Goal: Transaction & Acquisition: Purchase product/service

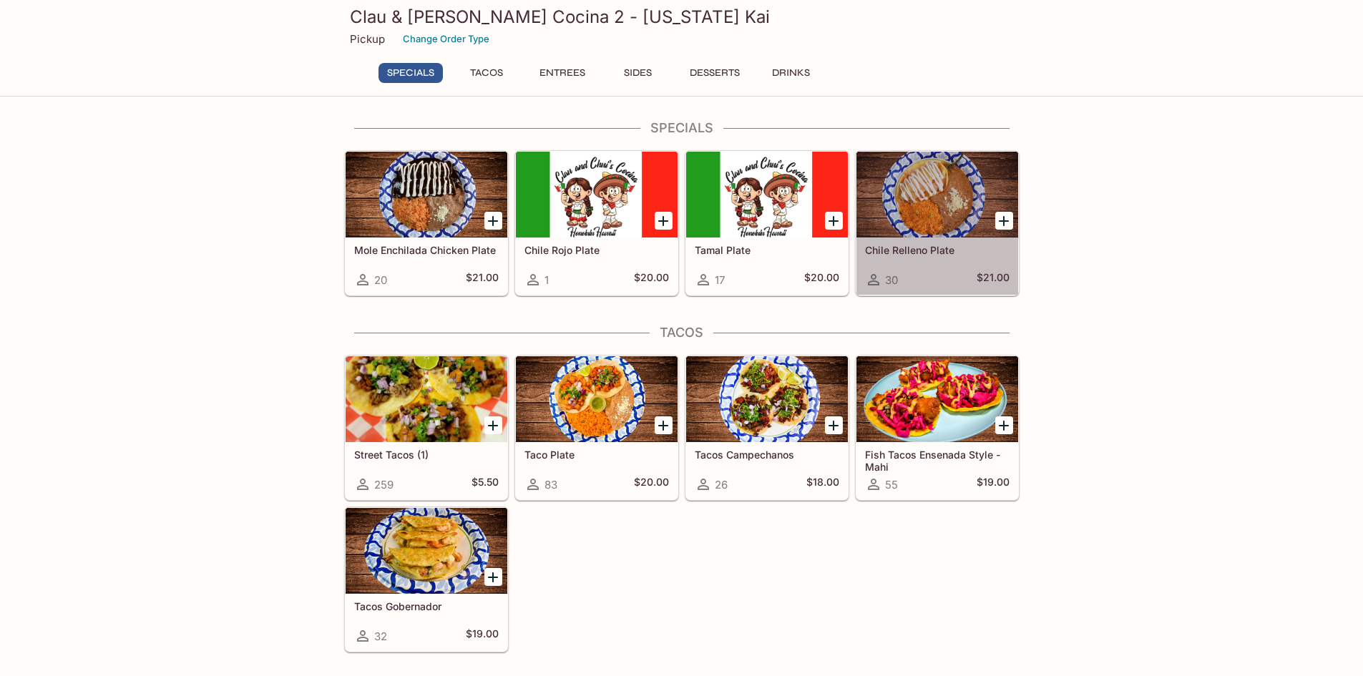
click at [936, 209] on div at bounding box center [937, 195] width 162 height 86
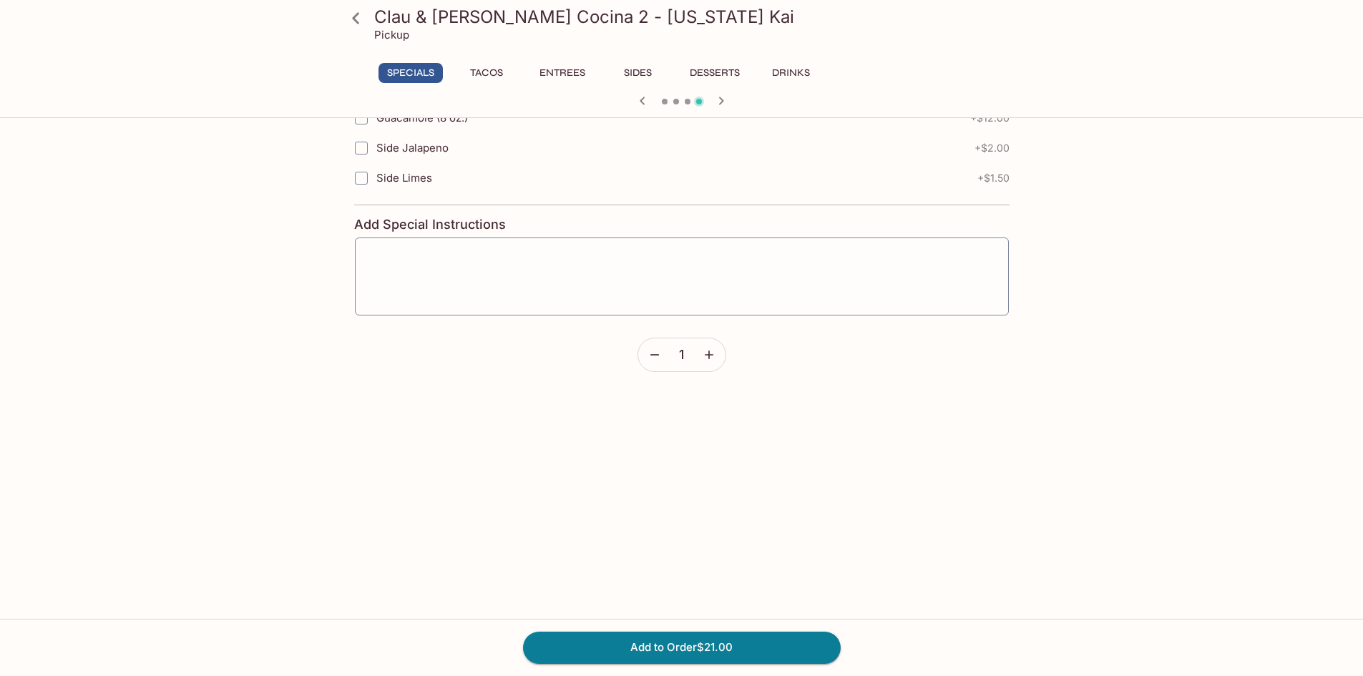
scroll to position [745, 0]
click at [743, 658] on button "Add to Order $21.00" at bounding box center [682, 647] width 318 height 31
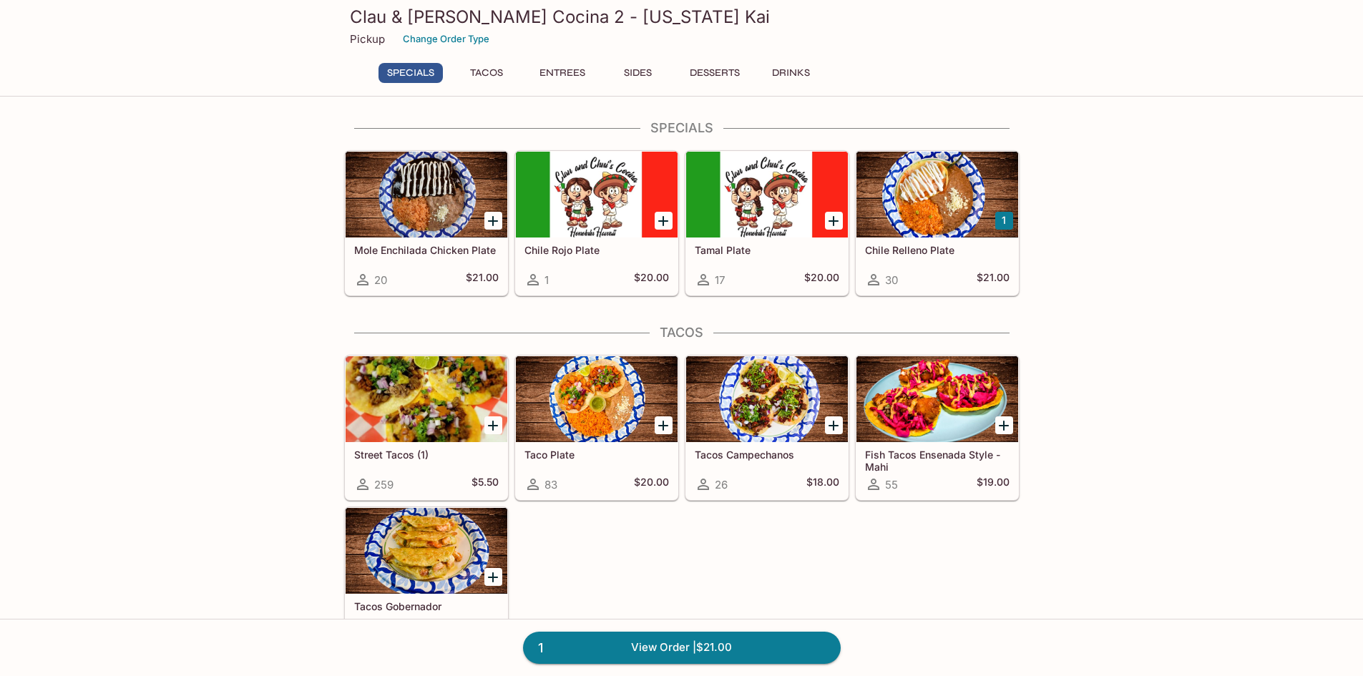
scroll to position [215, 0]
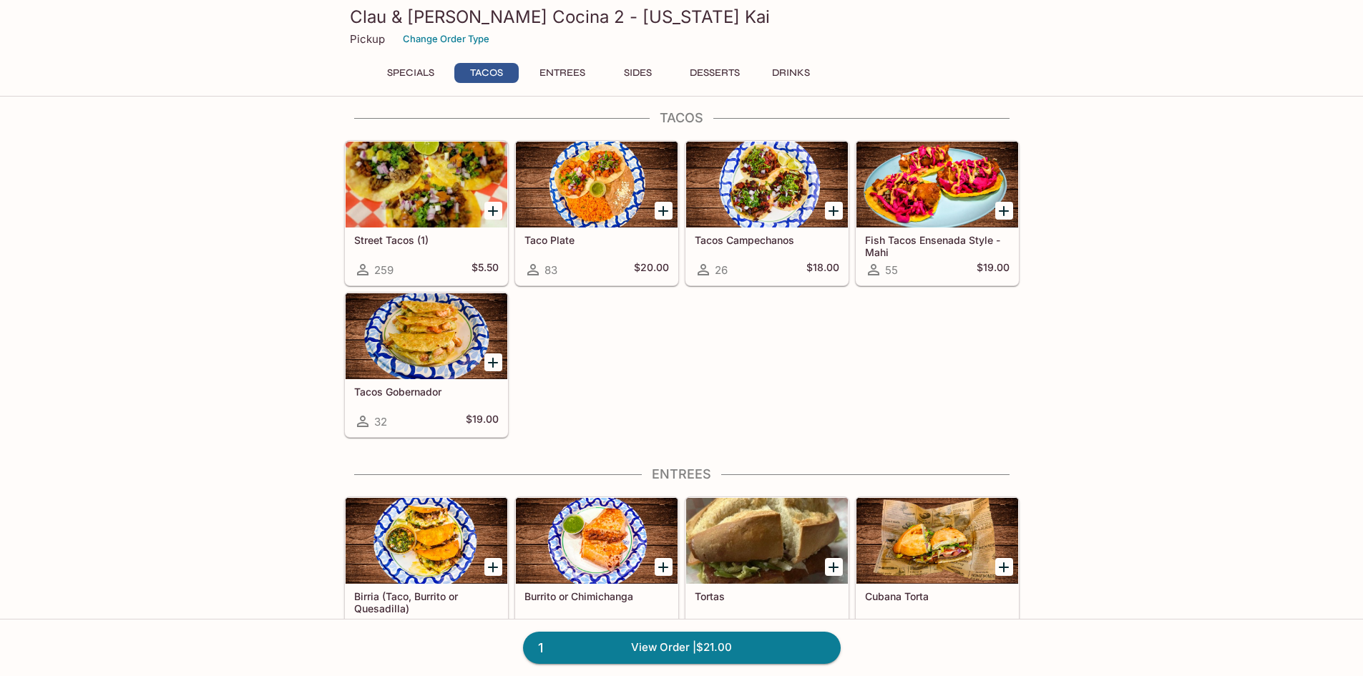
click at [961, 554] on div at bounding box center [937, 541] width 162 height 86
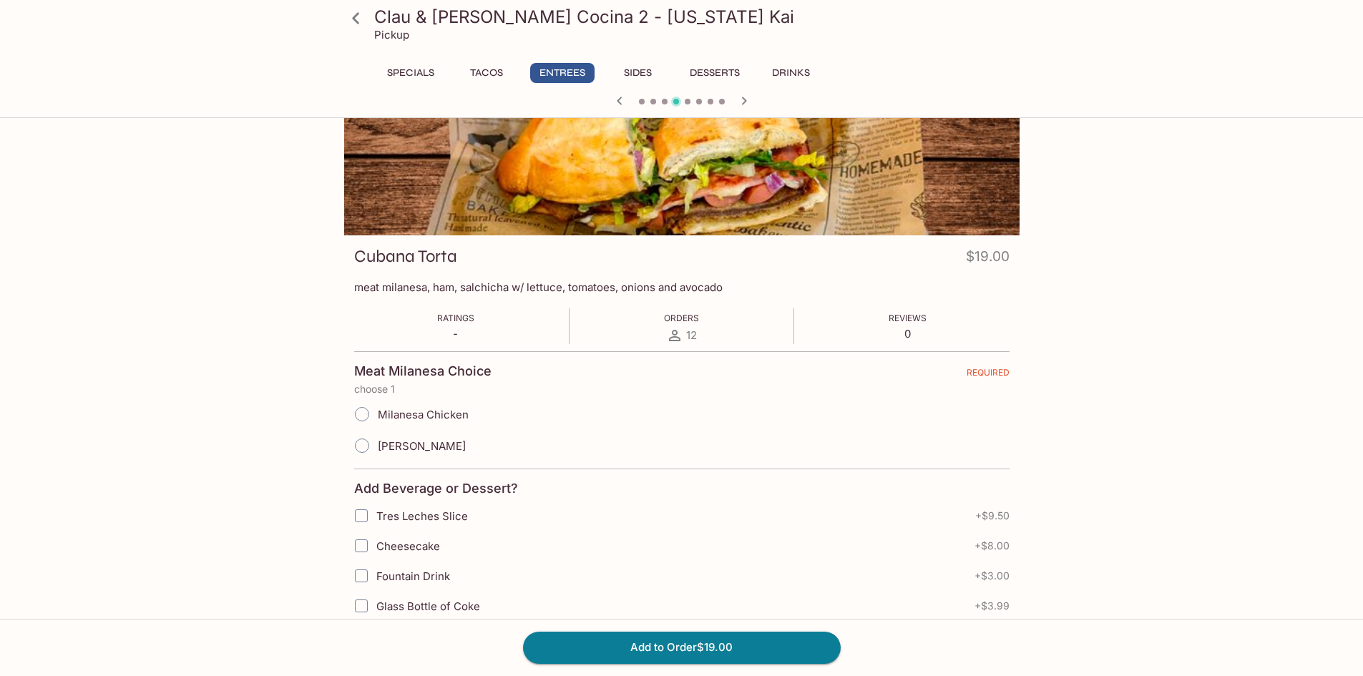
scroll to position [72, 0]
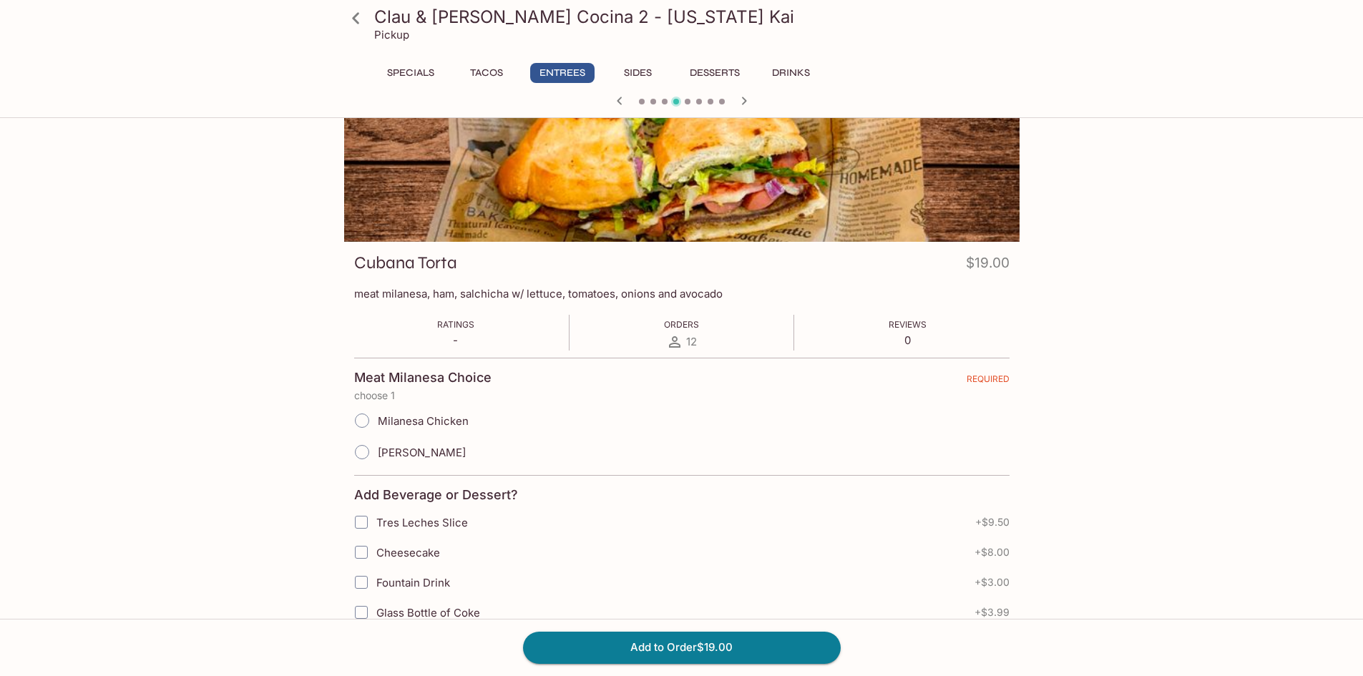
click at [455, 419] on span "Milanesa Chicken" at bounding box center [423, 421] width 91 height 14
click at [377, 419] on input "Milanesa Chicken" at bounding box center [362, 421] width 30 height 30
radio input "true"
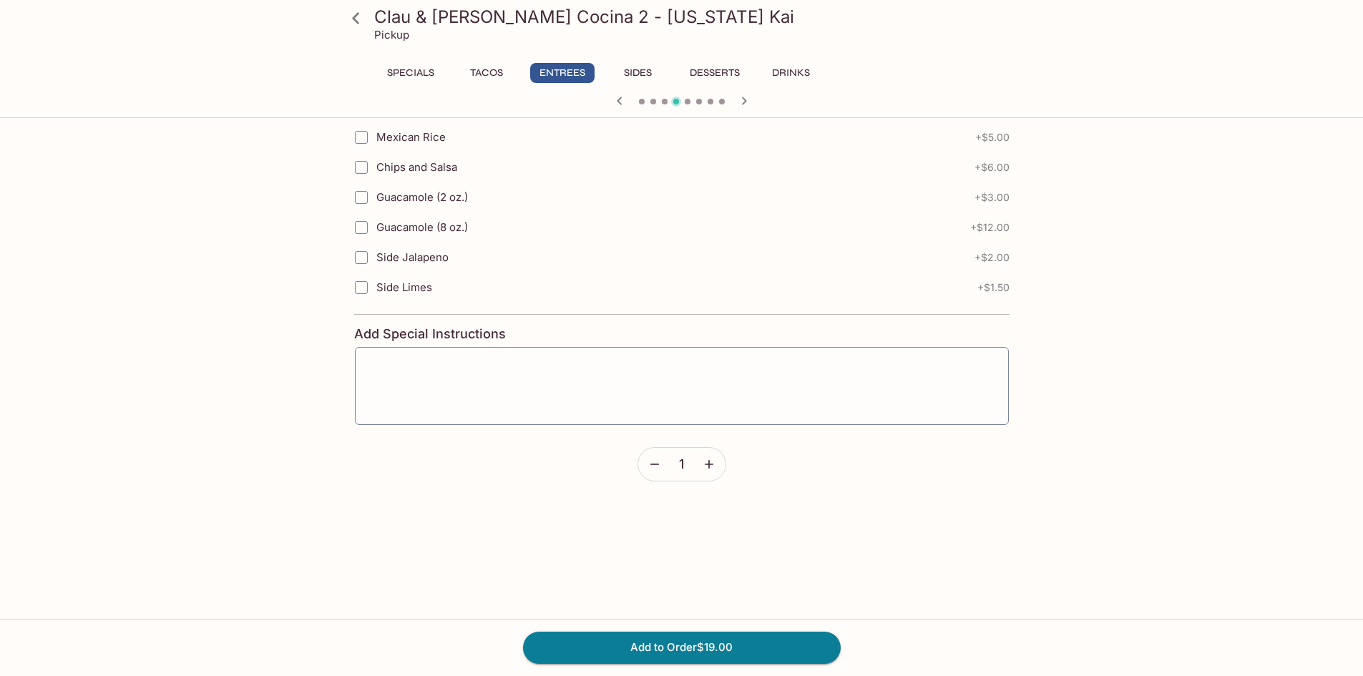
scroll to position [808, 0]
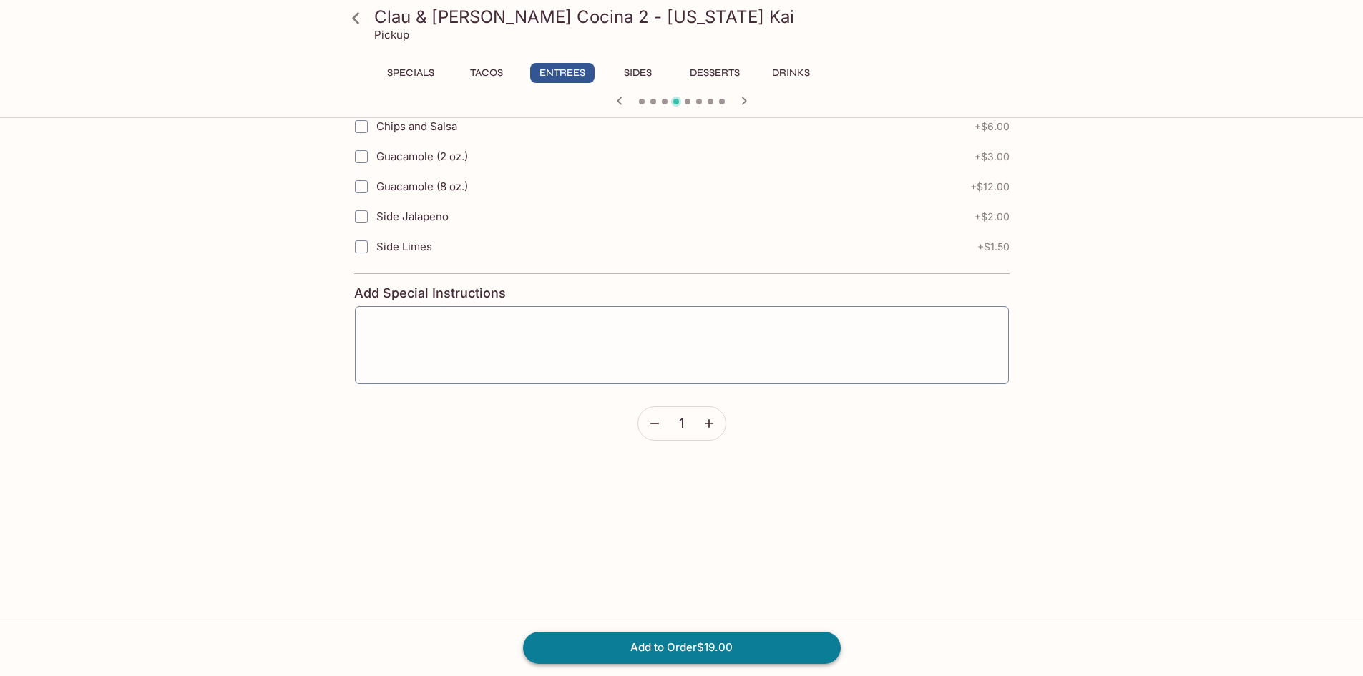
click at [719, 649] on button "Add to Order $19.00" at bounding box center [682, 647] width 318 height 31
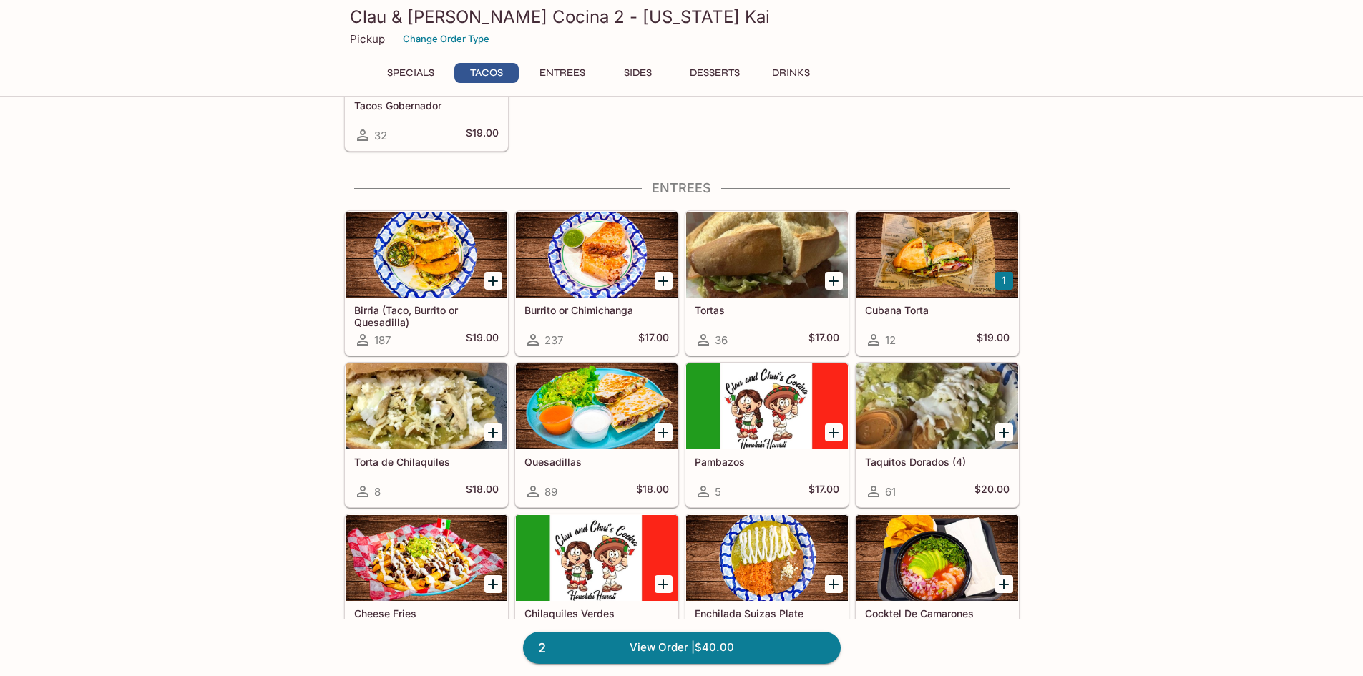
scroll to position [644, 0]
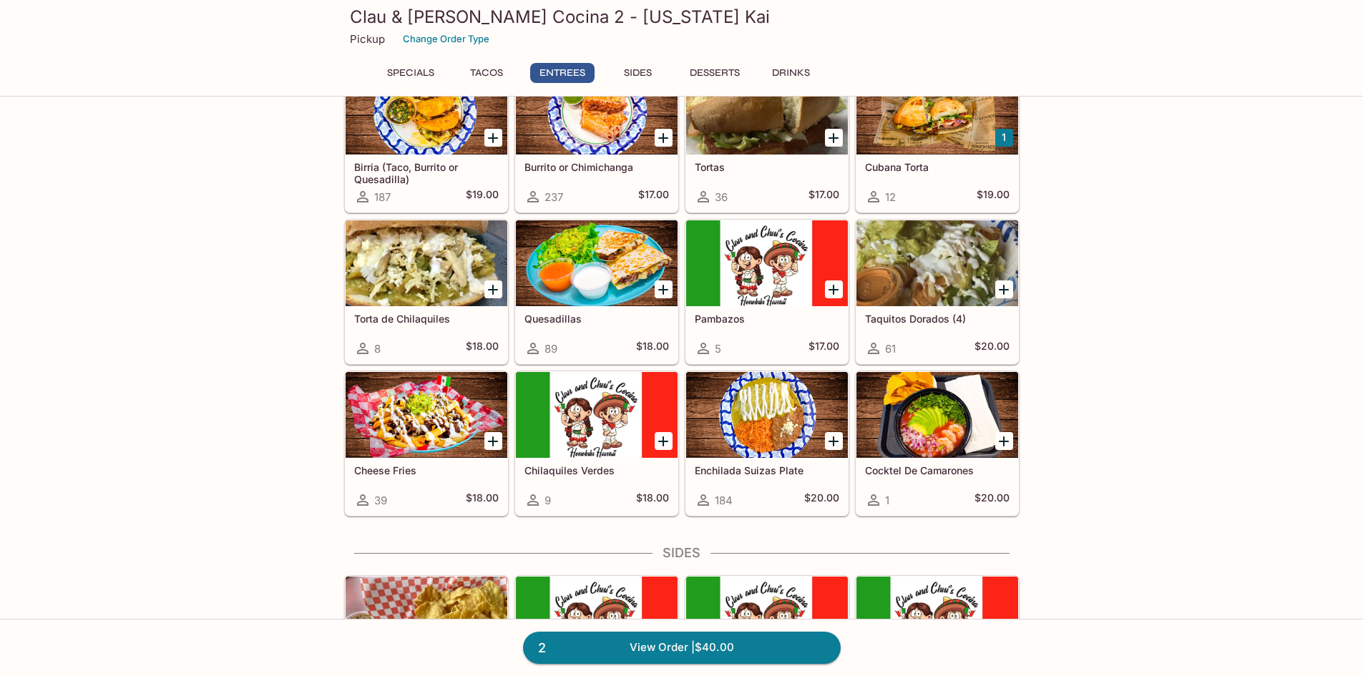
click at [586, 244] on div at bounding box center [597, 263] width 162 height 86
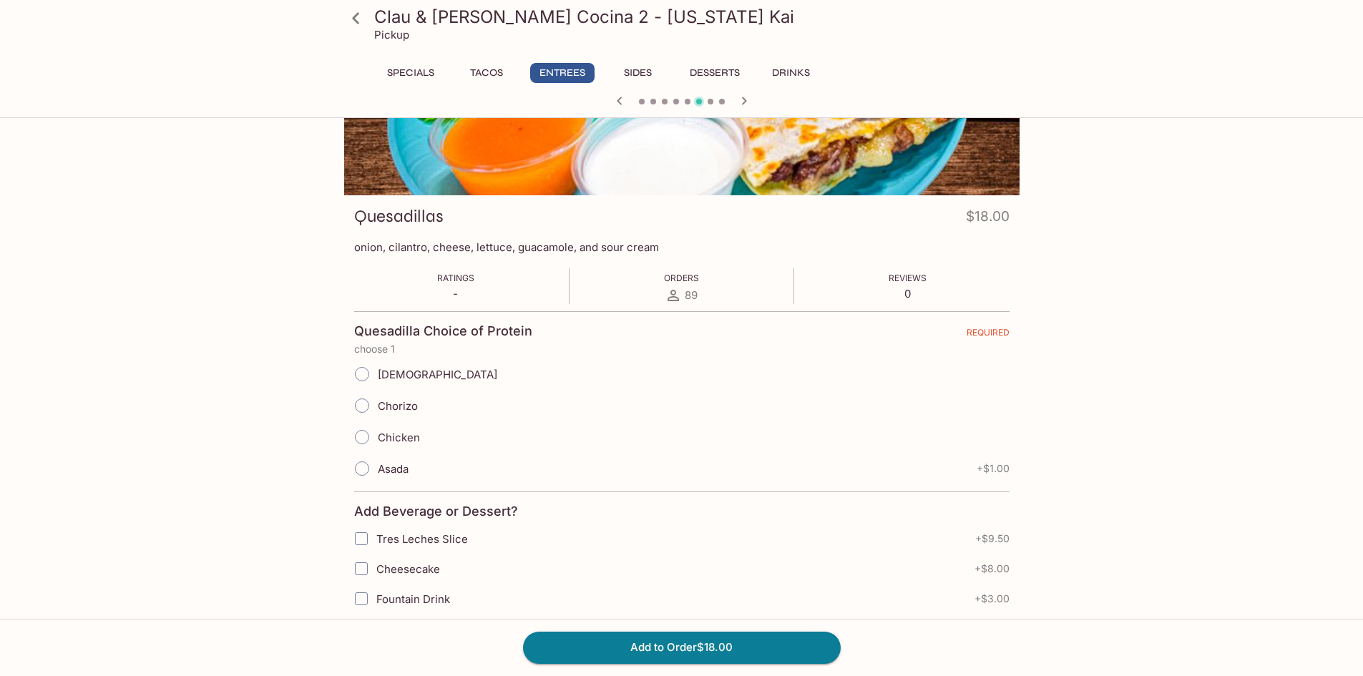
scroll to position [143, 0]
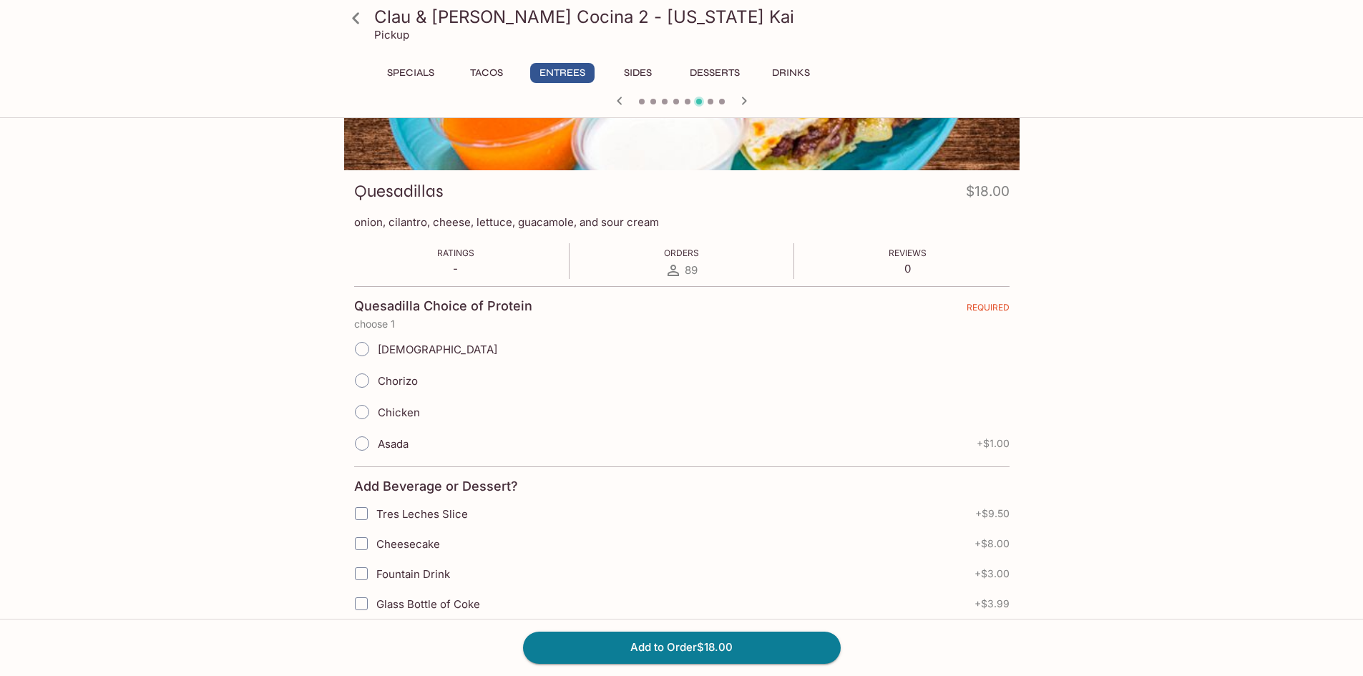
click at [406, 420] on label "Chicken" at bounding box center [383, 411] width 74 height 31
click at [377, 420] on input "Chicken" at bounding box center [362, 412] width 30 height 30
radio input "true"
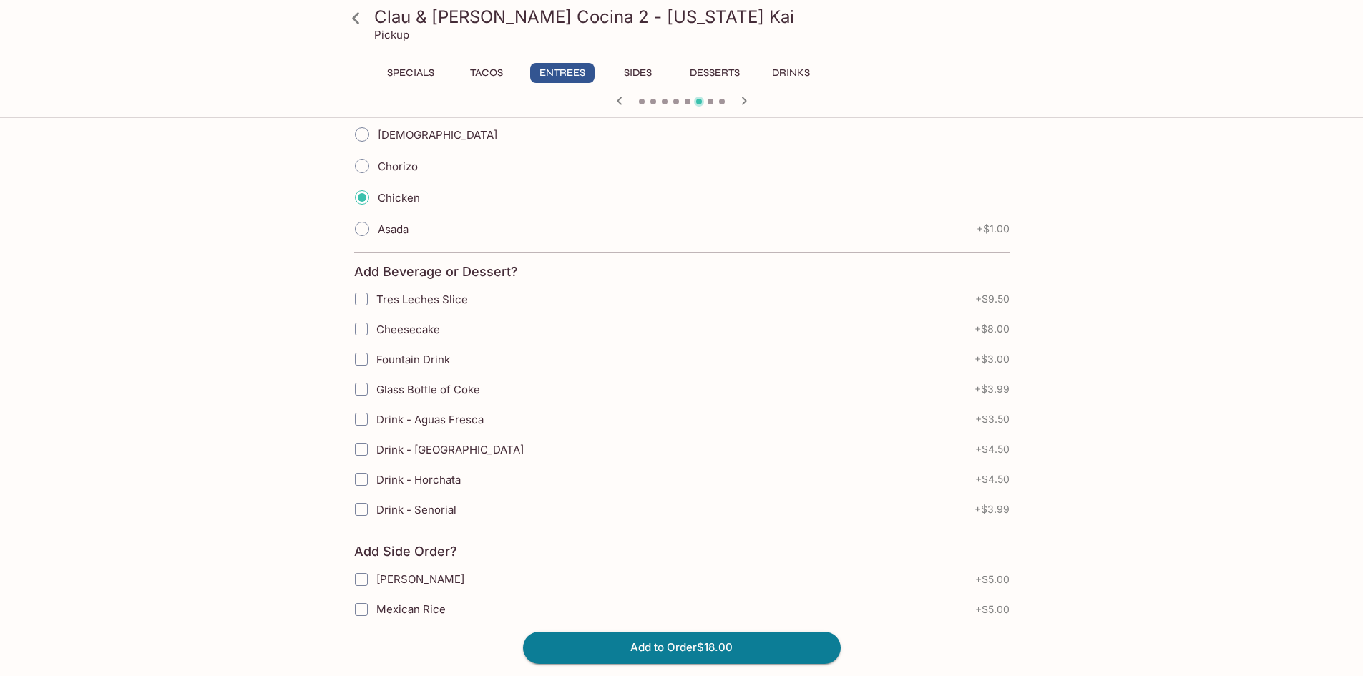
scroll to position [713, 0]
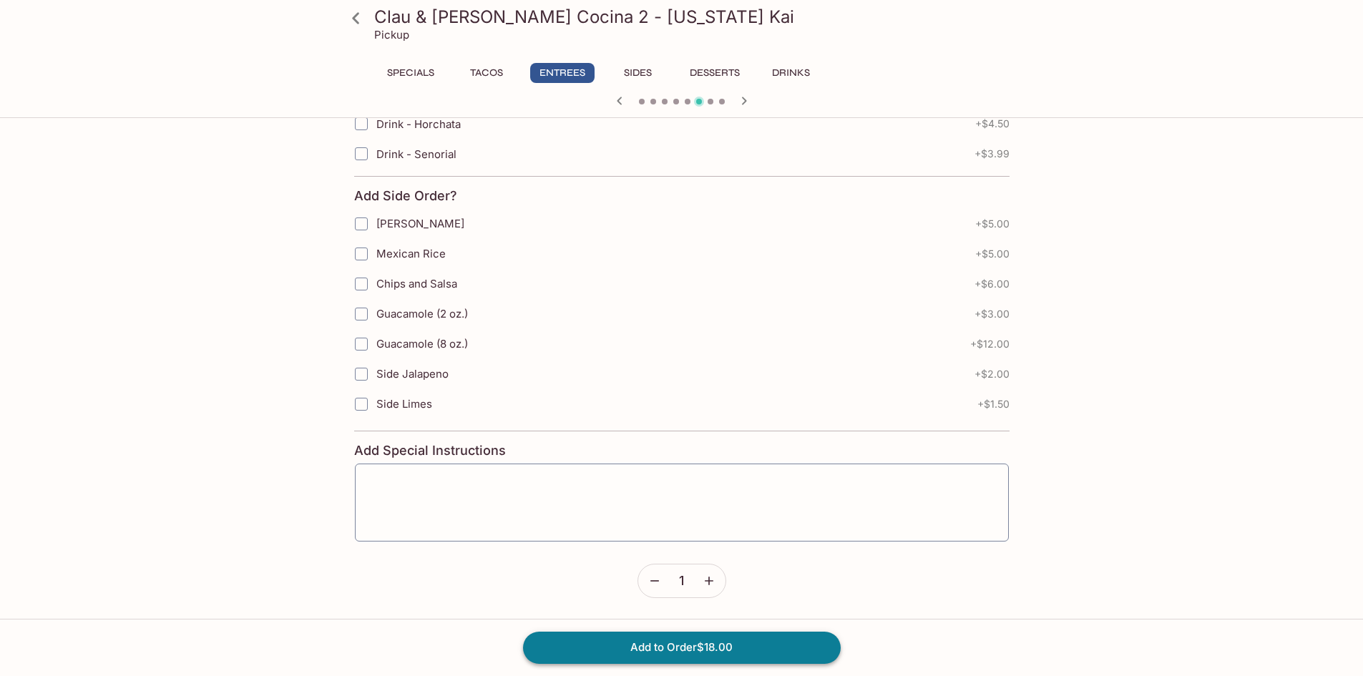
click at [778, 639] on button "Add to Order $18.00" at bounding box center [682, 647] width 318 height 31
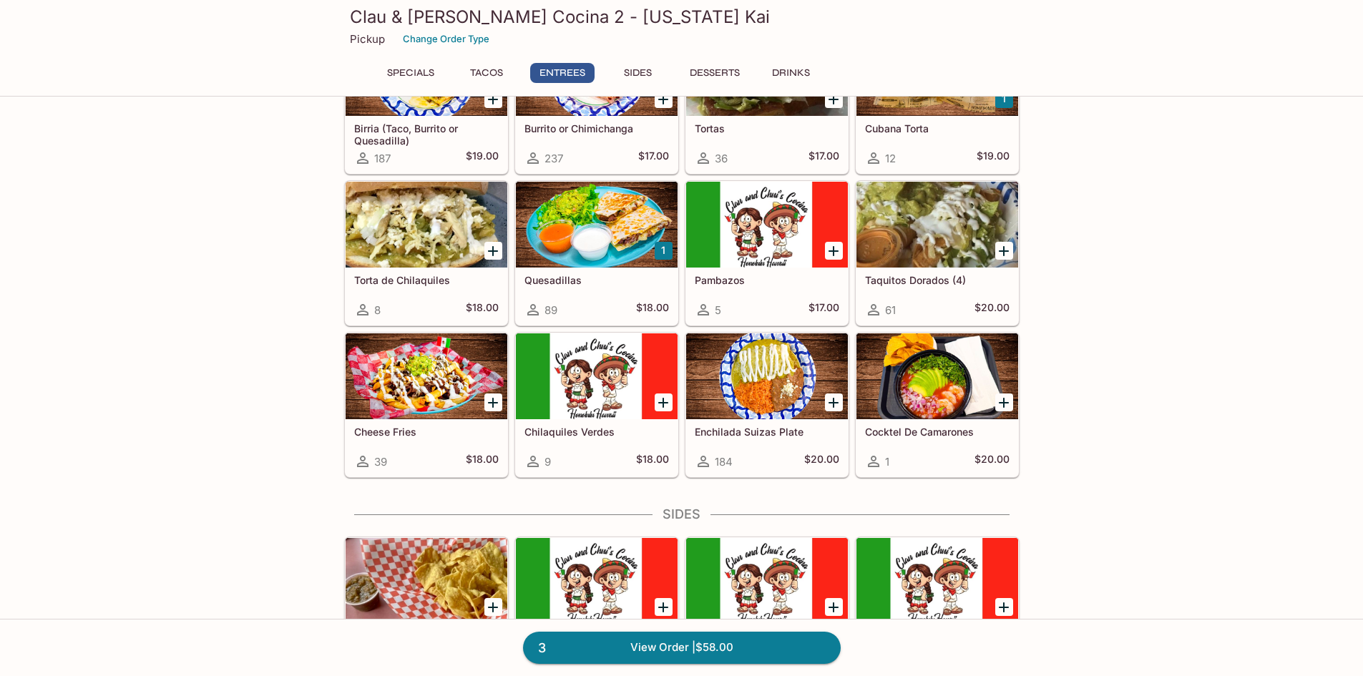
scroll to position [715, 0]
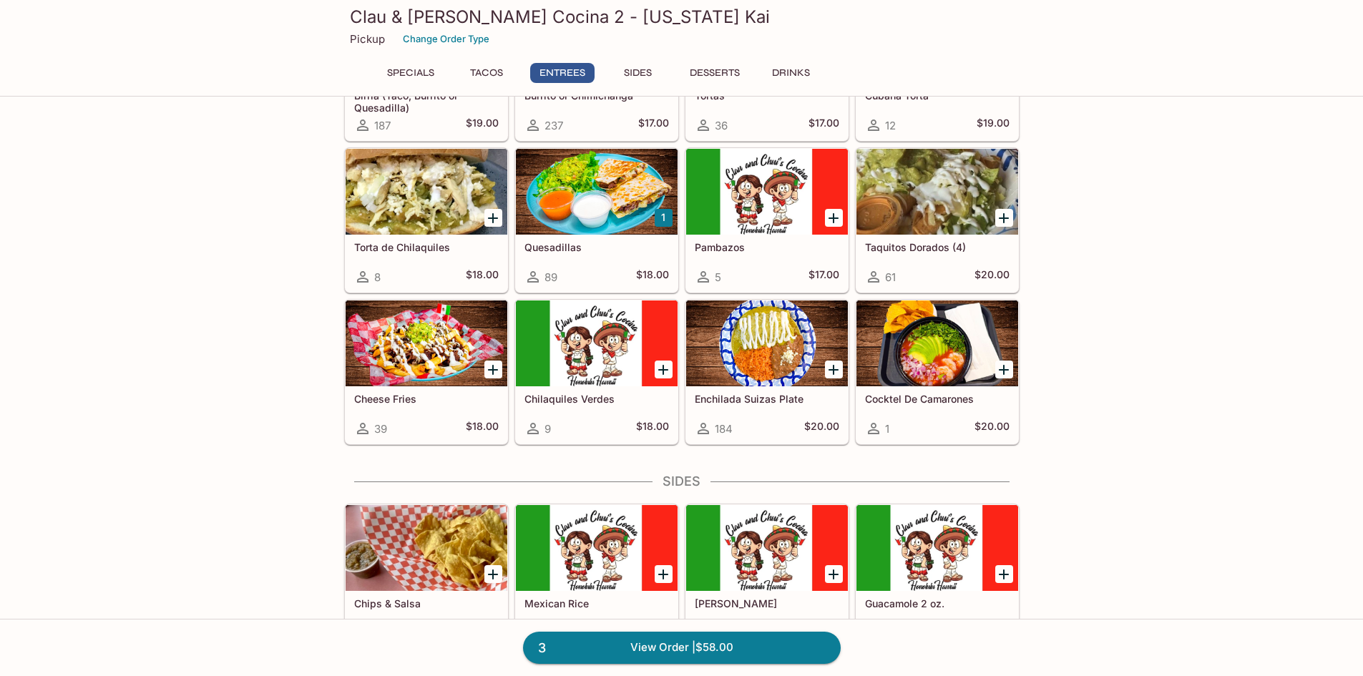
click at [761, 334] on div at bounding box center [767, 343] width 162 height 86
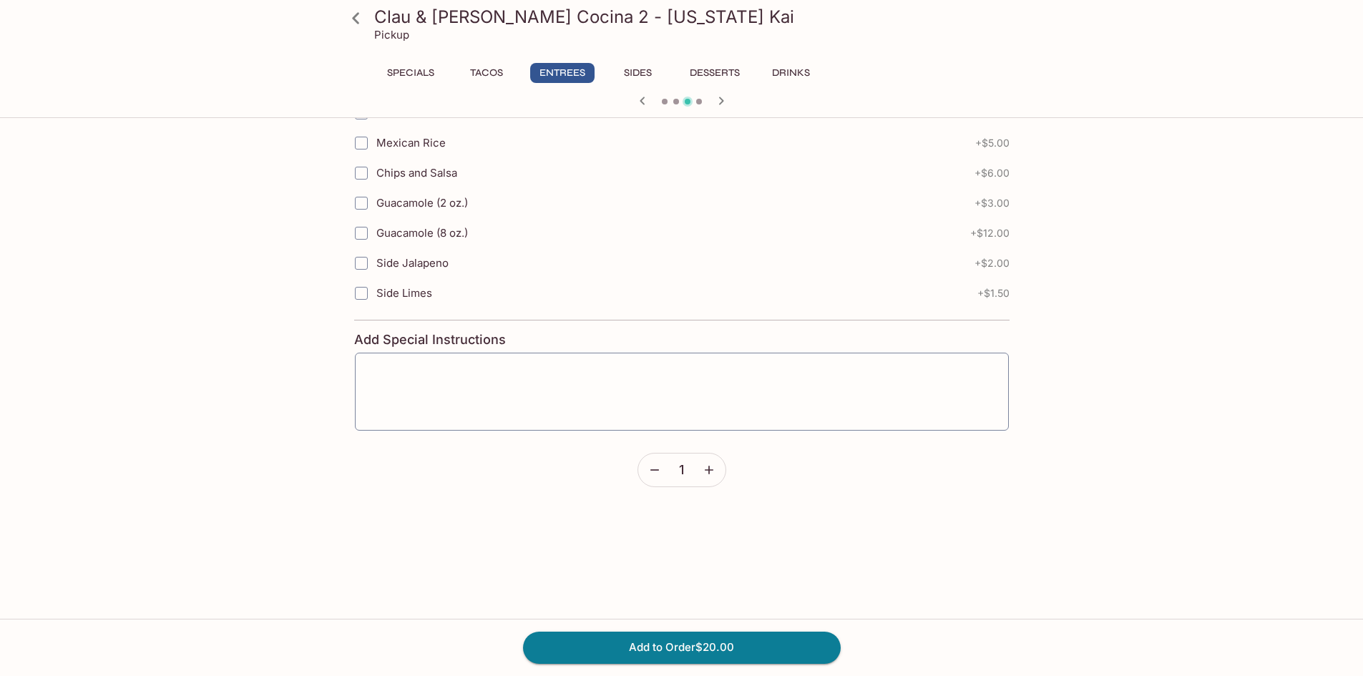
scroll to position [650, 0]
click at [789, 645] on button "Add to Order $20.00" at bounding box center [682, 647] width 318 height 31
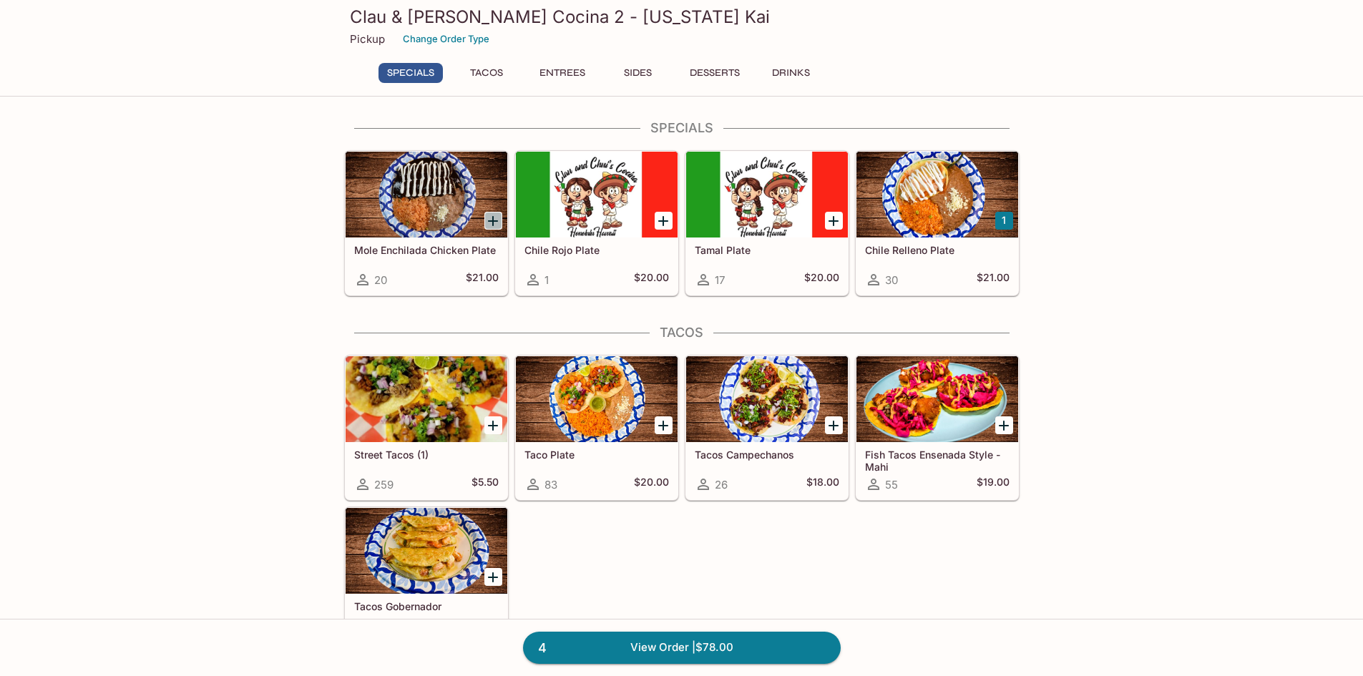
click at [499, 225] on icon "Add Mole Enchilada Chicken Plate" at bounding box center [492, 220] width 17 height 17
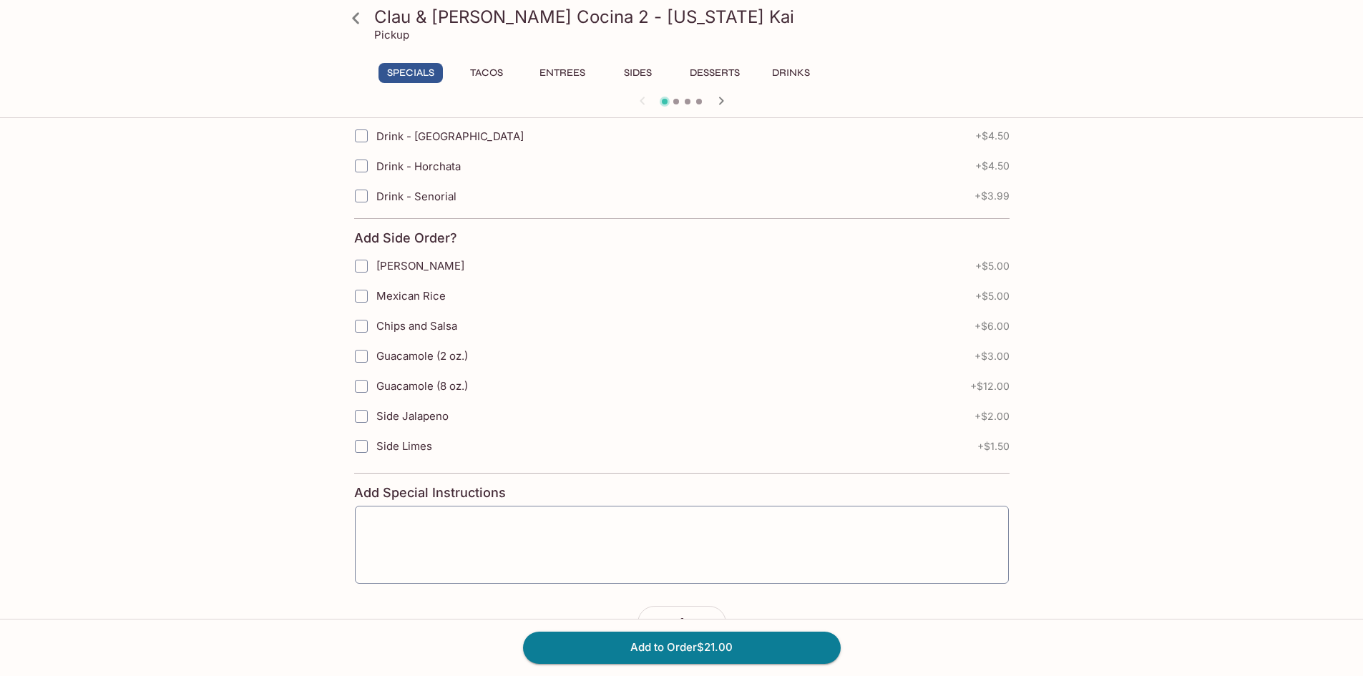
scroll to position [512, 0]
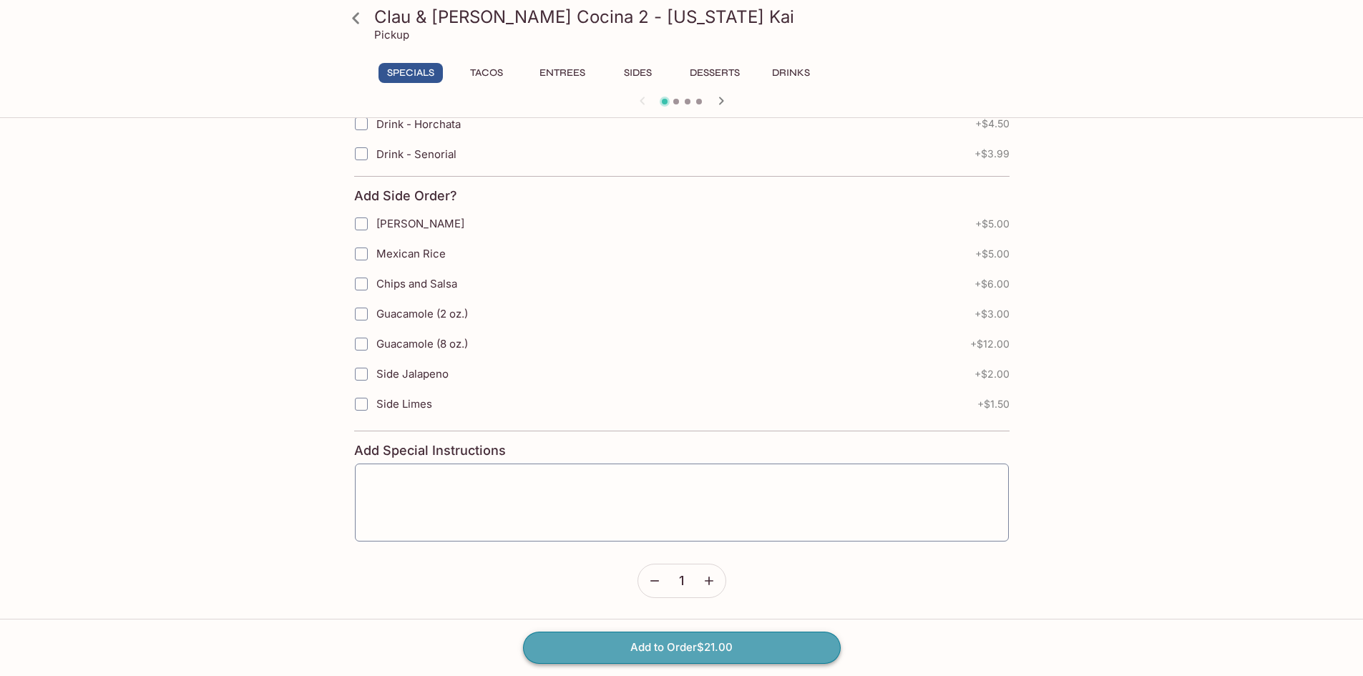
click at [653, 647] on button "Add to Order $21.00" at bounding box center [682, 647] width 318 height 31
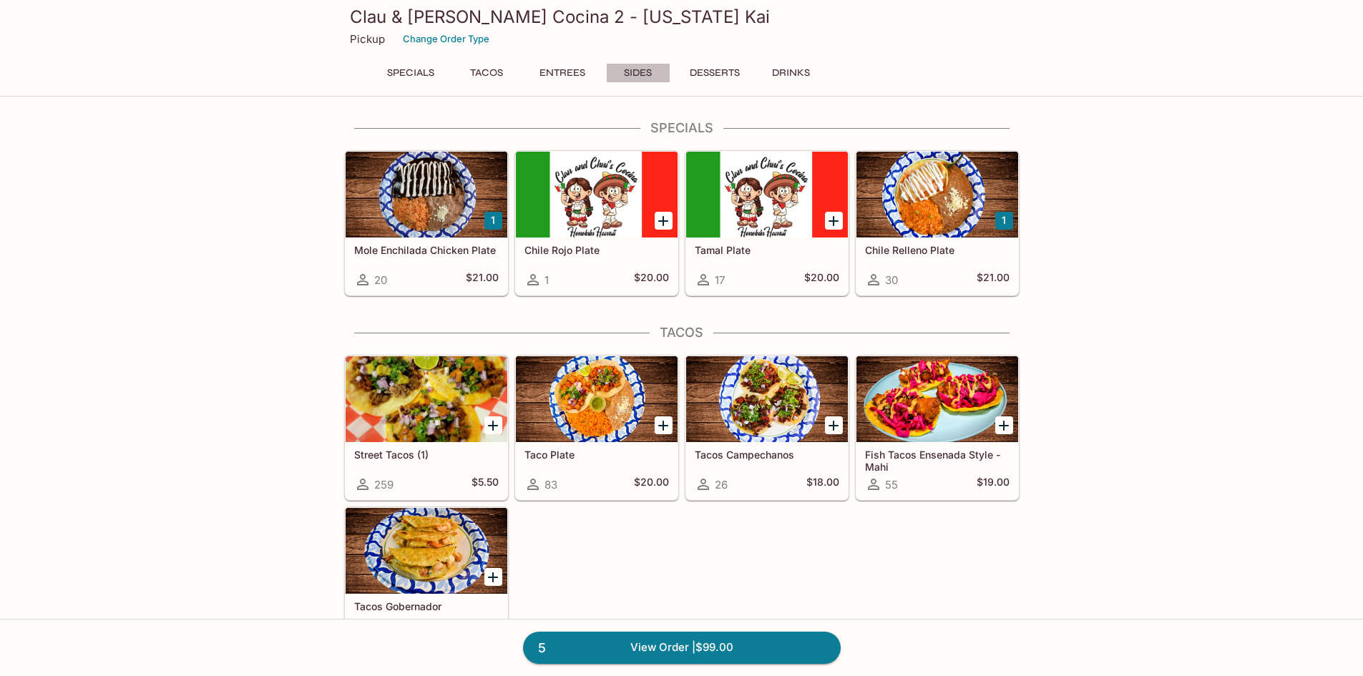
click at [633, 74] on button "Sides" at bounding box center [638, 73] width 64 height 20
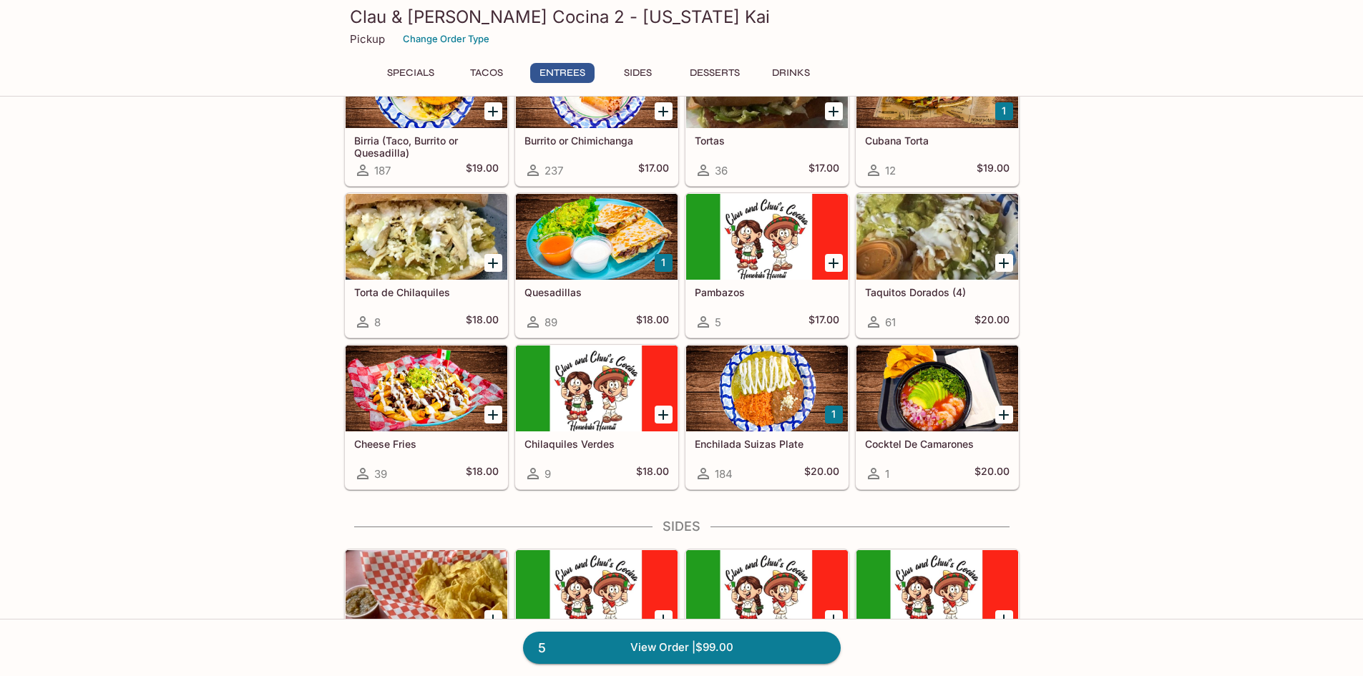
scroll to position [638, 0]
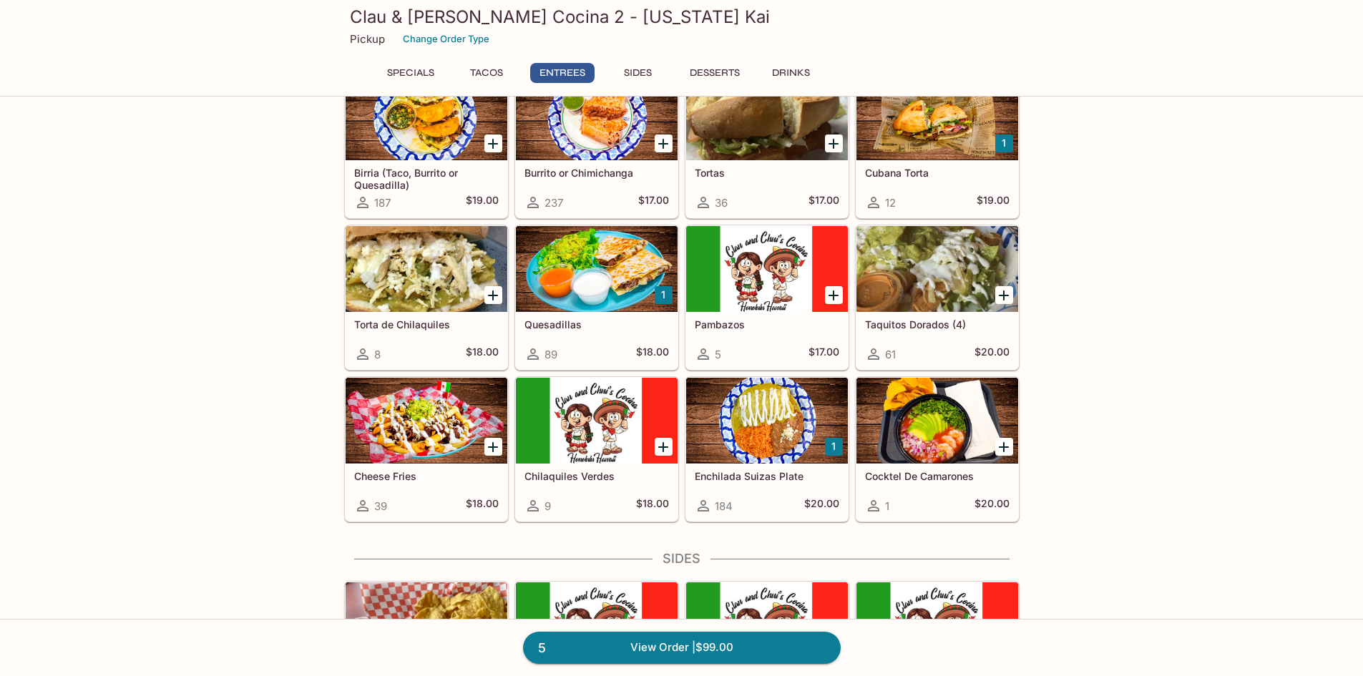
click at [589, 278] on div at bounding box center [597, 269] width 162 height 86
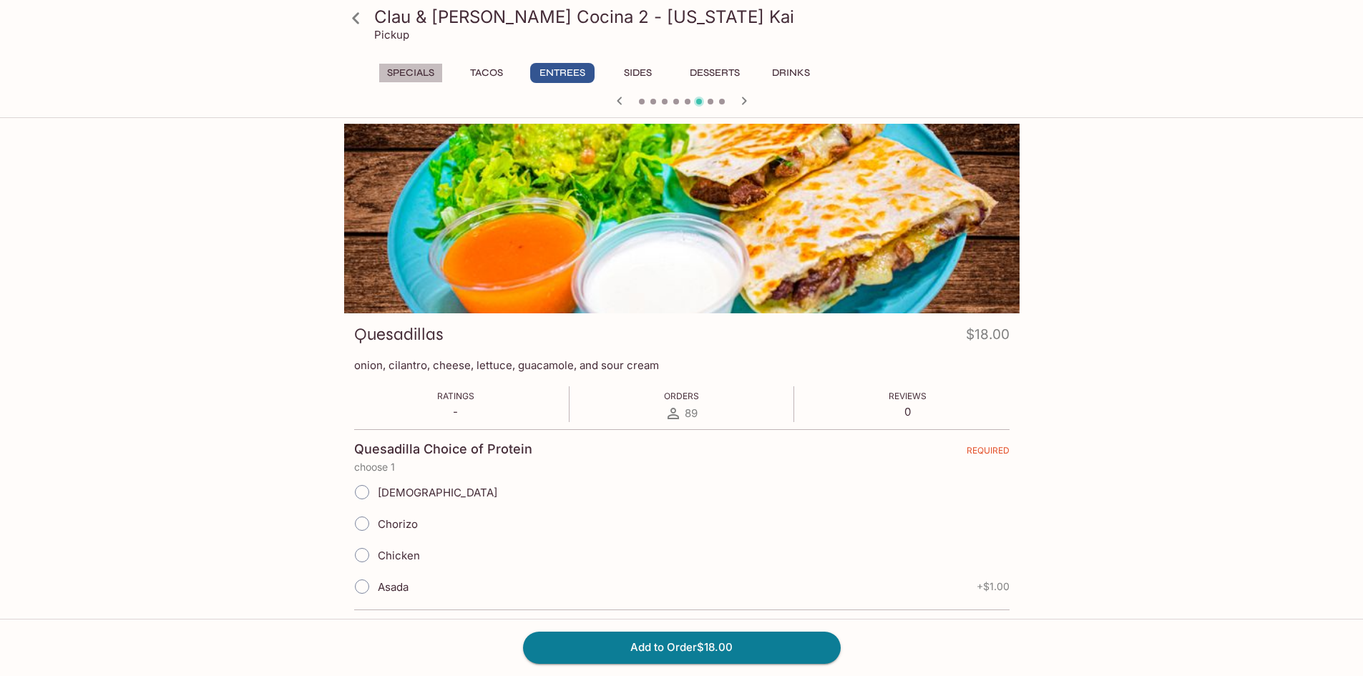
click at [421, 71] on button "Specials" at bounding box center [410, 73] width 64 height 20
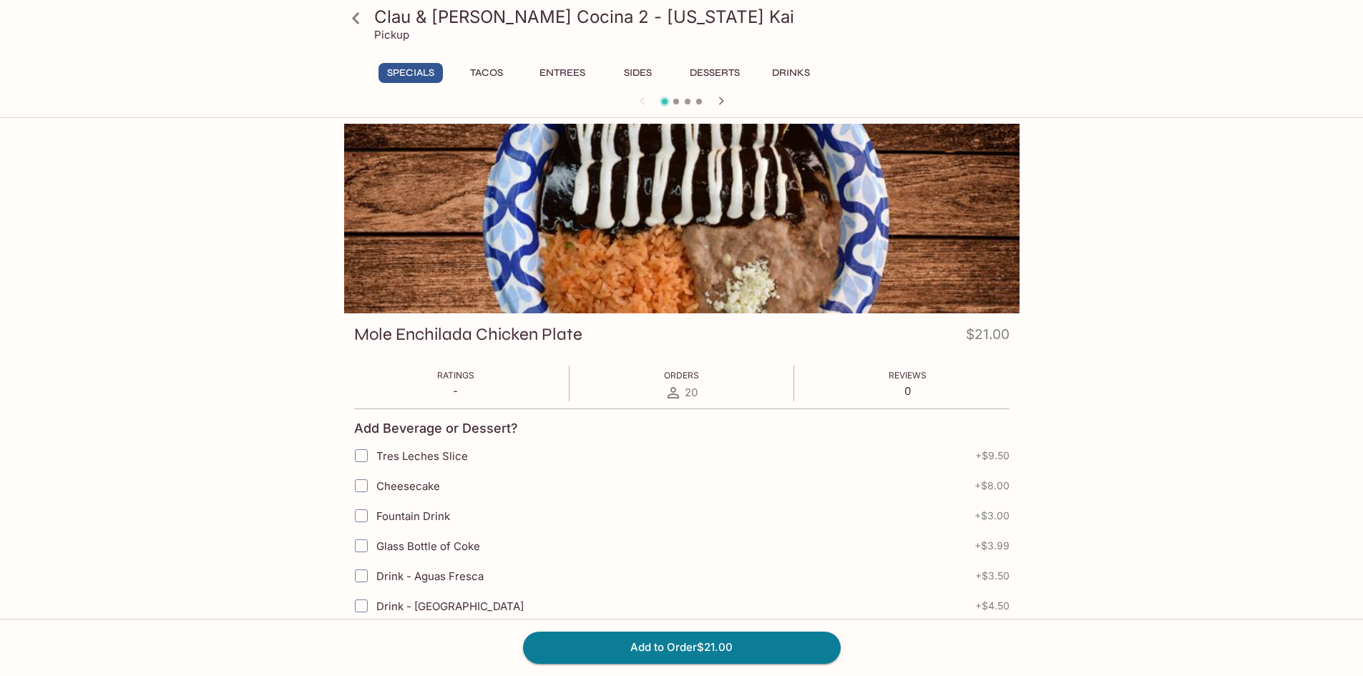
click at [578, 72] on button "Entrees" at bounding box center [562, 73] width 64 height 20
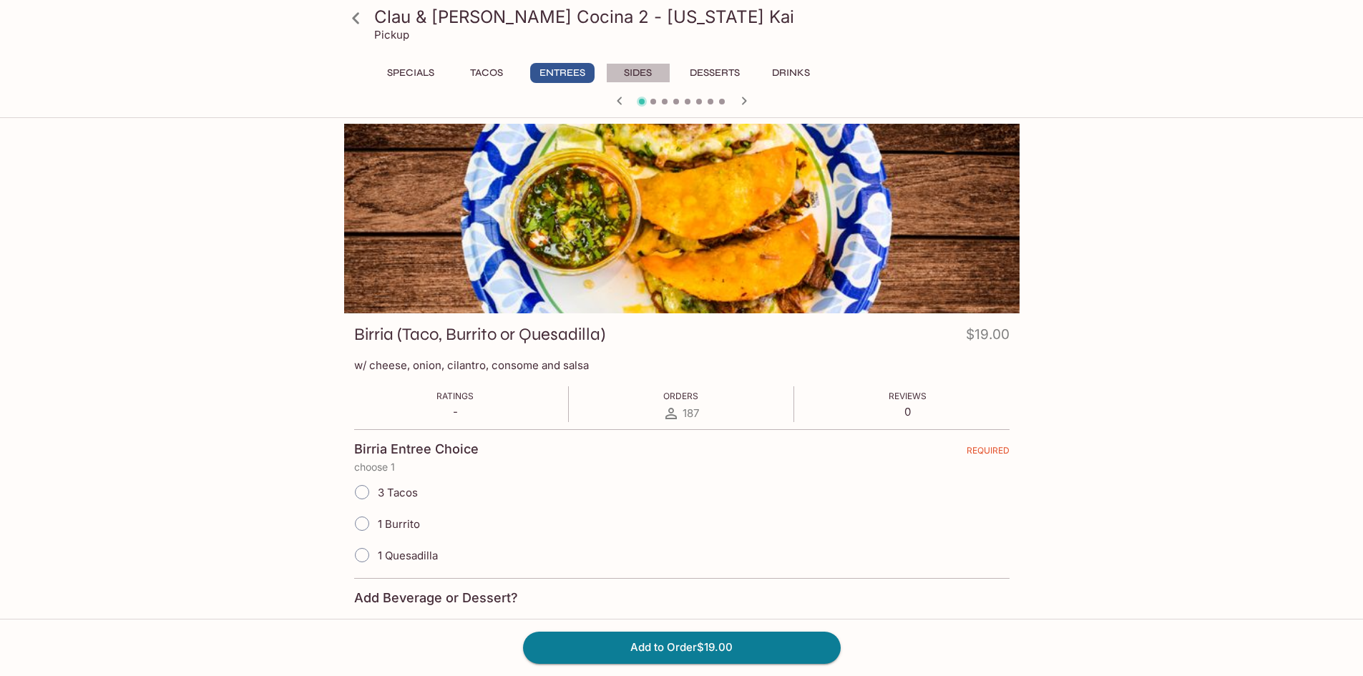
click at [647, 80] on button "Sides" at bounding box center [638, 73] width 64 height 20
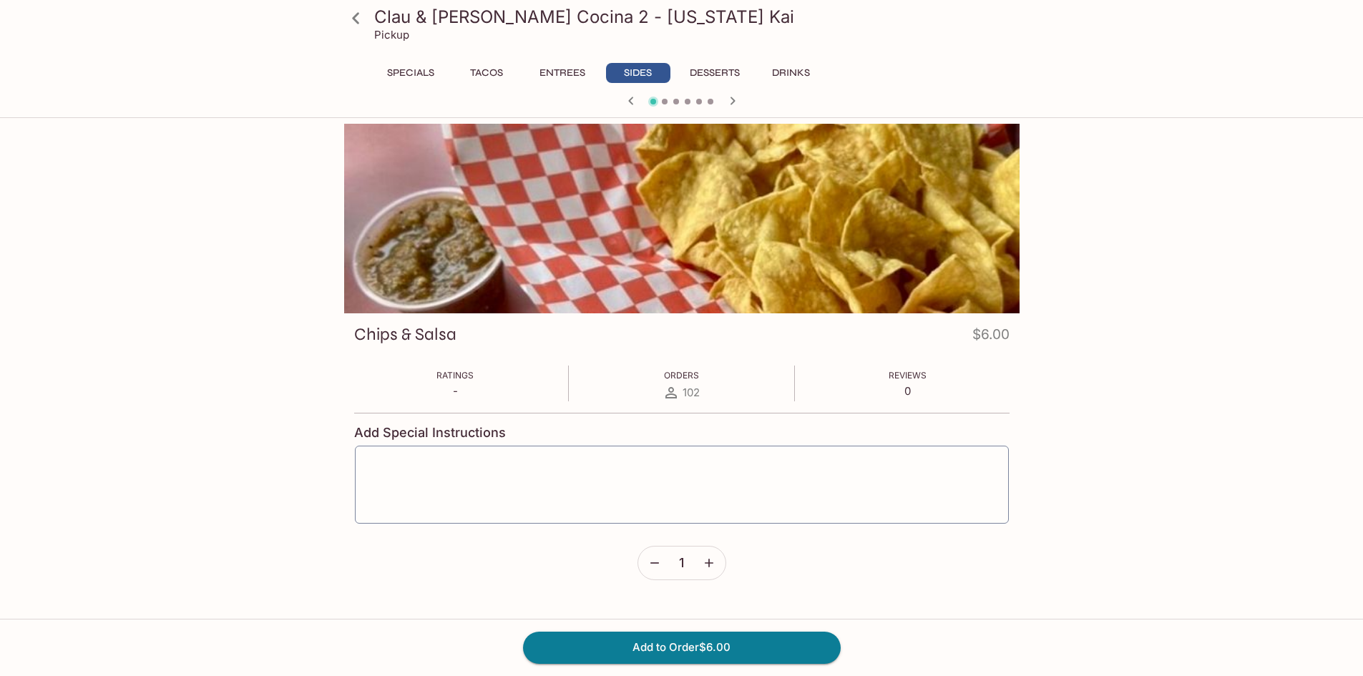
click at [557, 65] on button "Entrees" at bounding box center [562, 73] width 64 height 20
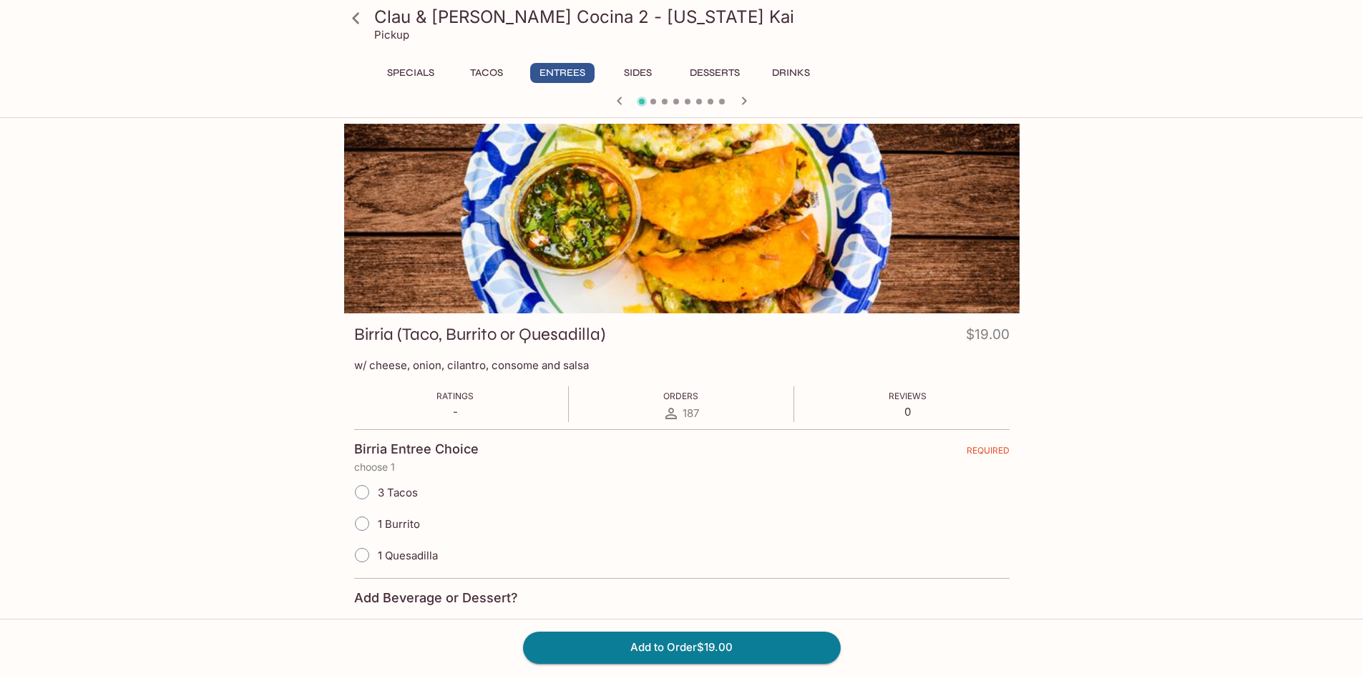
click at [404, 524] on span "1 Burrito" at bounding box center [399, 524] width 42 height 14
click at [377, 524] on input "1 Burrito" at bounding box center [362, 524] width 30 height 30
radio input "true"
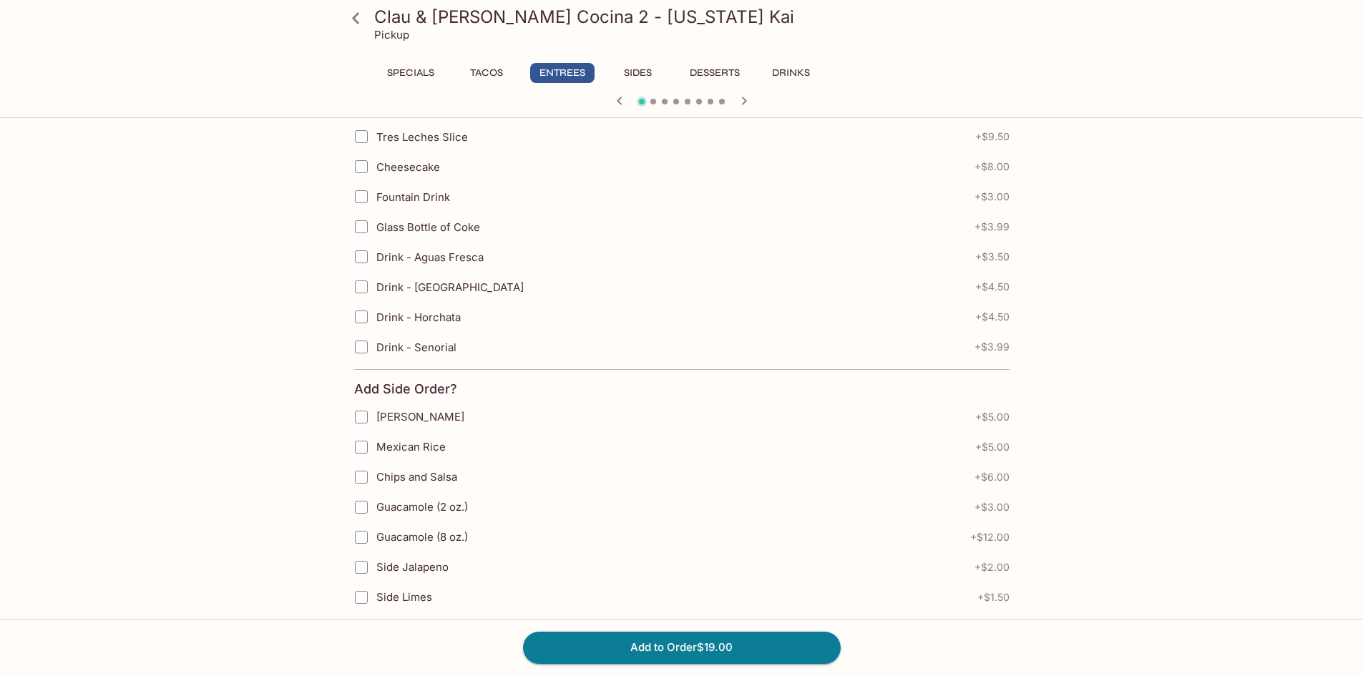
scroll to position [501, 0]
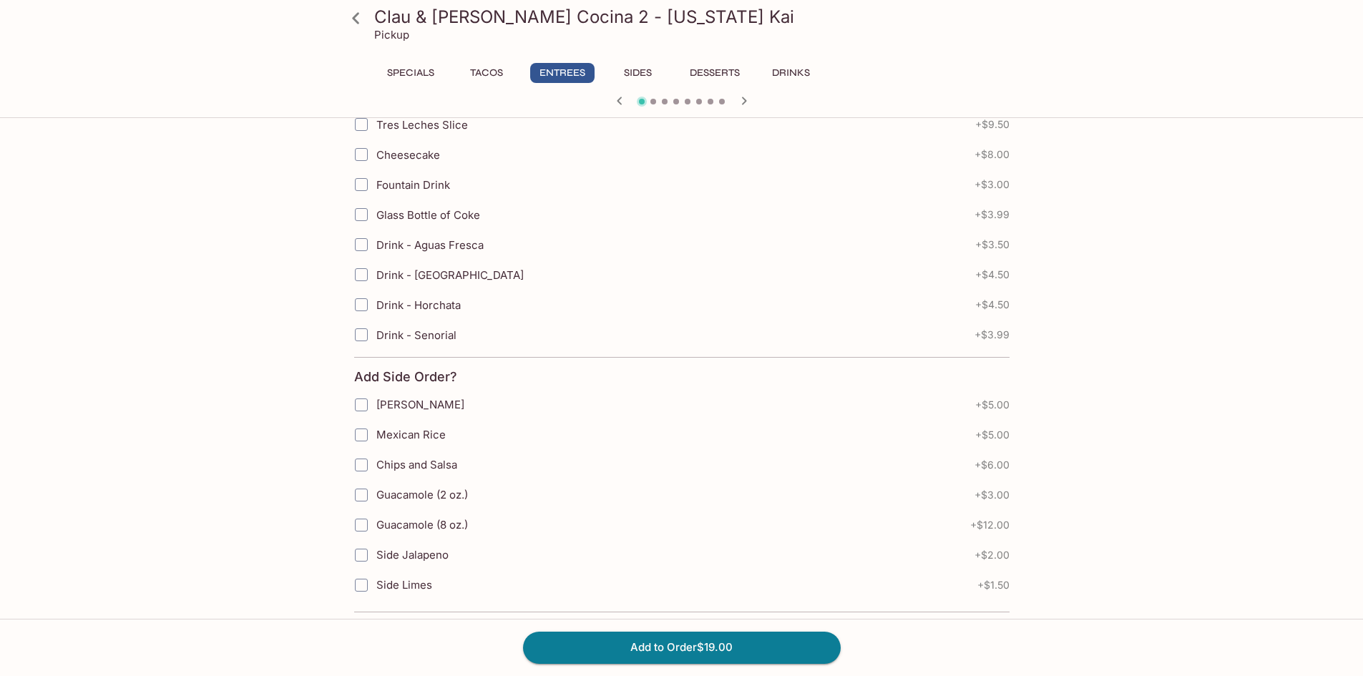
click at [441, 457] on label "Chips and Salsa" at bounding box center [591, 465] width 491 height 30
click at [376, 457] on input "Chips and Salsa" at bounding box center [361, 465] width 29 height 29
checkbox input "true"
click at [690, 646] on button "Add to Order $25.00" at bounding box center [682, 647] width 318 height 31
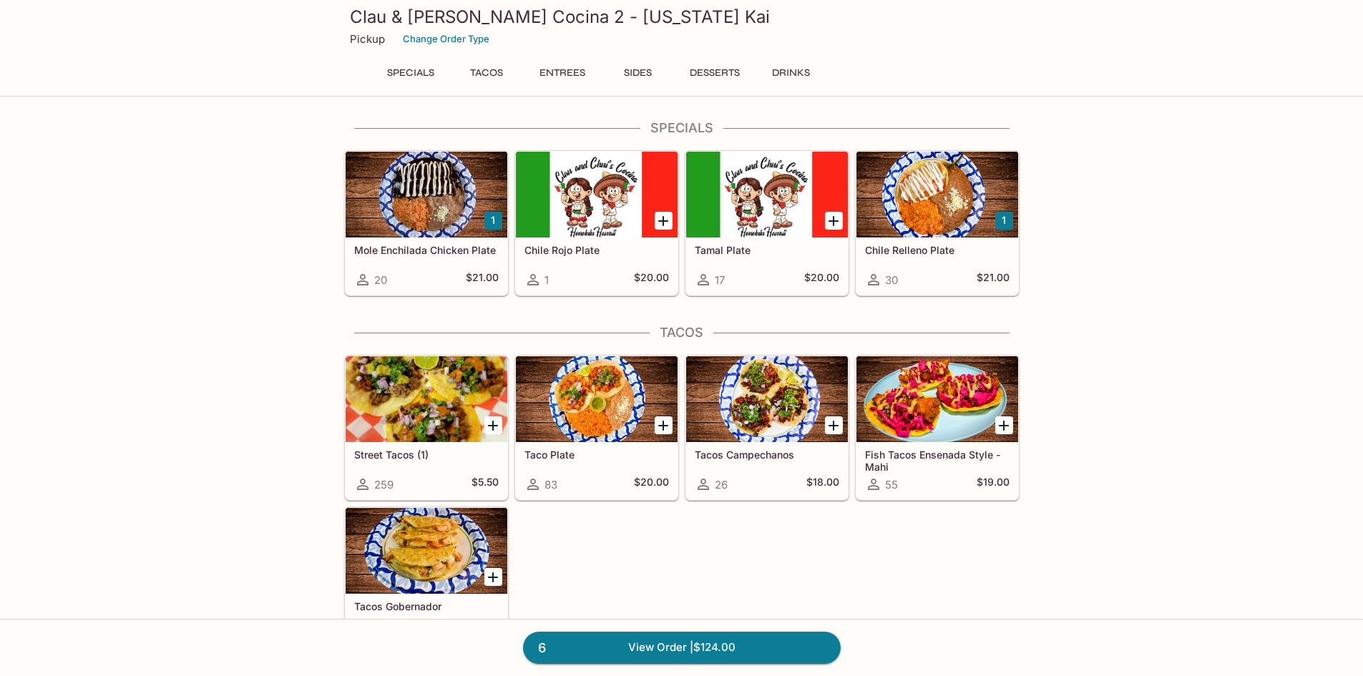
click at [647, 79] on button "Sides" at bounding box center [638, 73] width 64 height 20
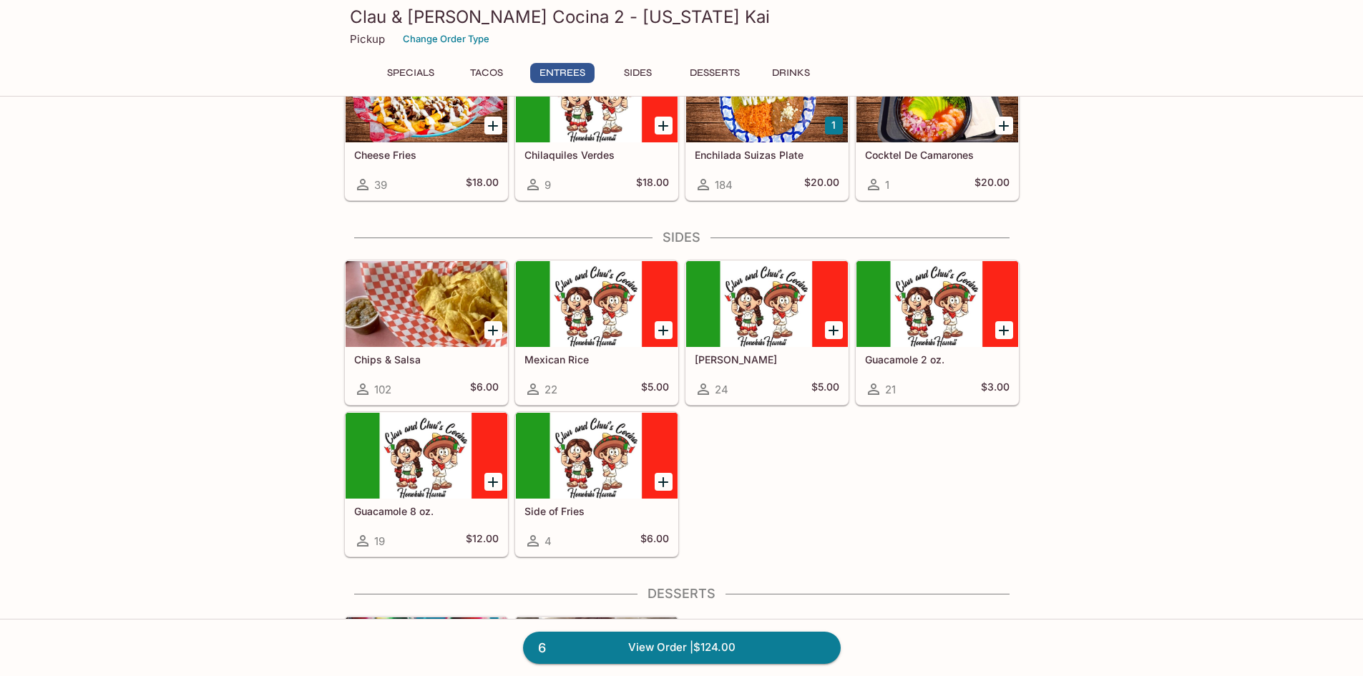
scroll to position [924, 0]
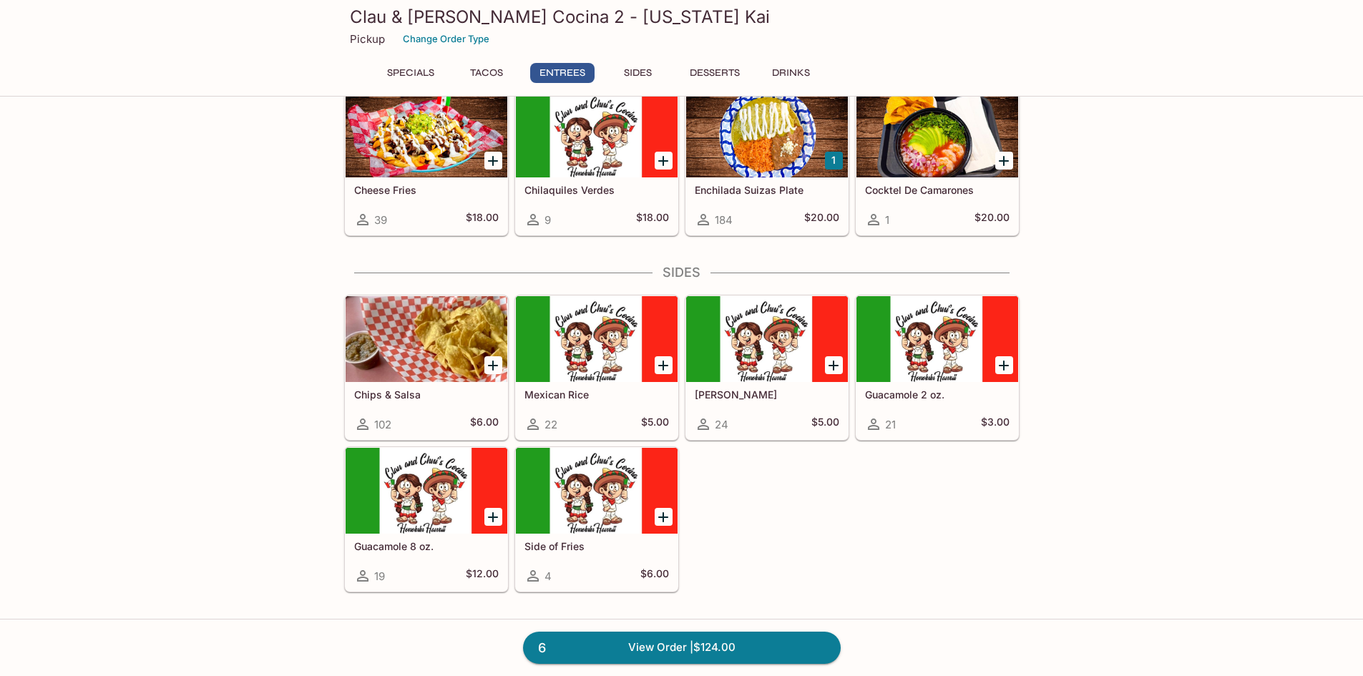
click at [438, 142] on div at bounding box center [427, 135] width 162 height 86
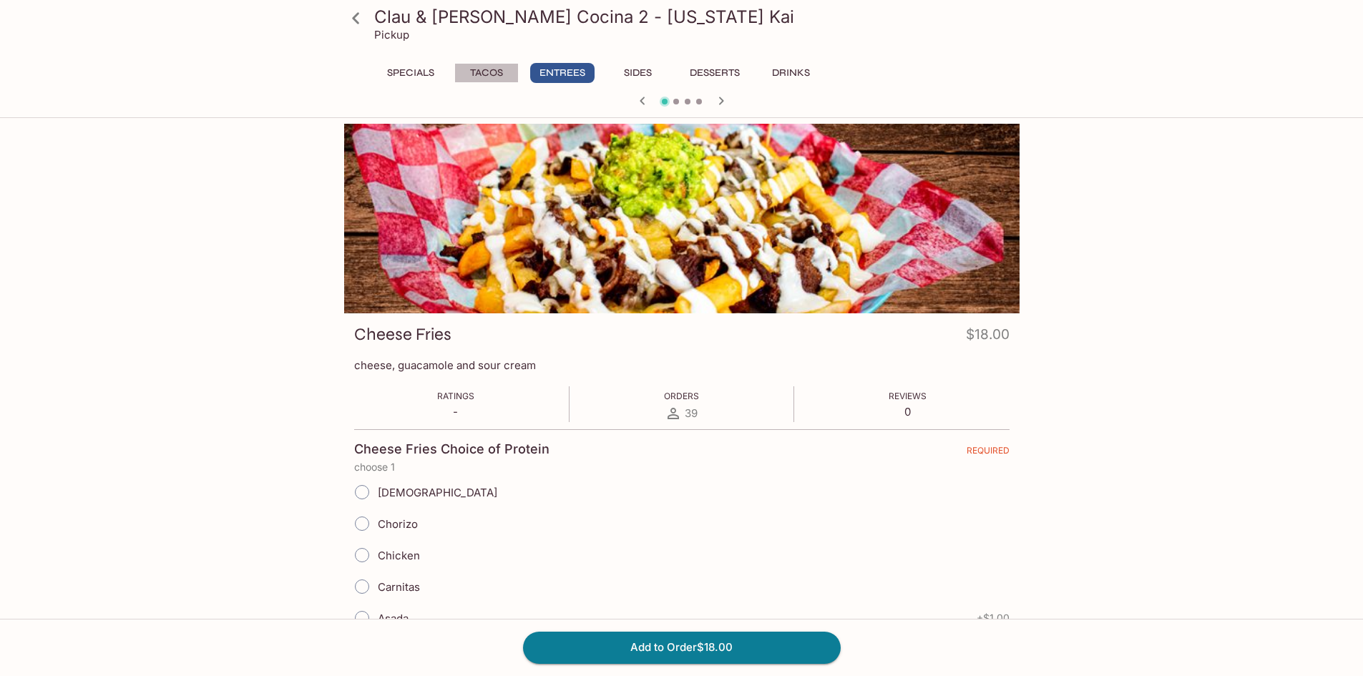
click at [481, 77] on button "Tacos" at bounding box center [486, 73] width 64 height 20
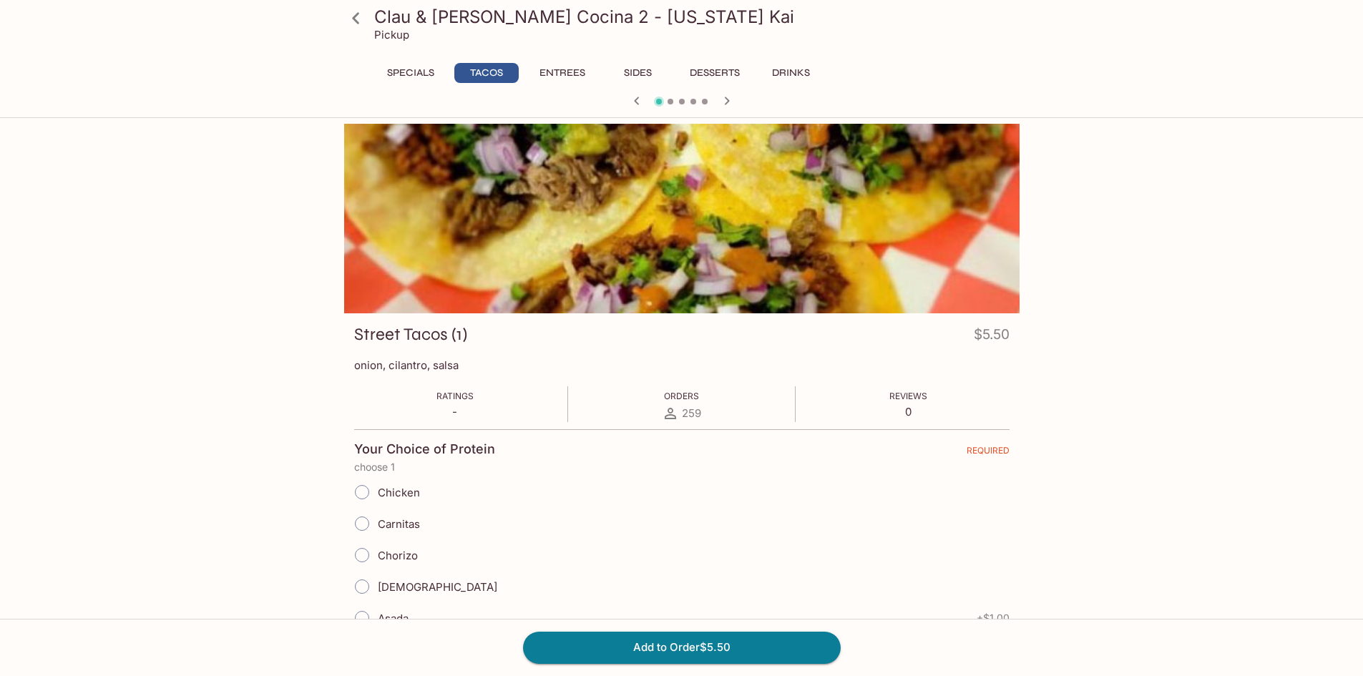
click at [423, 70] on button "Specials" at bounding box center [410, 73] width 64 height 20
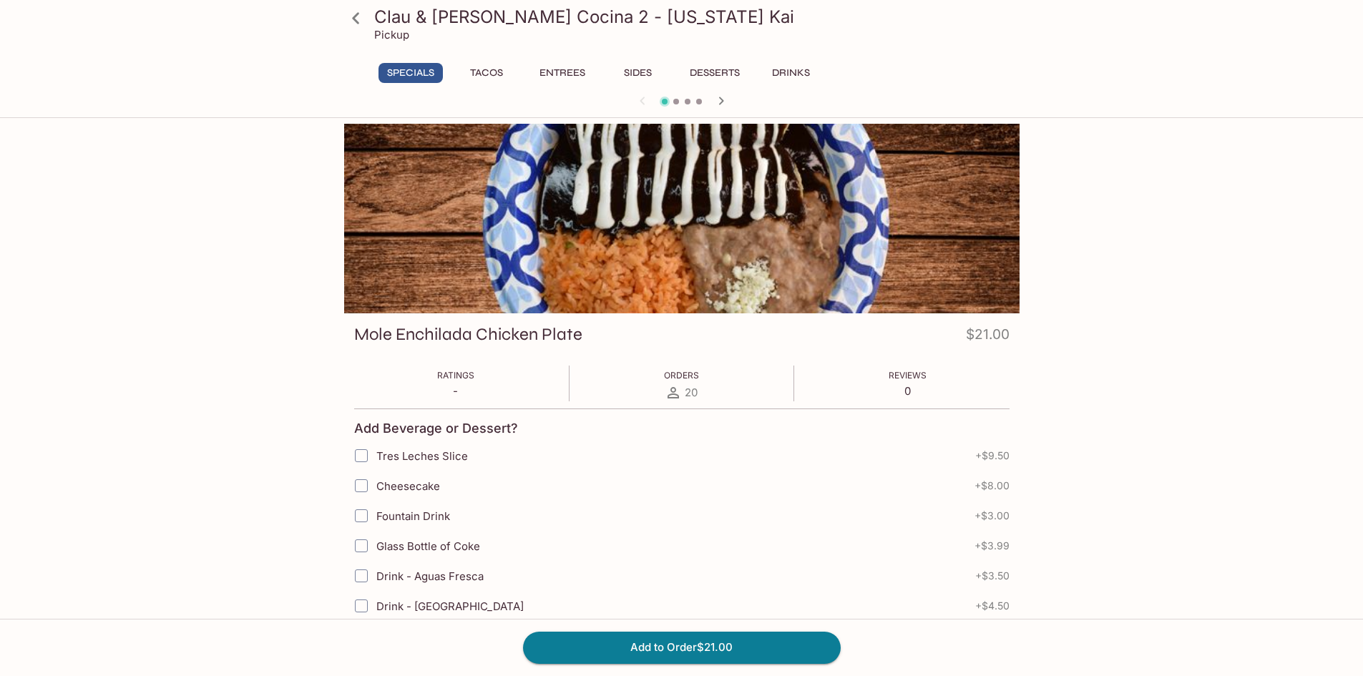
click at [494, 70] on button "Tacos" at bounding box center [486, 73] width 64 height 20
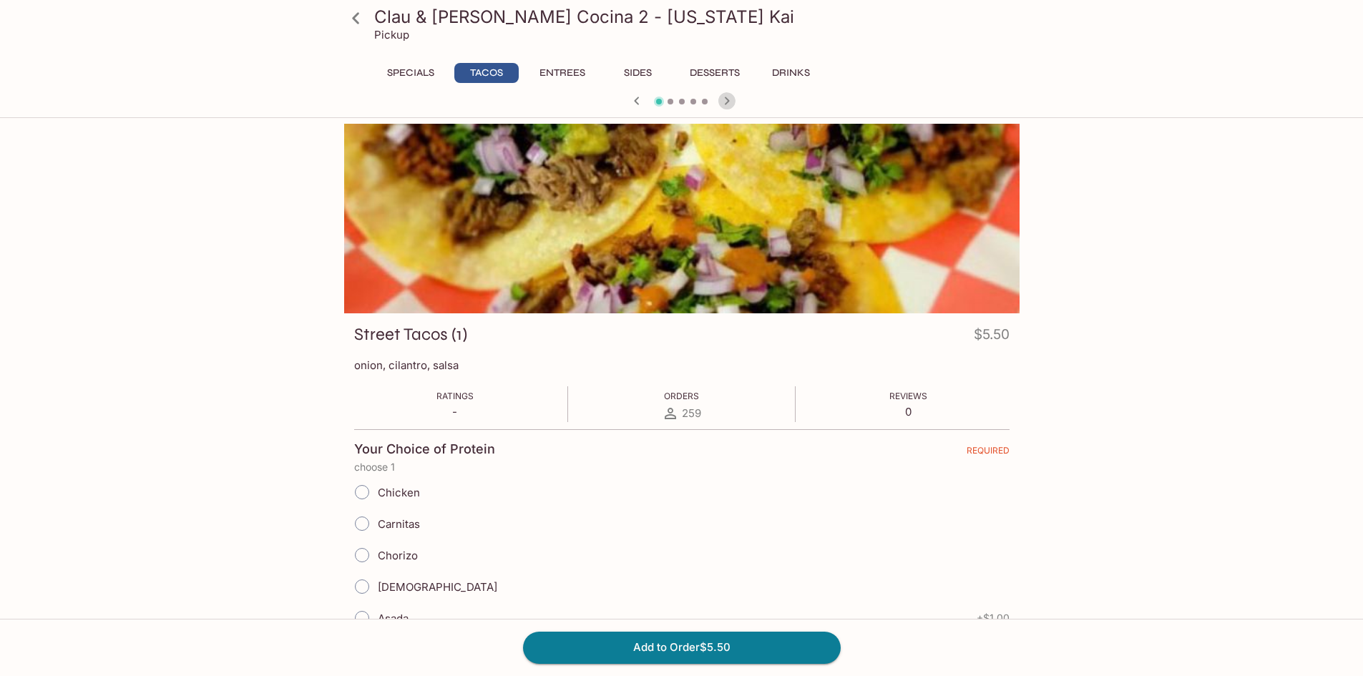
click at [719, 105] on icon "button" at bounding box center [726, 100] width 17 height 17
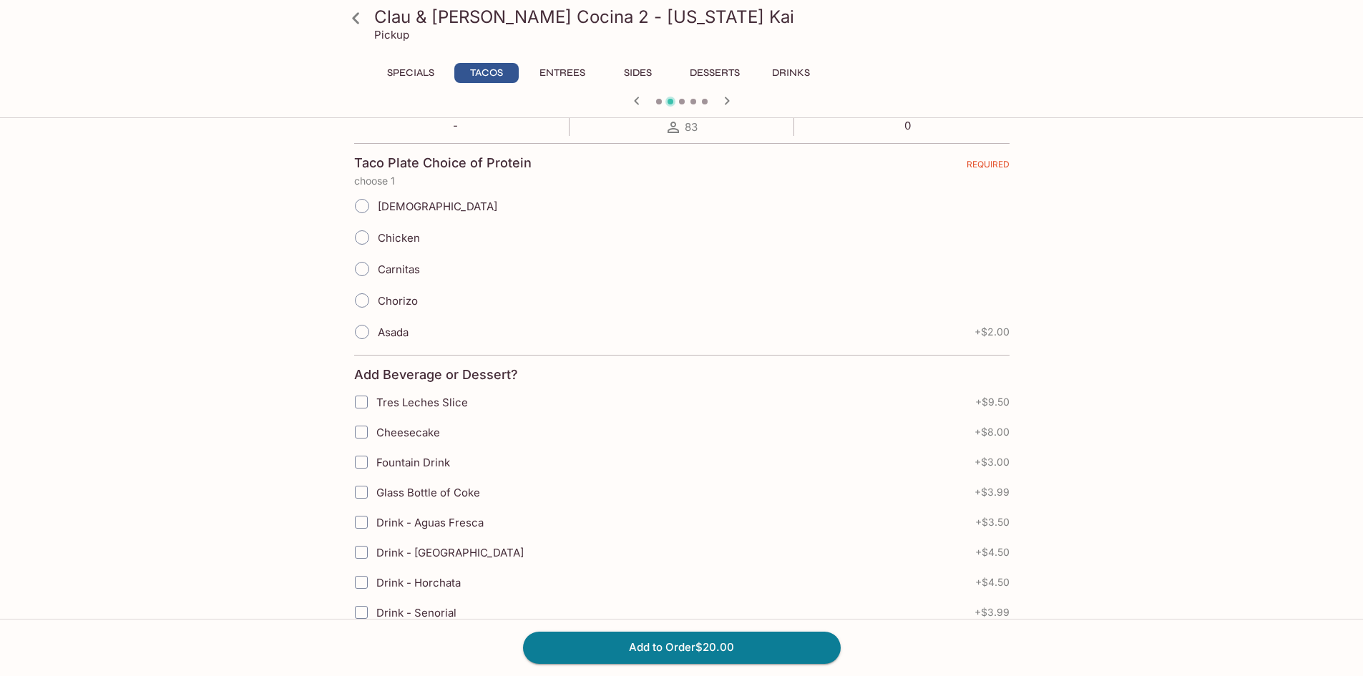
scroll to position [72, 0]
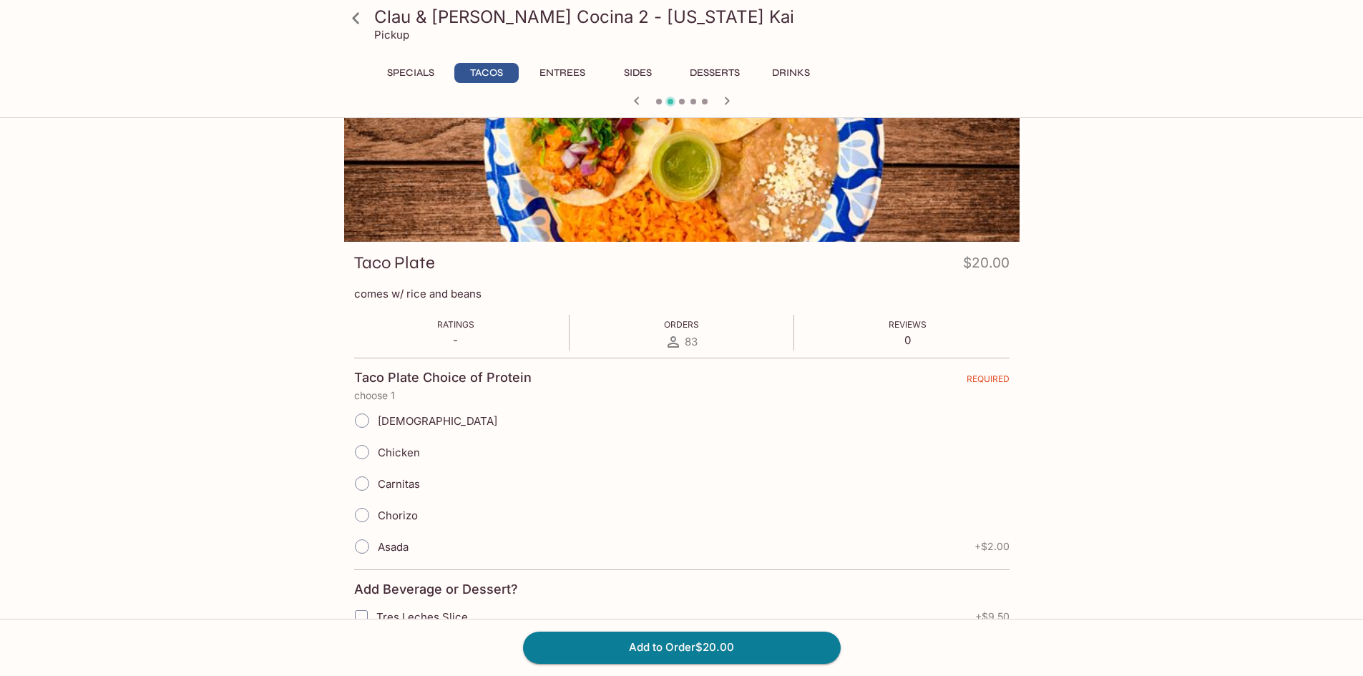
click at [727, 102] on icon "button" at bounding box center [726, 101] width 5 height 8
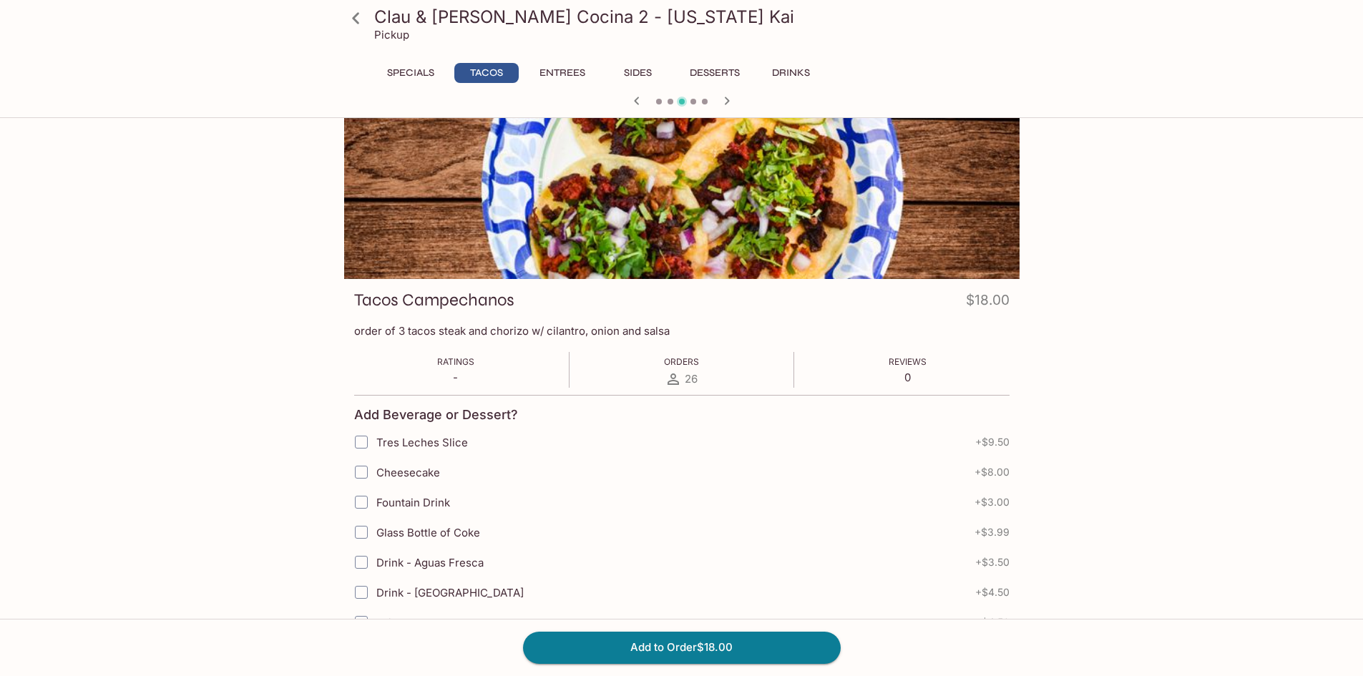
scroll to position [0, 0]
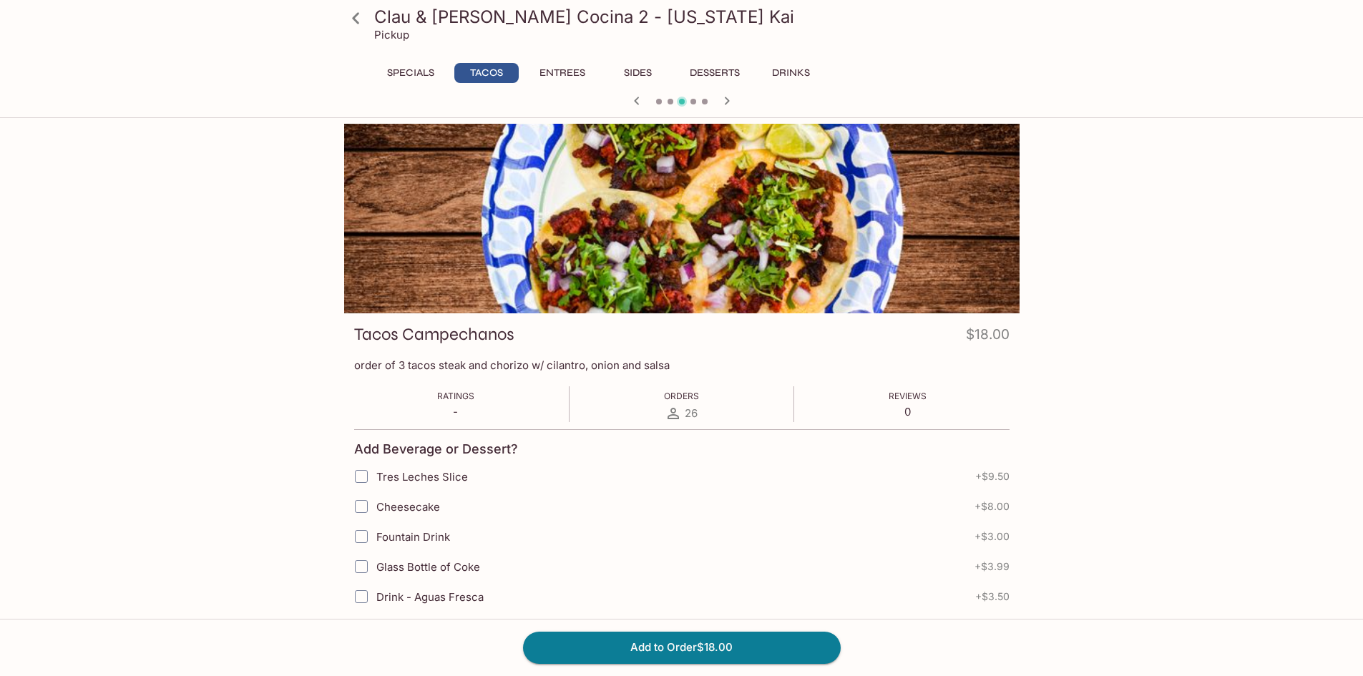
click at [732, 104] on icon "button" at bounding box center [726, 100] width 17 height 17
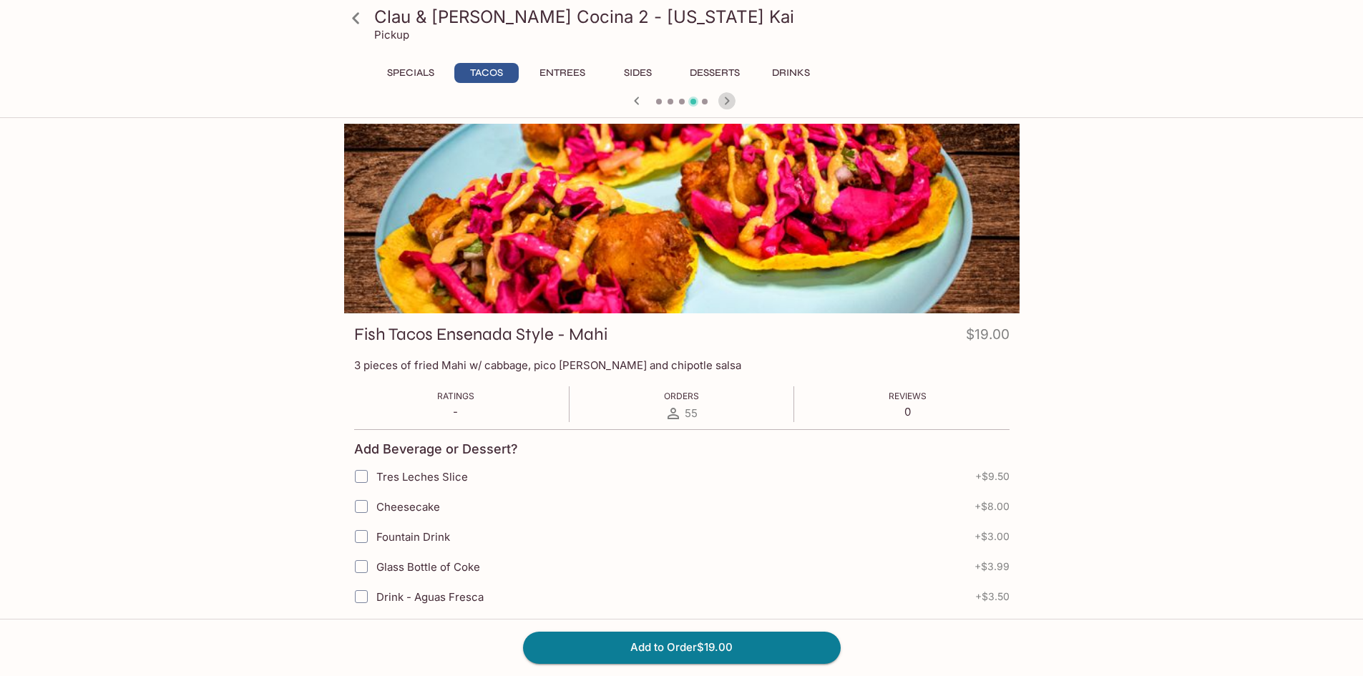
click at [732, 104] on icon "button" at bounding box center [726, 100] width 17 height 17
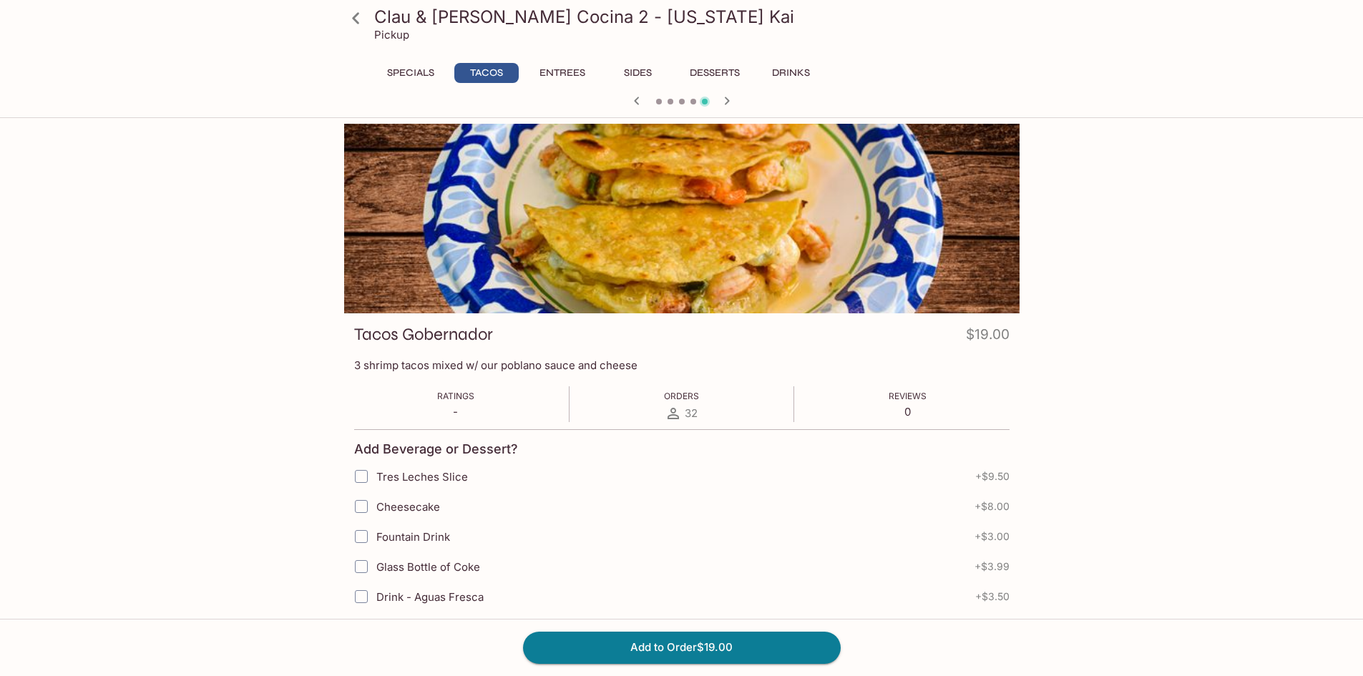
click at [730, 93] on icon "button" at bounding box center [726, 100] width 17 height 17
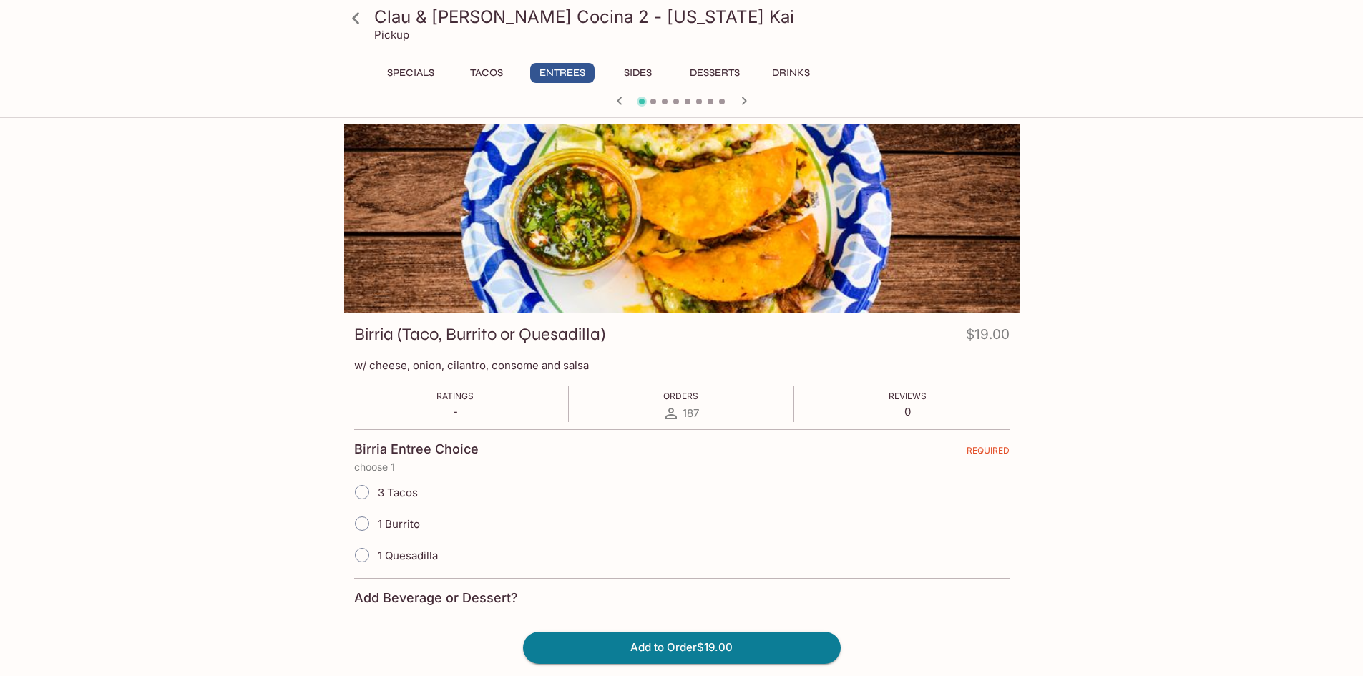
click at [503, 68] on button "Tacos" at bounding box center [486, 73] width 64 height 20
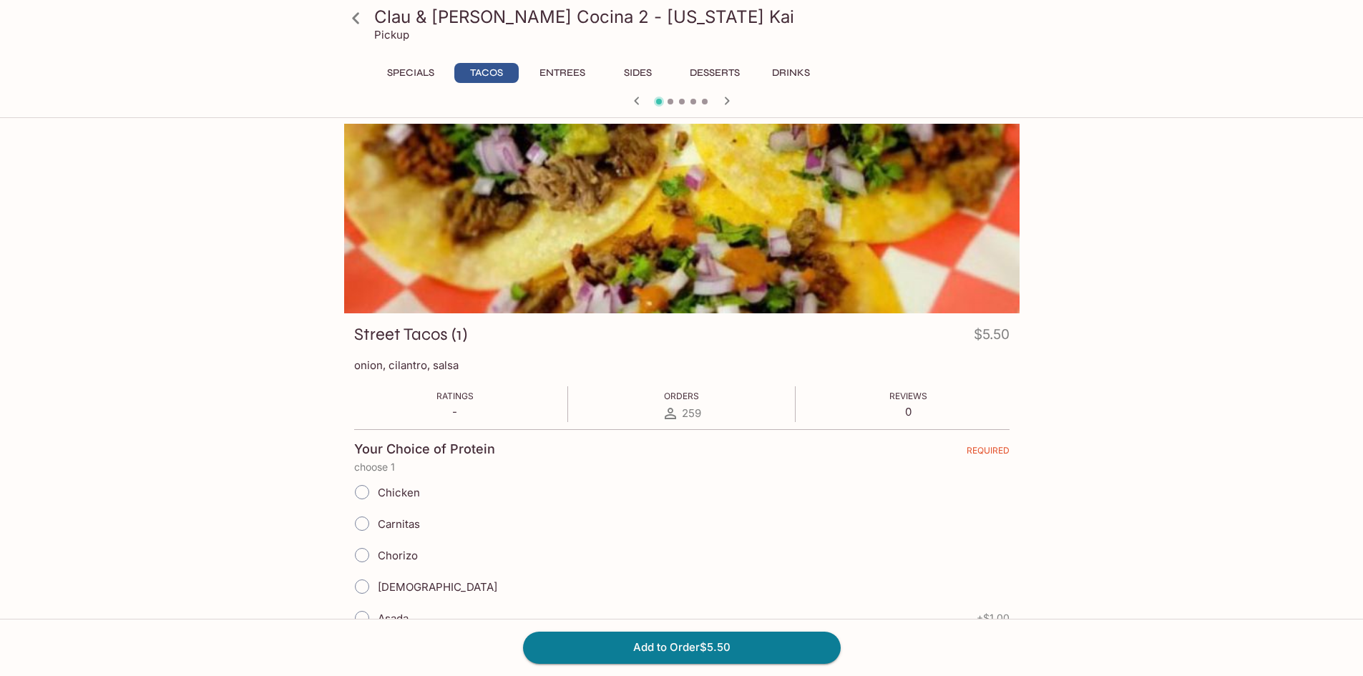
click at [724, 108] on icon "button" at bounding box center [726, 100] width 17 height 17
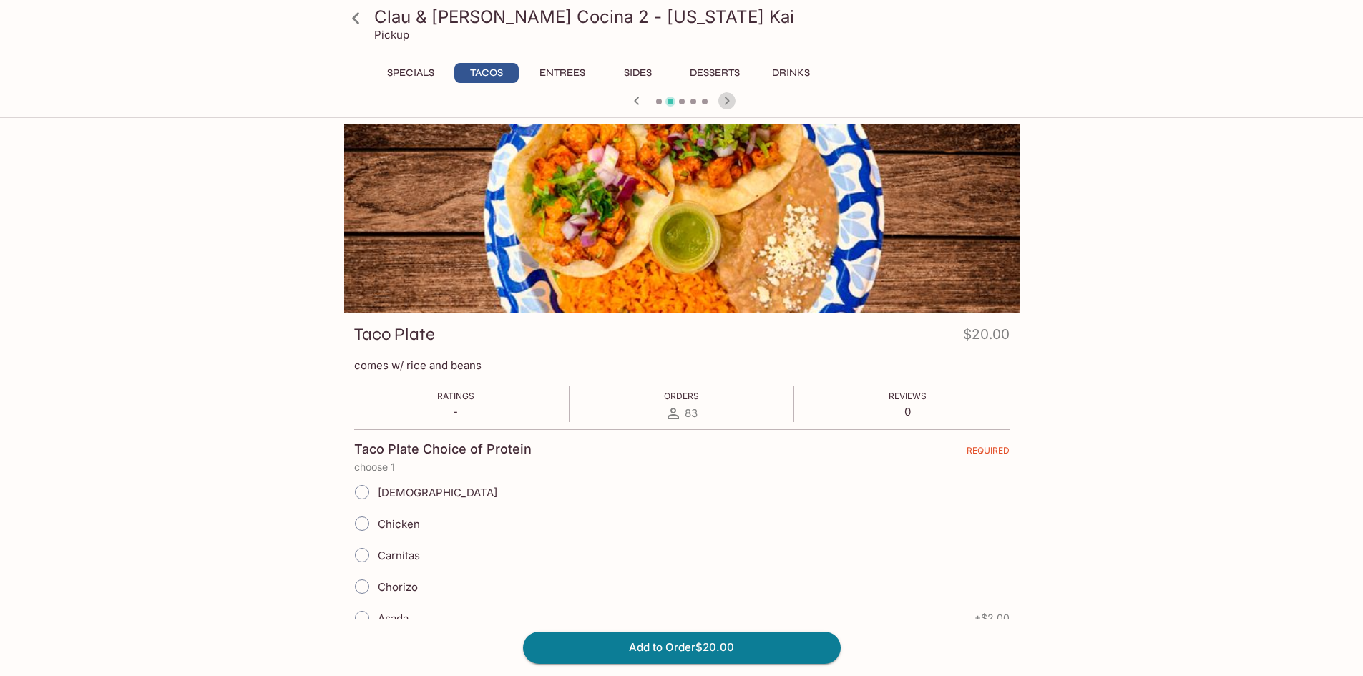
click at [724, 108] on icon "button" at bounding box center [726, 100] width 17 height 17
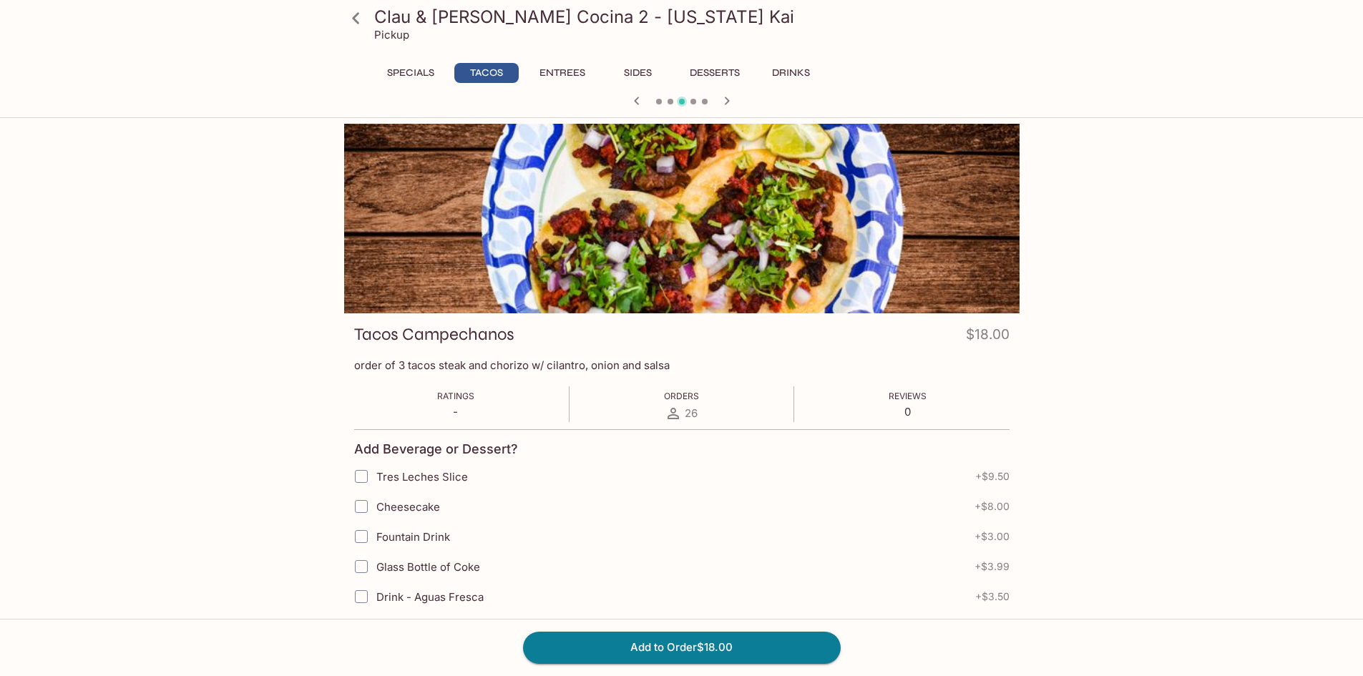
click at [635, 97] on icon "button" at bounding box center [636, 100] width 17 height 17
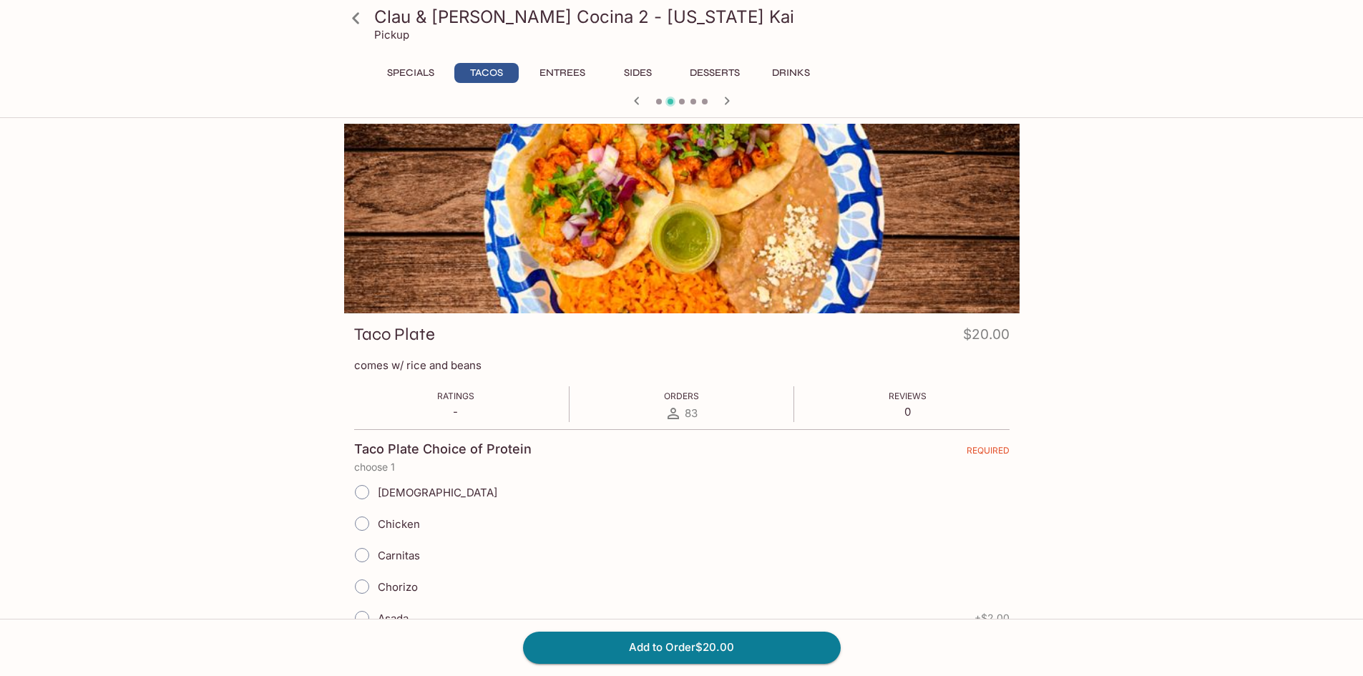
click at [572, 59] on div "Clau & [PERSON_NAME] Cocina 2 - [US_STATE] Kai Pickup Specials Tacos Entrees Si…" at bounding box center [681, 56] width 687 height 113
click at [545, 77] on button "Entrees" at bounding box center [562, 73] width 64 height 20
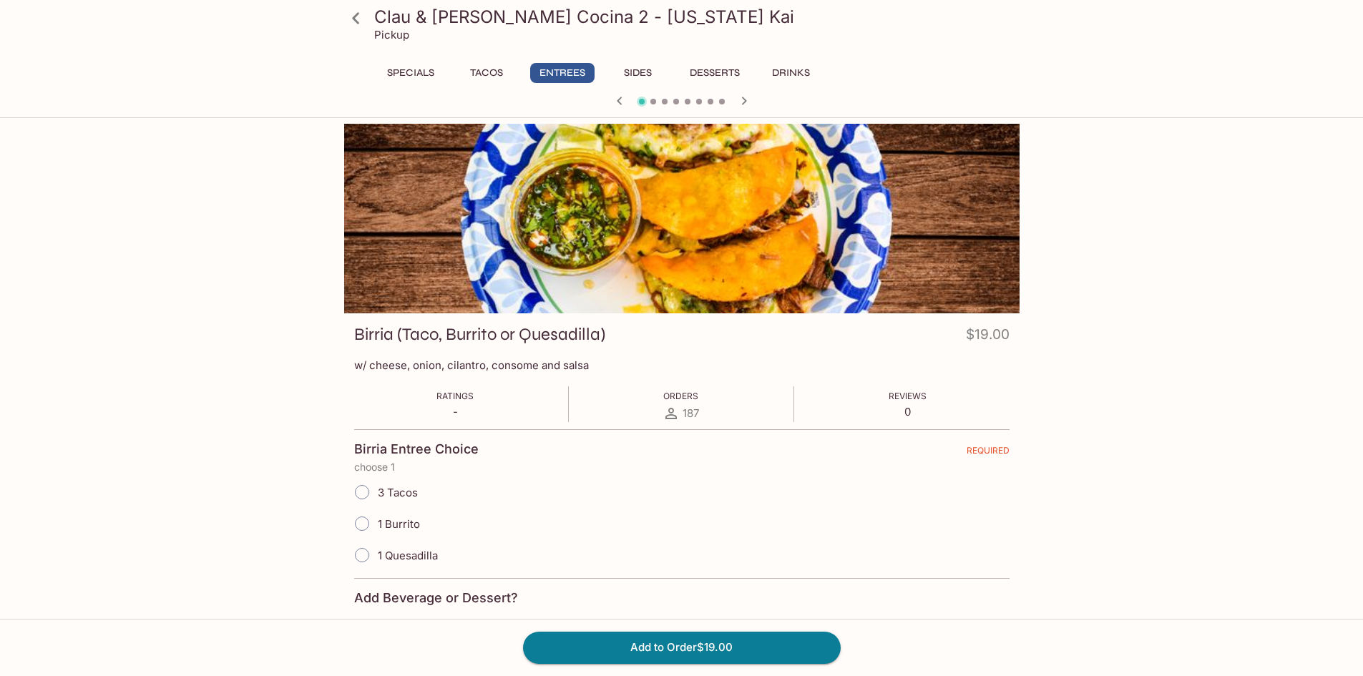
click at [743, 109] on button "button" at bounding box center [744, 101] width 19 height 19
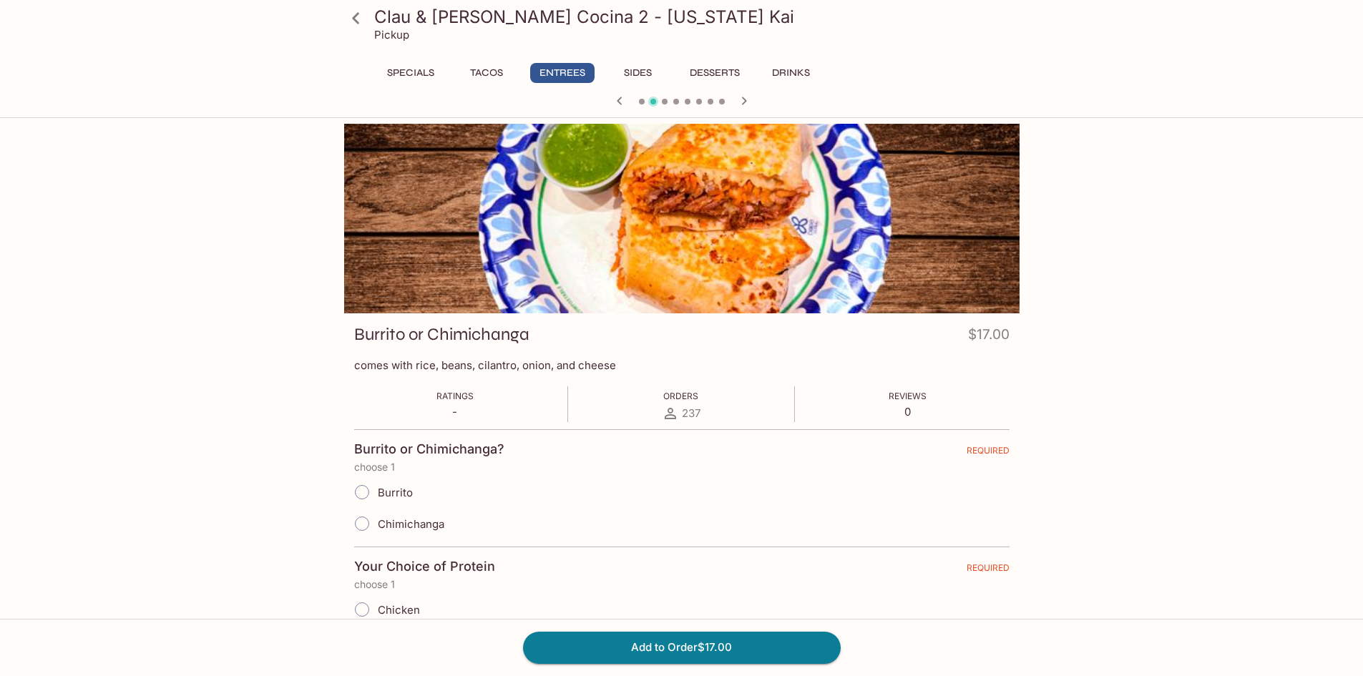
click at [748, 97] on icon "button" at bounding box center [743, 100] width 17 height 17
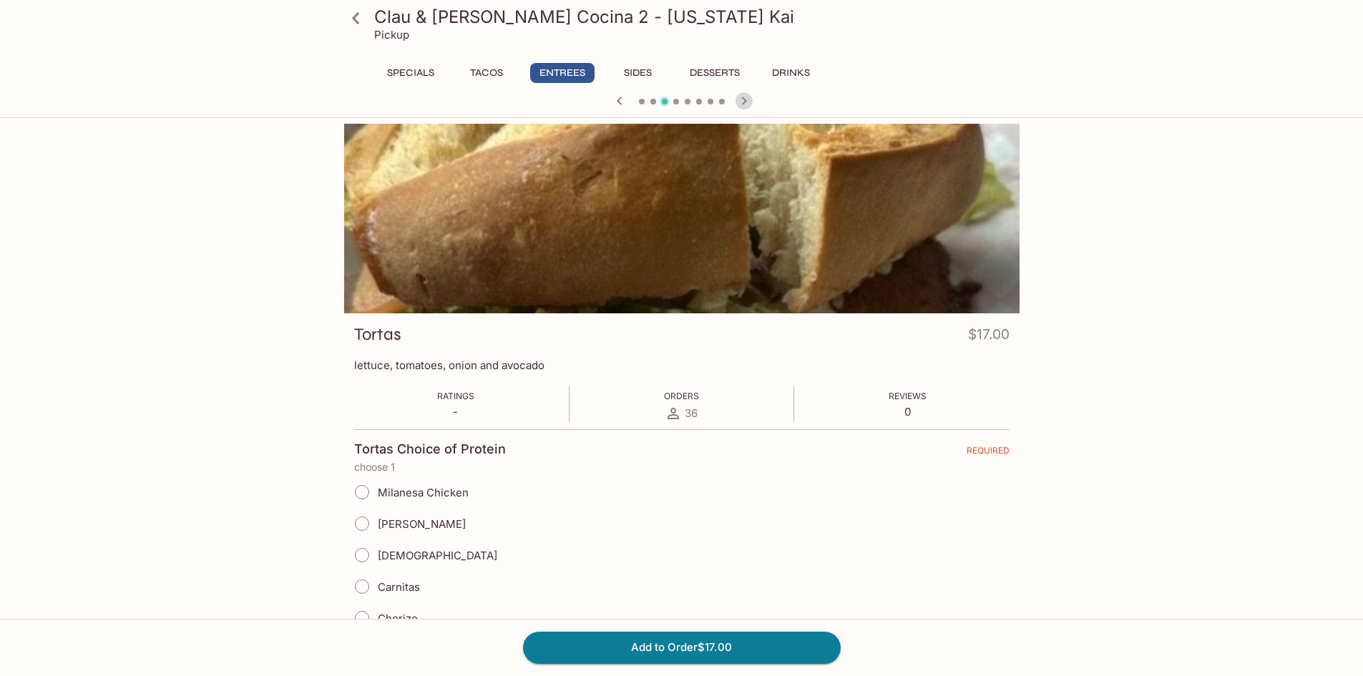
click at [748, 97] on icon "button" at bounding box center [743, 100] width 17 height 17
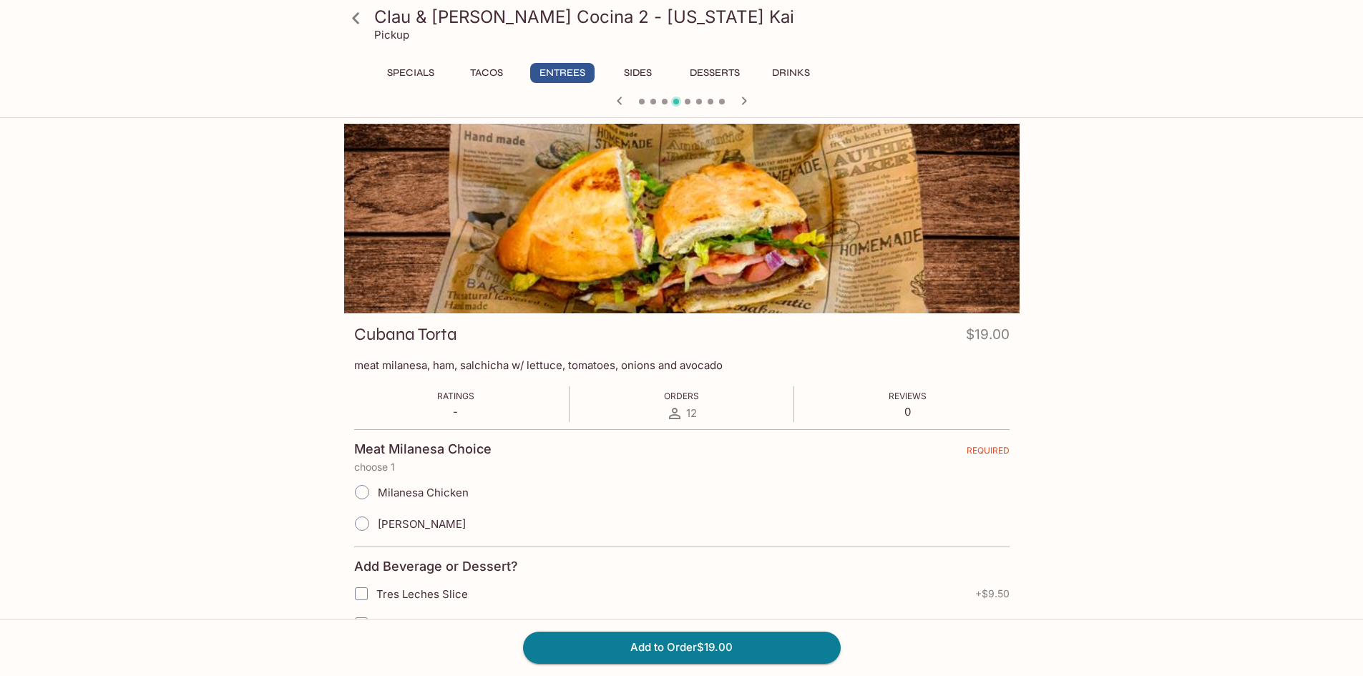
click at [748, 97] on icon "button" at bounding box center [743, 100] width 17 height 17
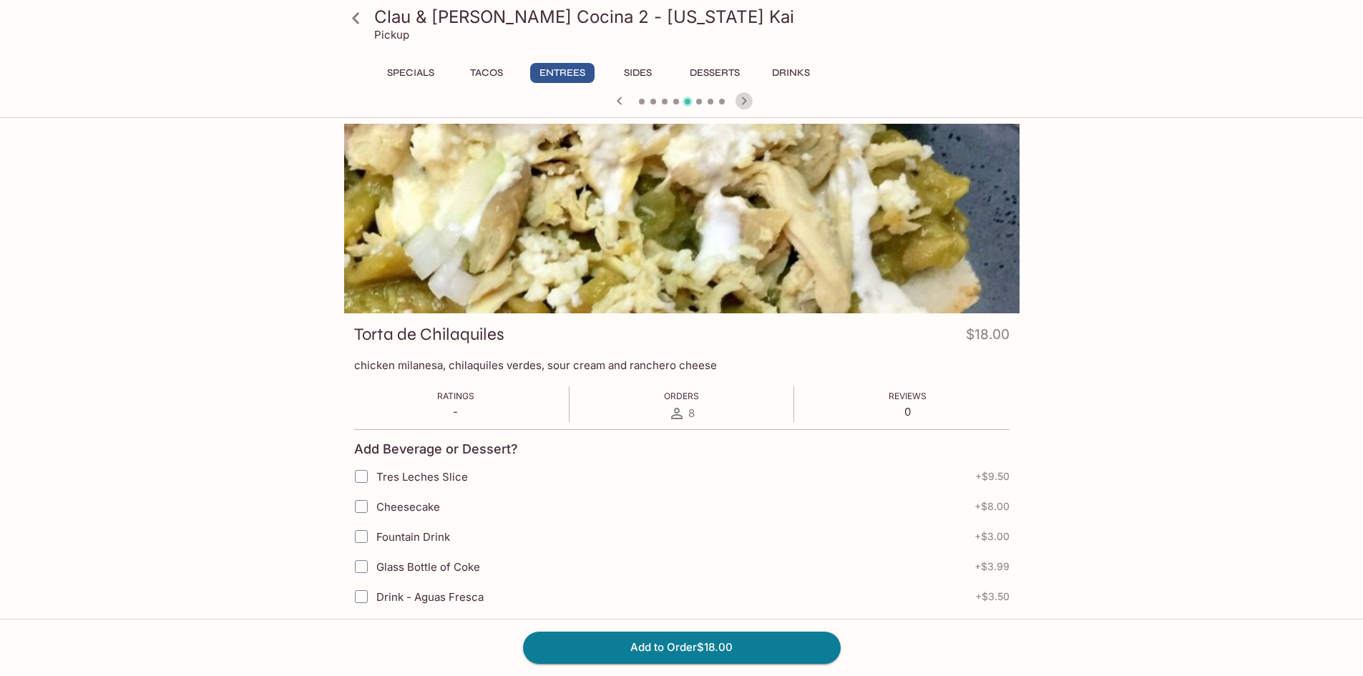
click at [748, 97] on icon "button" at bounding box center [743, 100] width 17 height 17
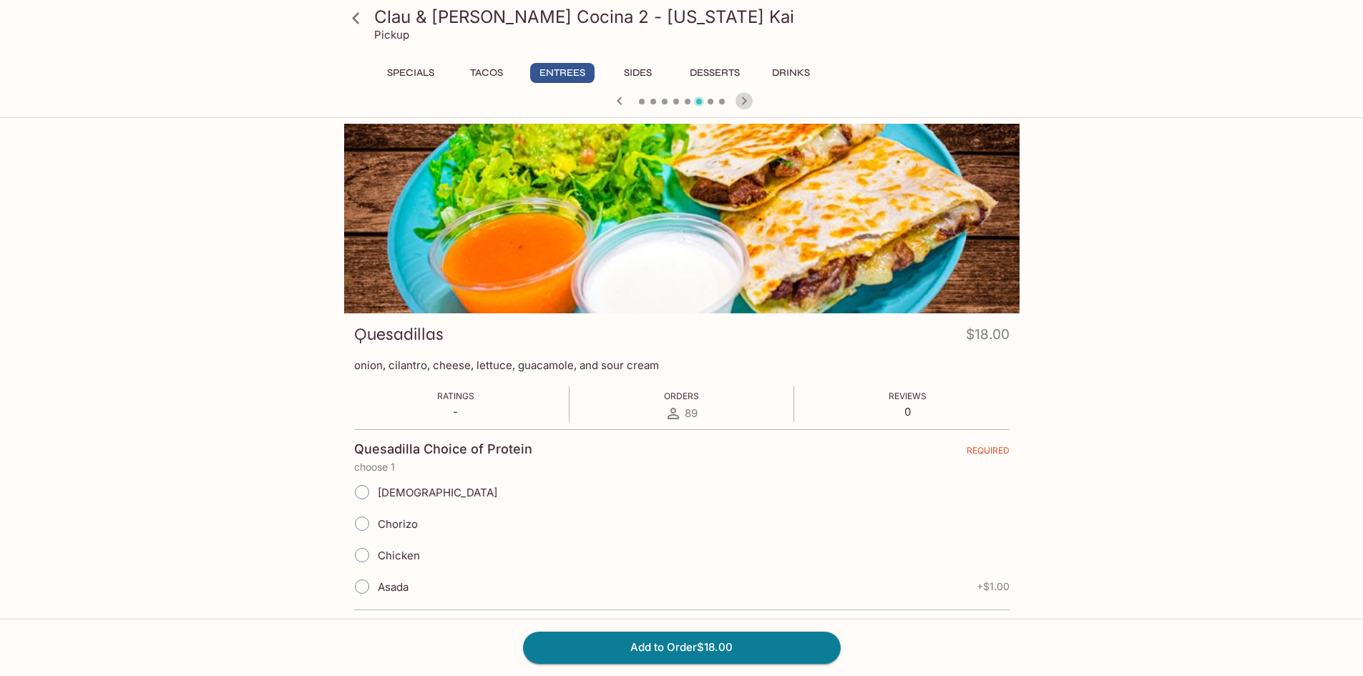
click at [748, 97] on icon "button" at bounding box center [743, 100] width 17 height 17
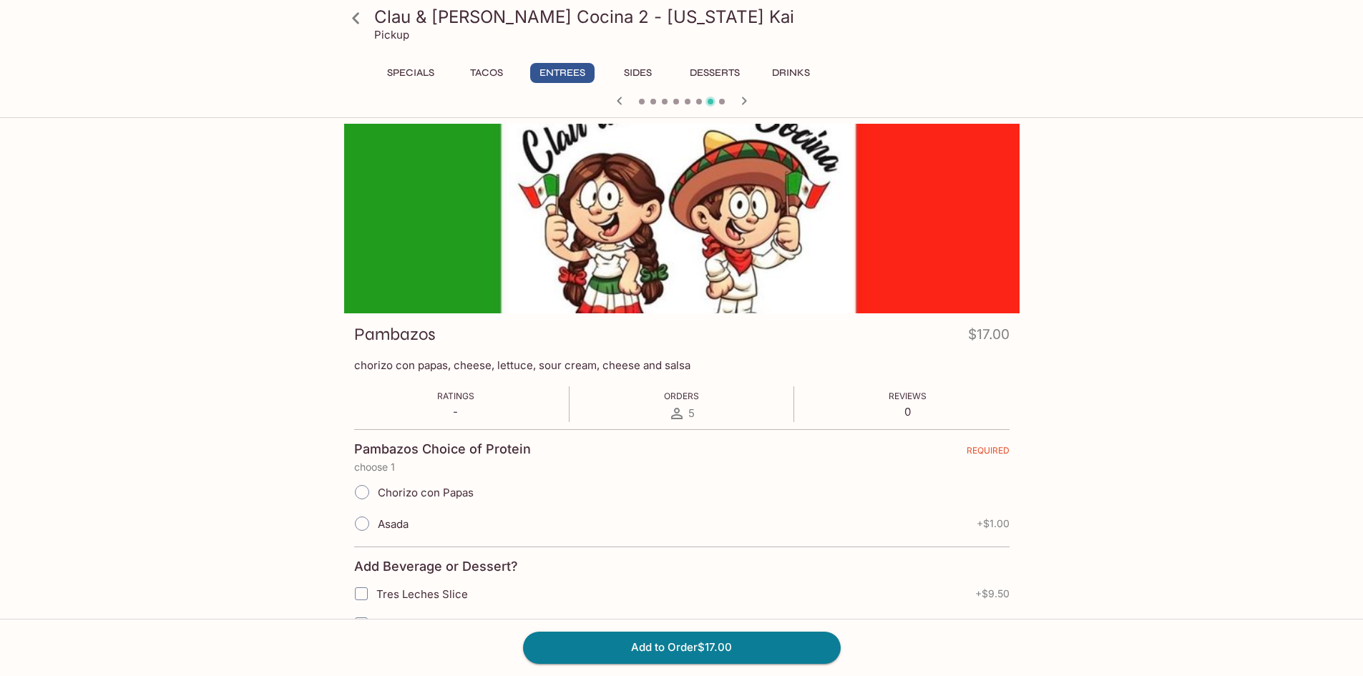
click at [748, 97] on icon "button" at bounding box center [743, 100] width 17 height 17
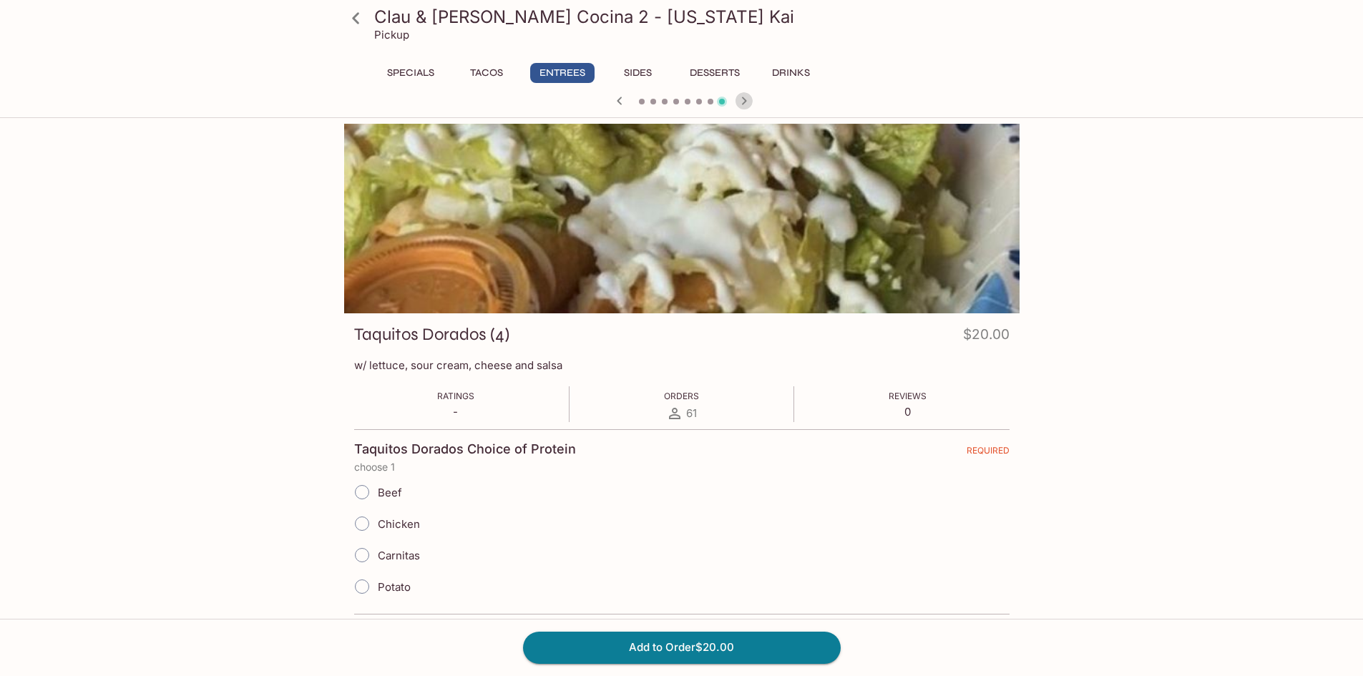
click at [748, 97] on icon "button" at bounding box center [743, 100] width 17 height 17
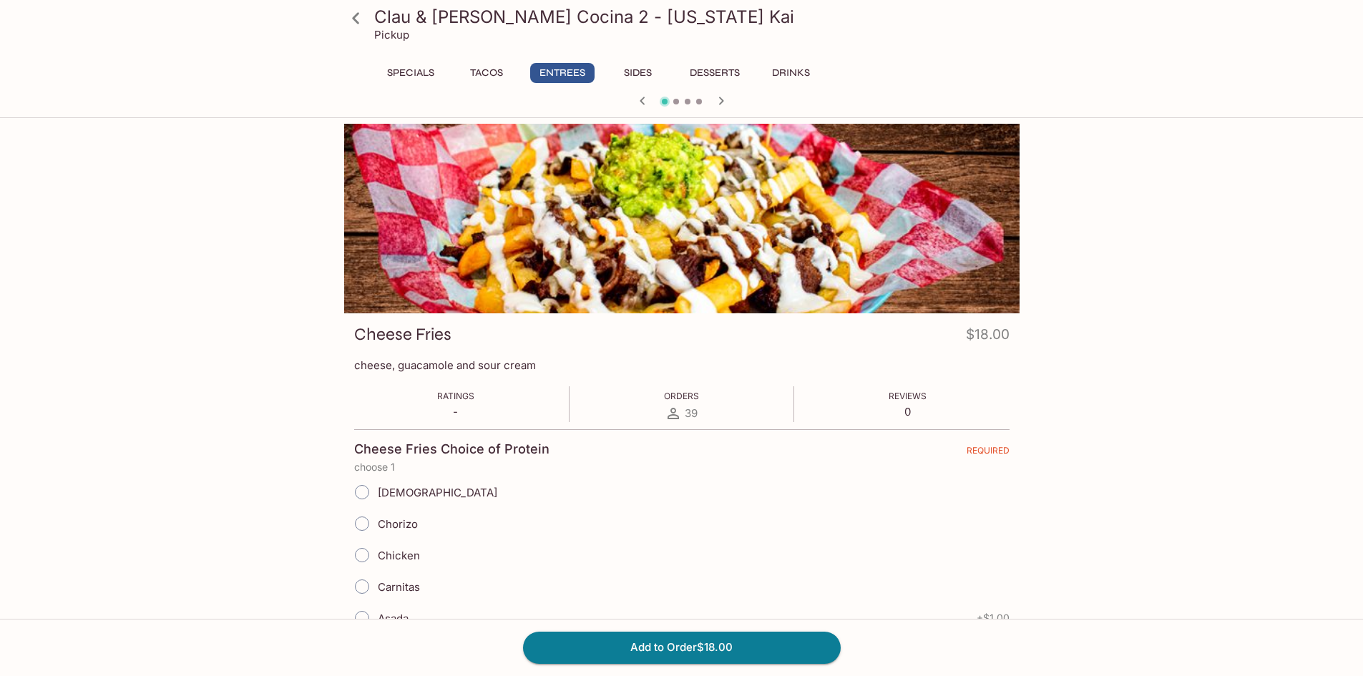
click at [468, 63] on button "Tacos" at bounding box center [486, 73] width 64 height 20
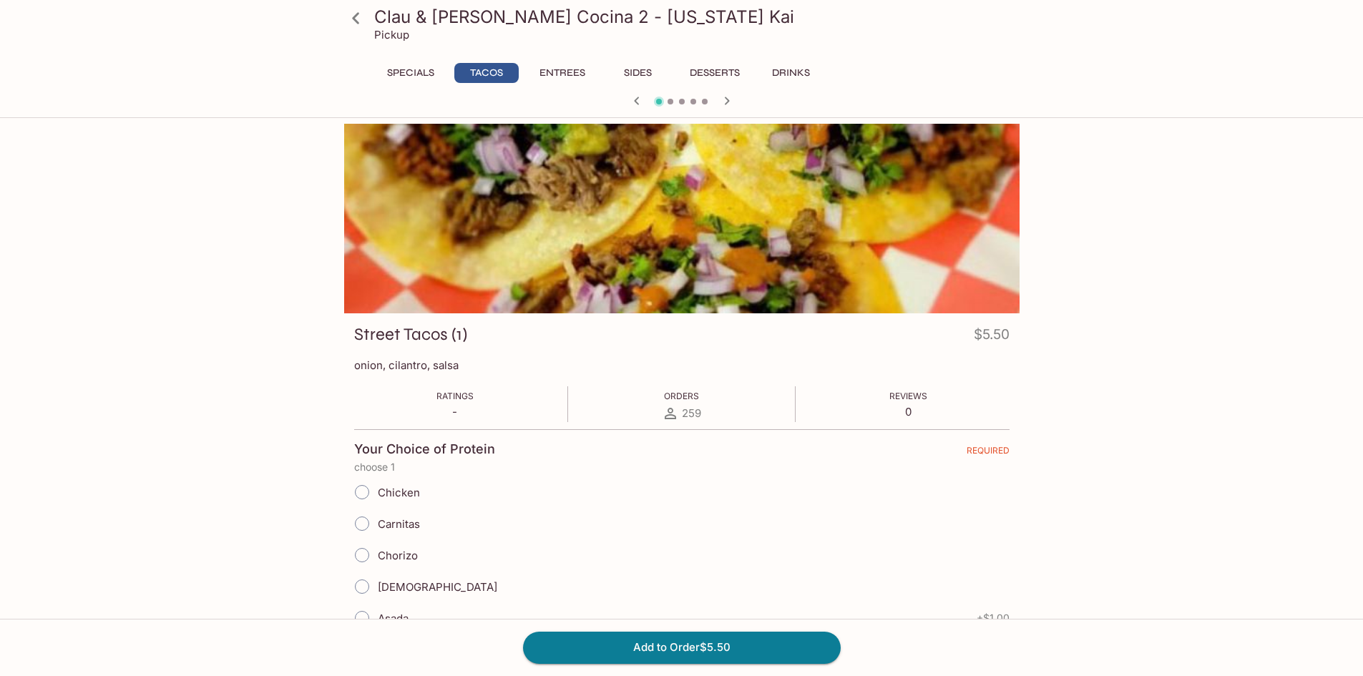
click at [719, 97] on icon "button" at bounding box center [726, 100] width 17 height 17
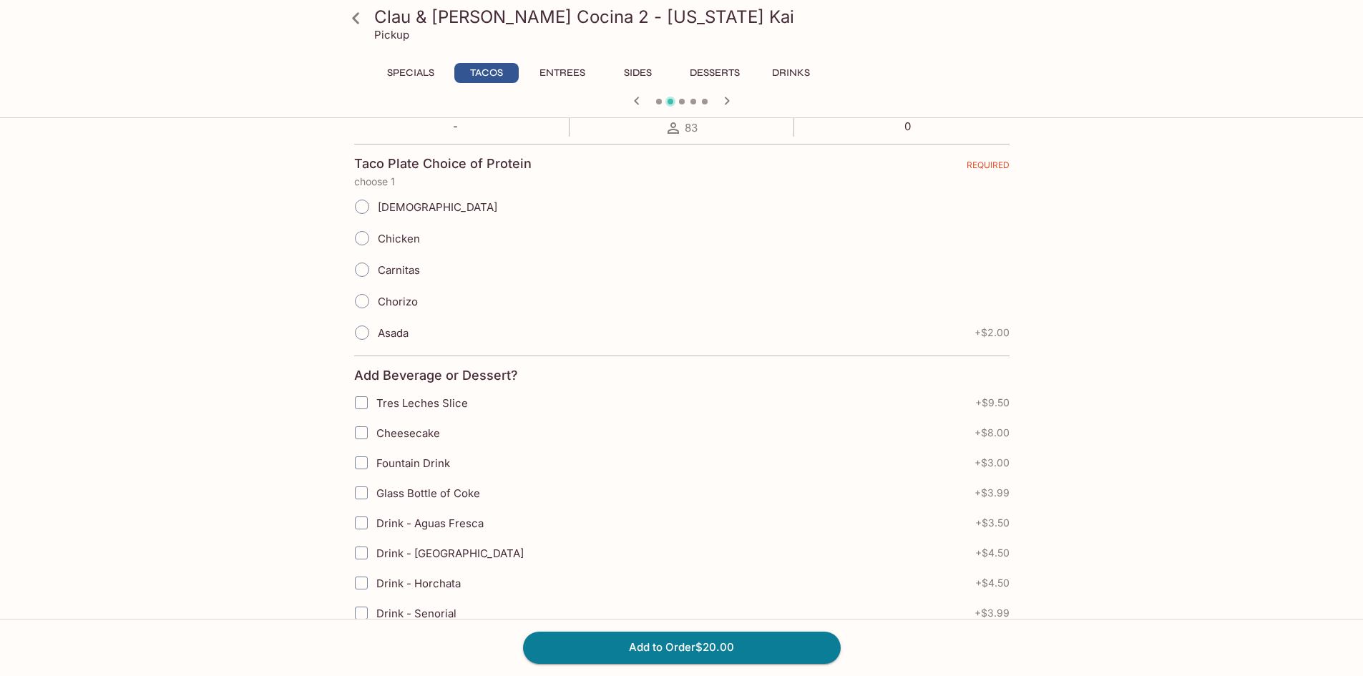
scroll to position [286, 0]
click at [360, 276] on input "Carnitas" at bounding box center [362, 269] width 30 height 30
click at [358, 268] on input "Carnitas" at bounding box center [362, 269] width 30 height 30
click at [370, 266] on input "Chorizo" at bounding box center [362, 269] width 30 height 30
radio input "true"
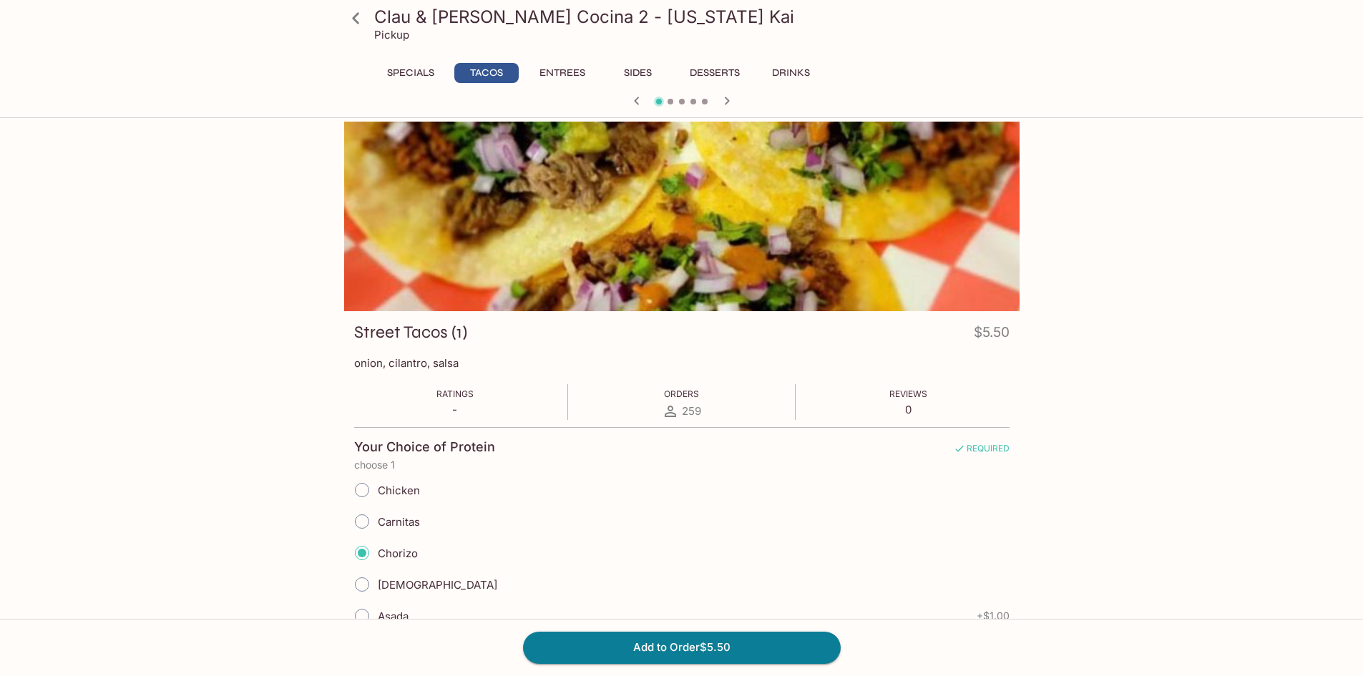
scroll to position [0, 0]
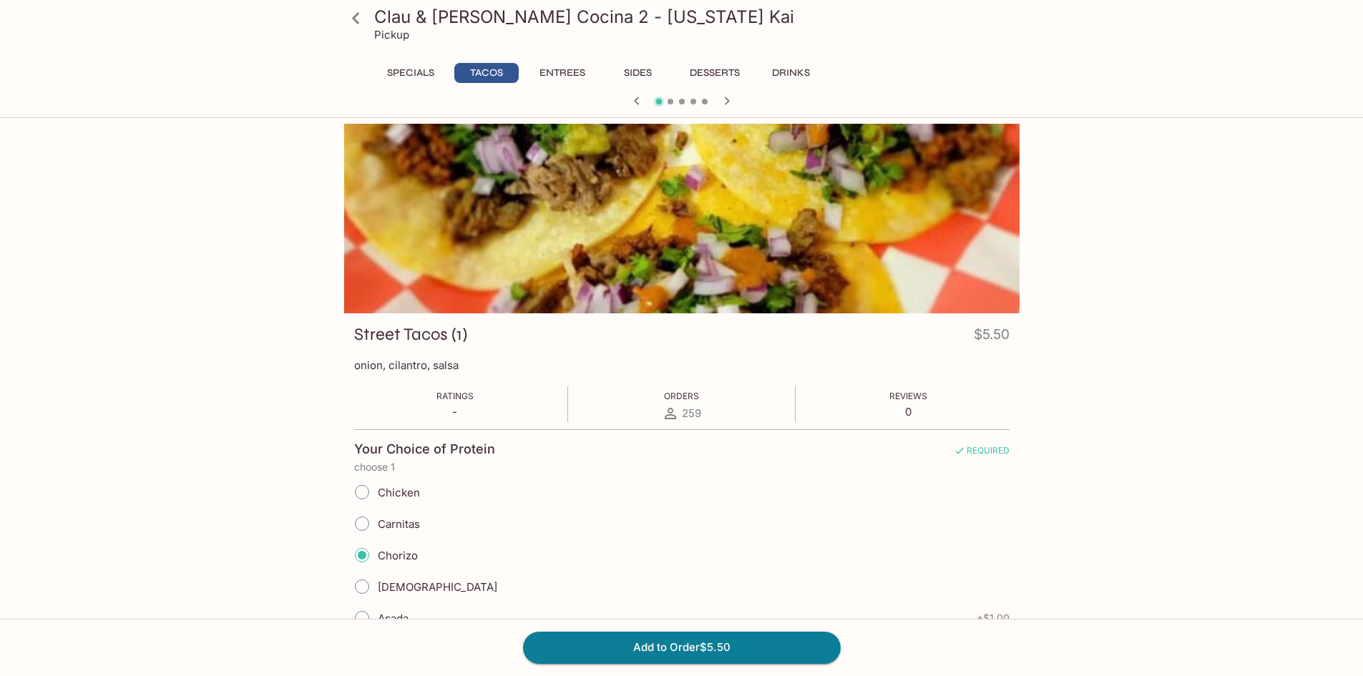
click at [729, 102] on icon "button" at bounding box center [726, 100] width 17 height 17
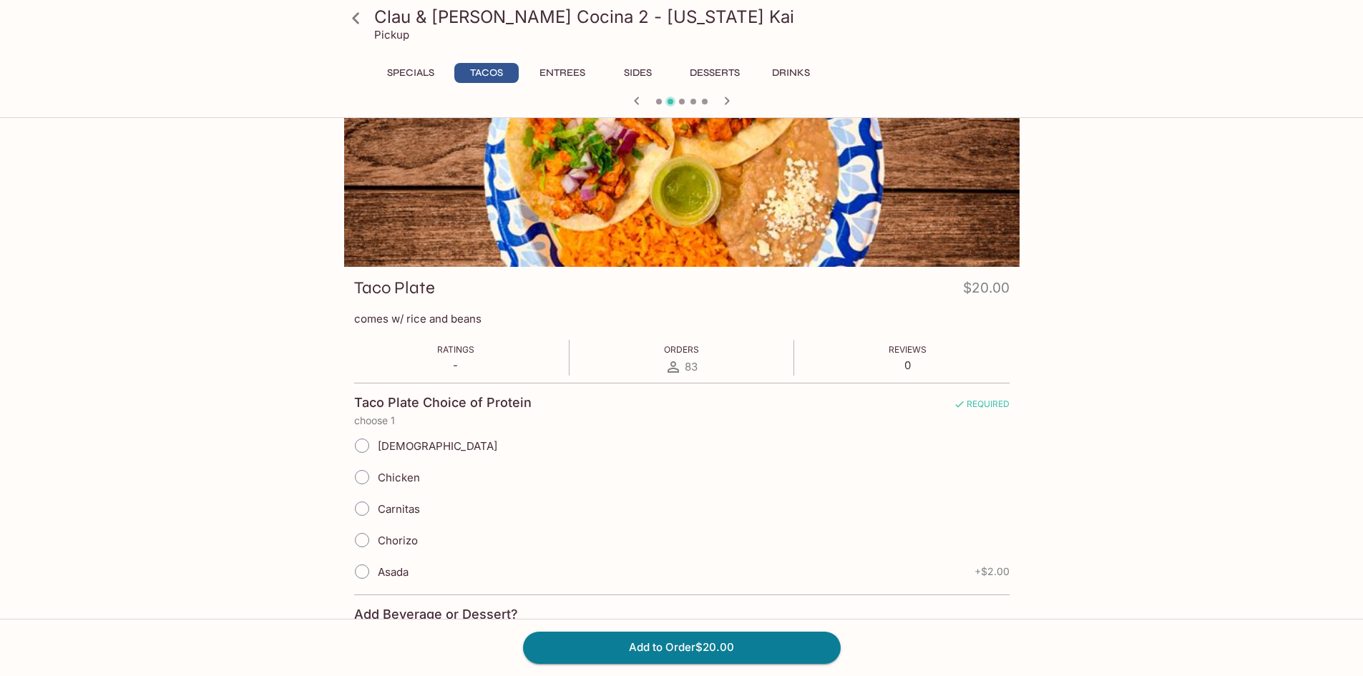
scroll to position [72, 0]
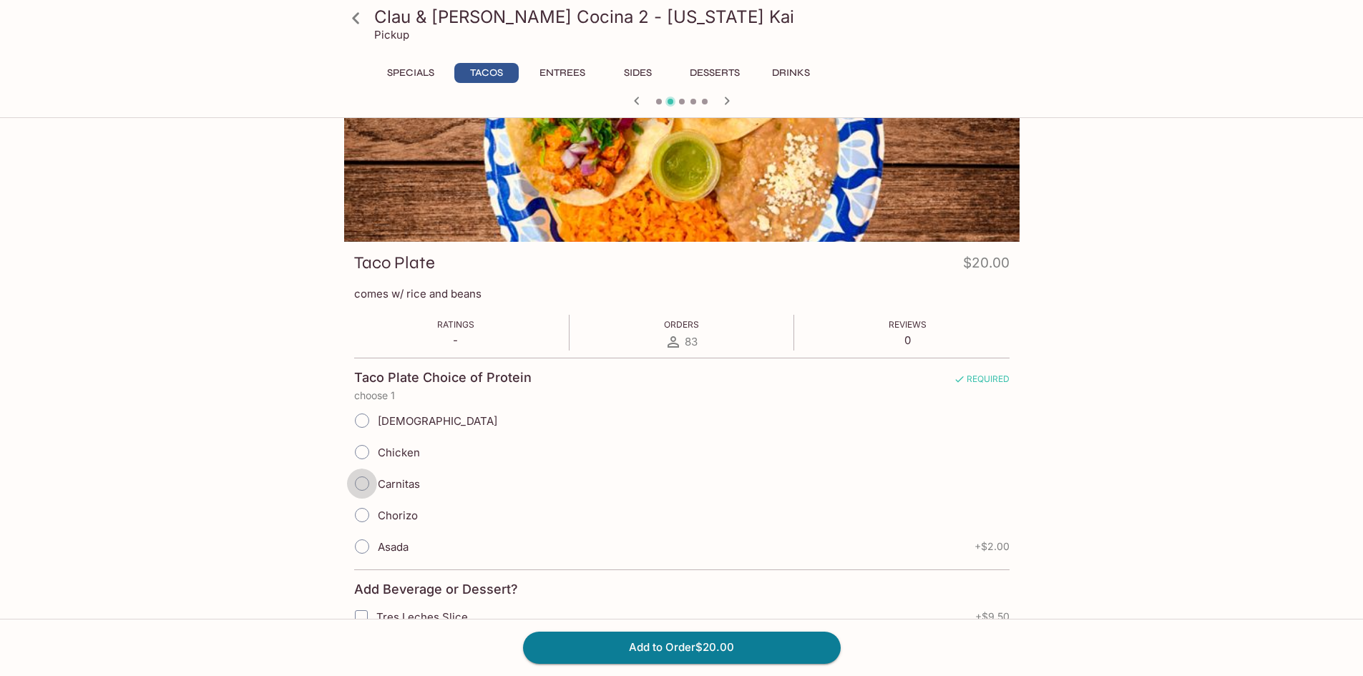
click at [368, 483] on input "Carnitas" at bounding box center [362, 484] width 30 height 30
radio input "true"
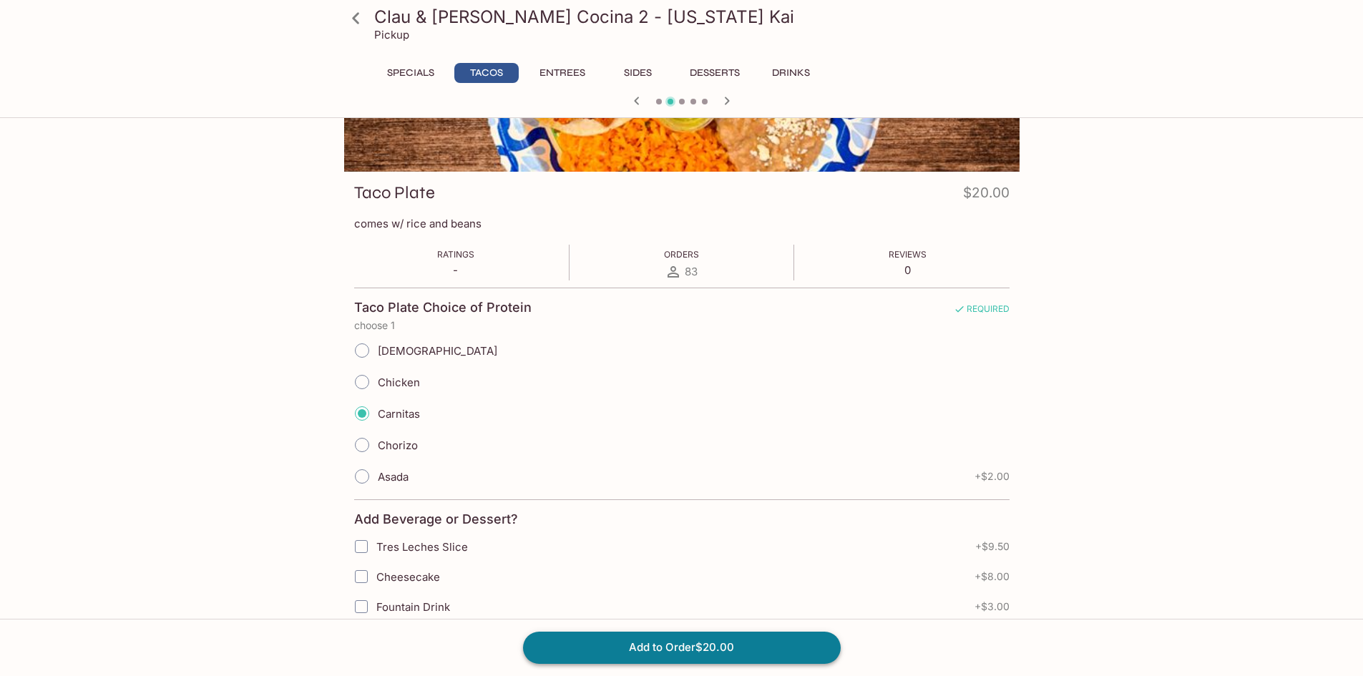
scroll to position [143, 0]
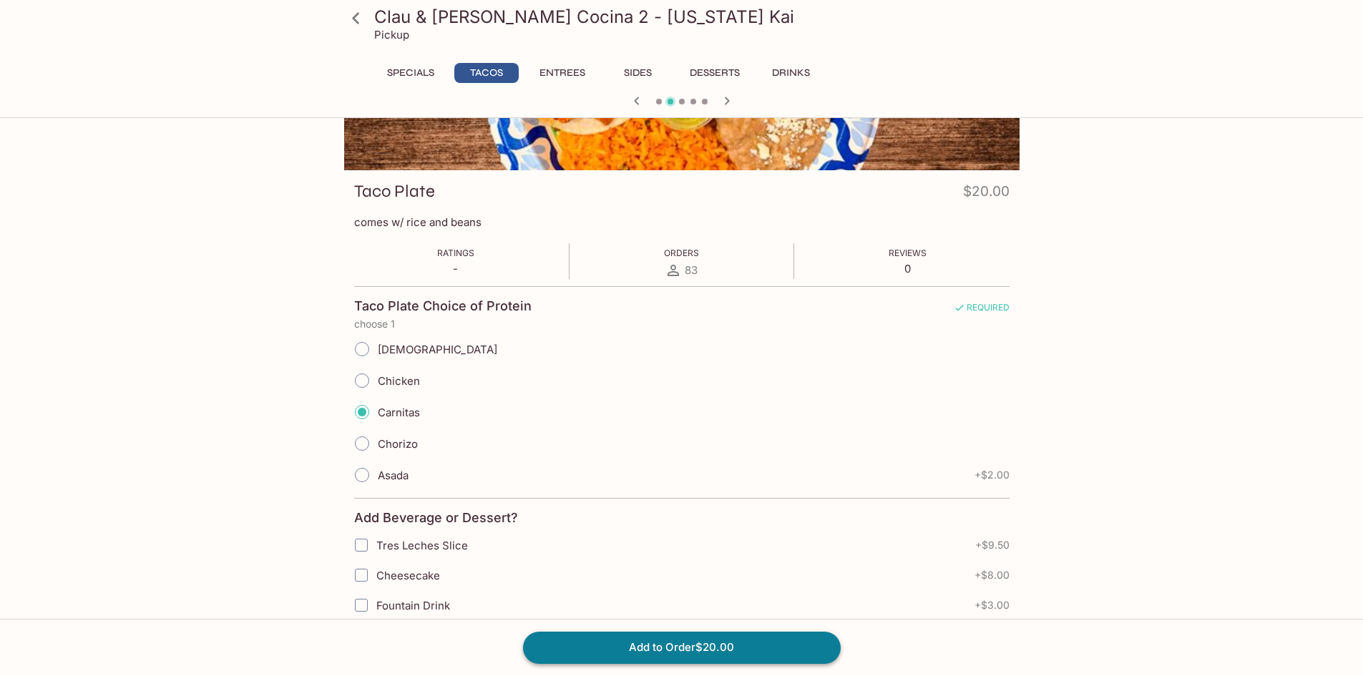
click at [703, 649] on button "Add to Order $20.00" at bounding box center [682, 647] width 318 height 31
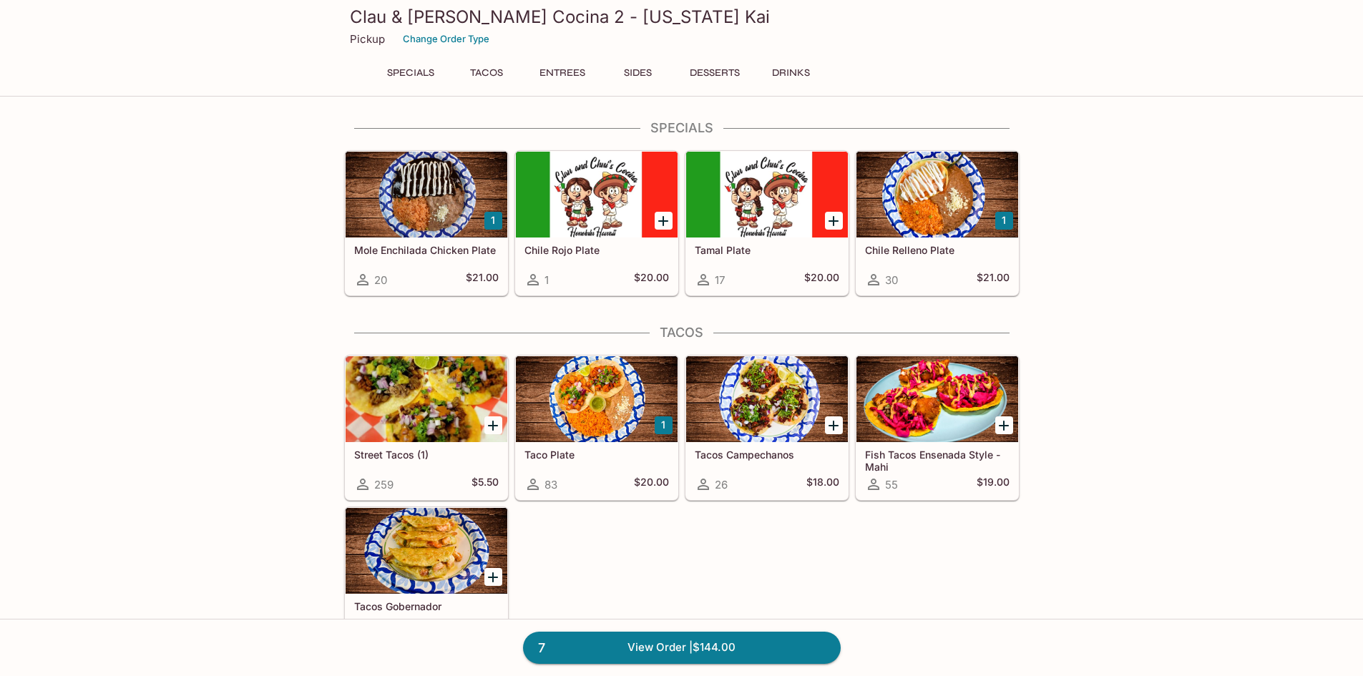
click at [483, 83] on div "Specials Tacos Entrees Sides Desserts Drinks" at bounding box center [682, 77] width 618 height 29
click at [484, 77] on button "Tacos" at bounding box center [486, 73] width 64 height 20
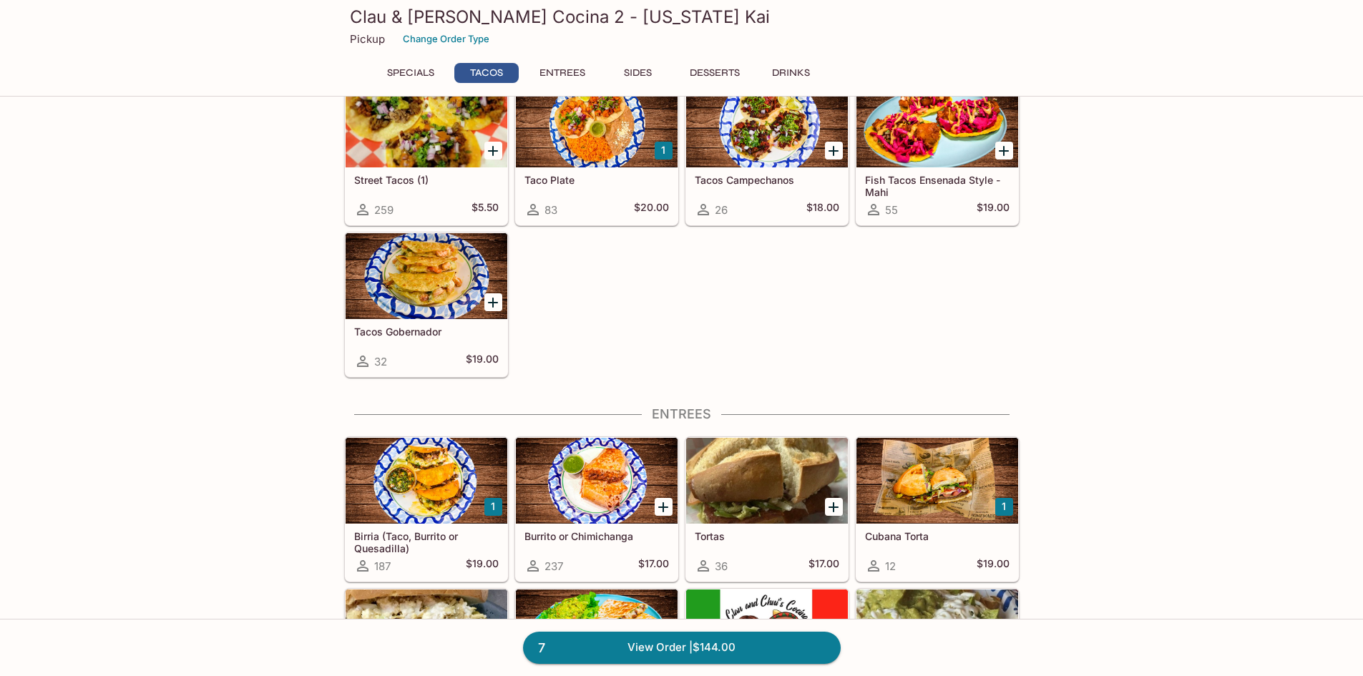
scroll to position [203, 0]
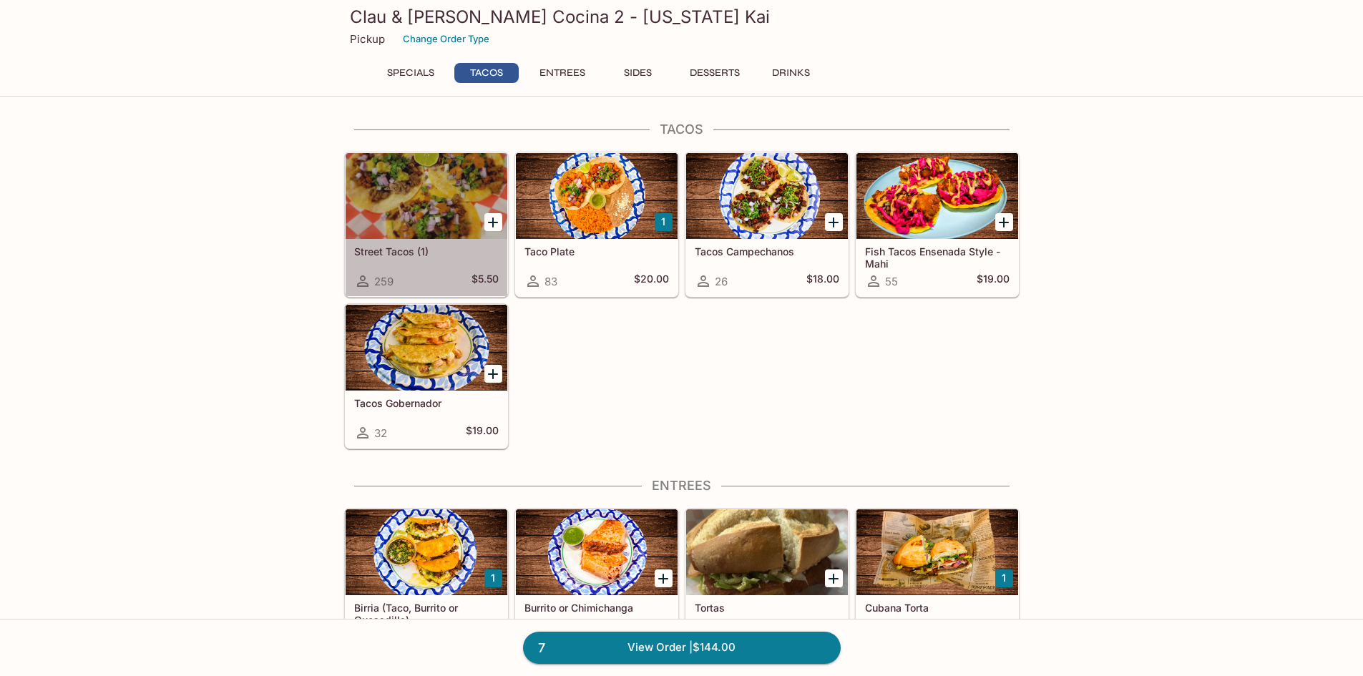
click at [414, 223] on div at bounding box center [427, 196] width 162 height 86
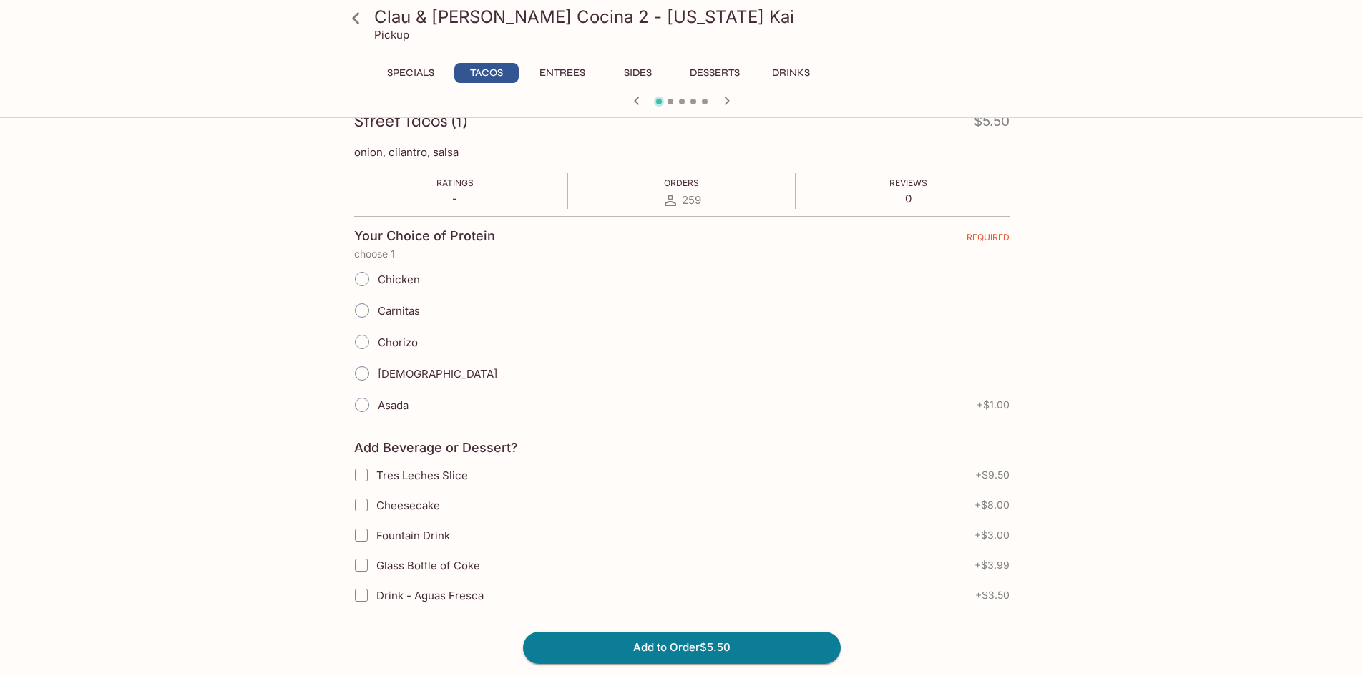
scroll to position [215, 0]
click at [364, 402] on input "Asada" at bounding box center [362, 403] width 30 height 30
radio input "true"
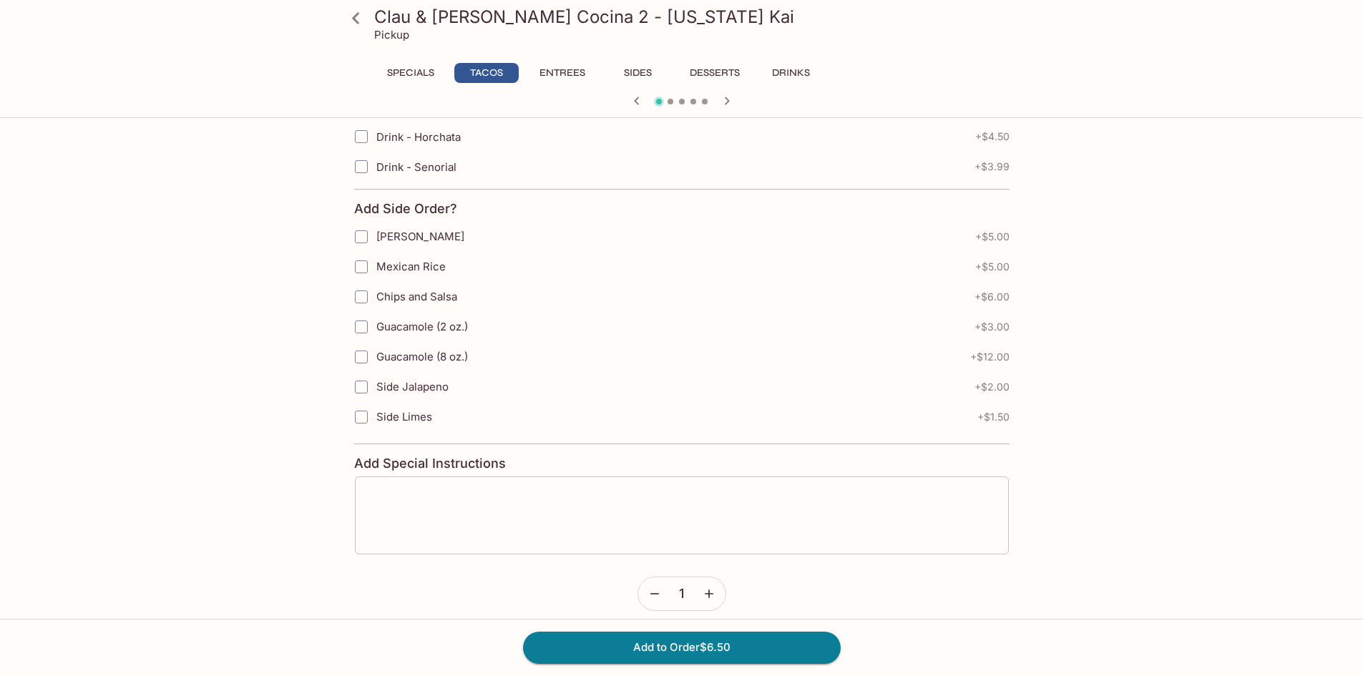
scroll to position [745, 0]
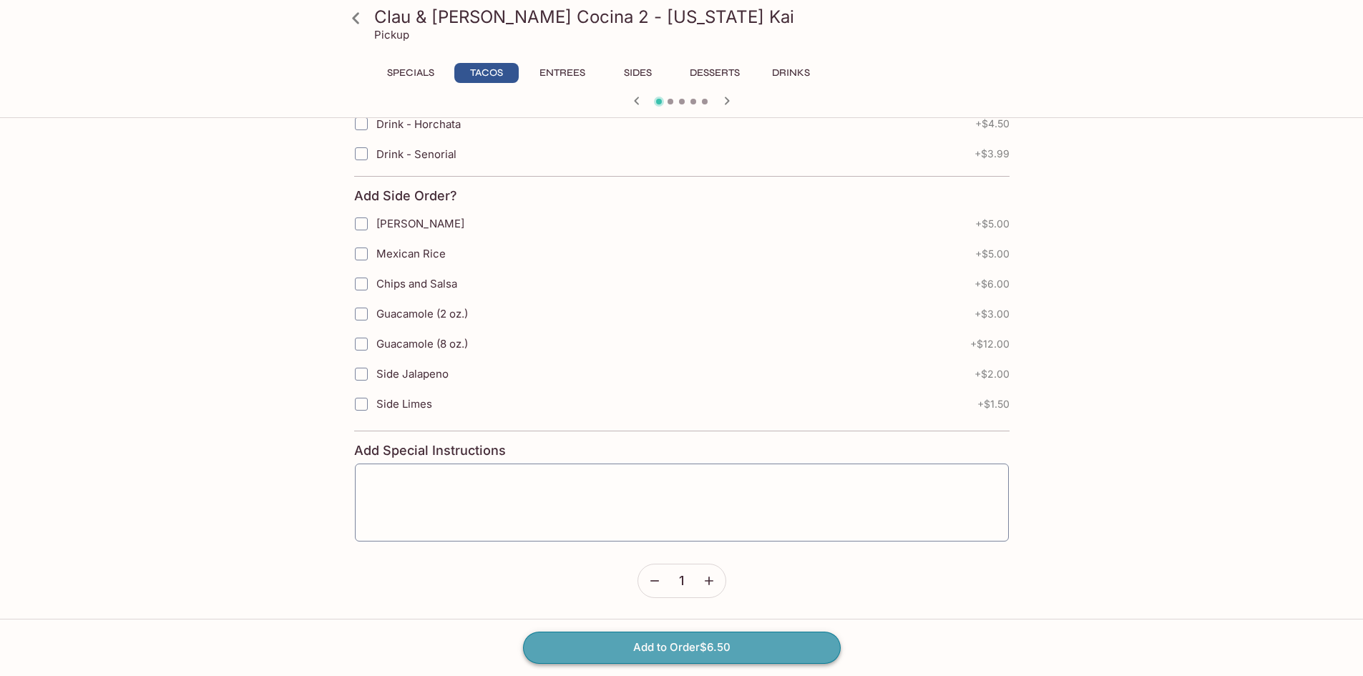
click at [710, 650] on button "Add to Order $6.50" at bounding box center [682, 647] width 318 height 31
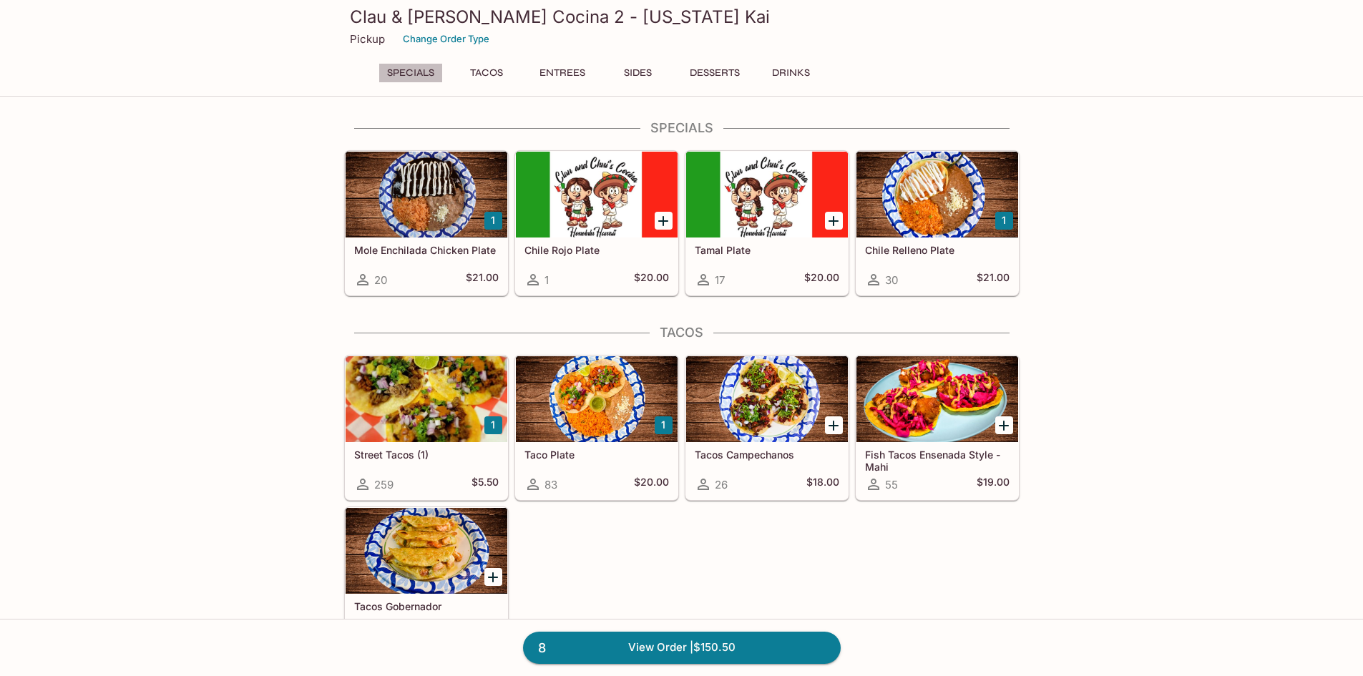
click at [421, 68] on button "Specials" at bounding box center [410, 73] width 64 height 20
click at [566, 68] on button "Entrees" at bounding box center [562, 73] width 64 height 20
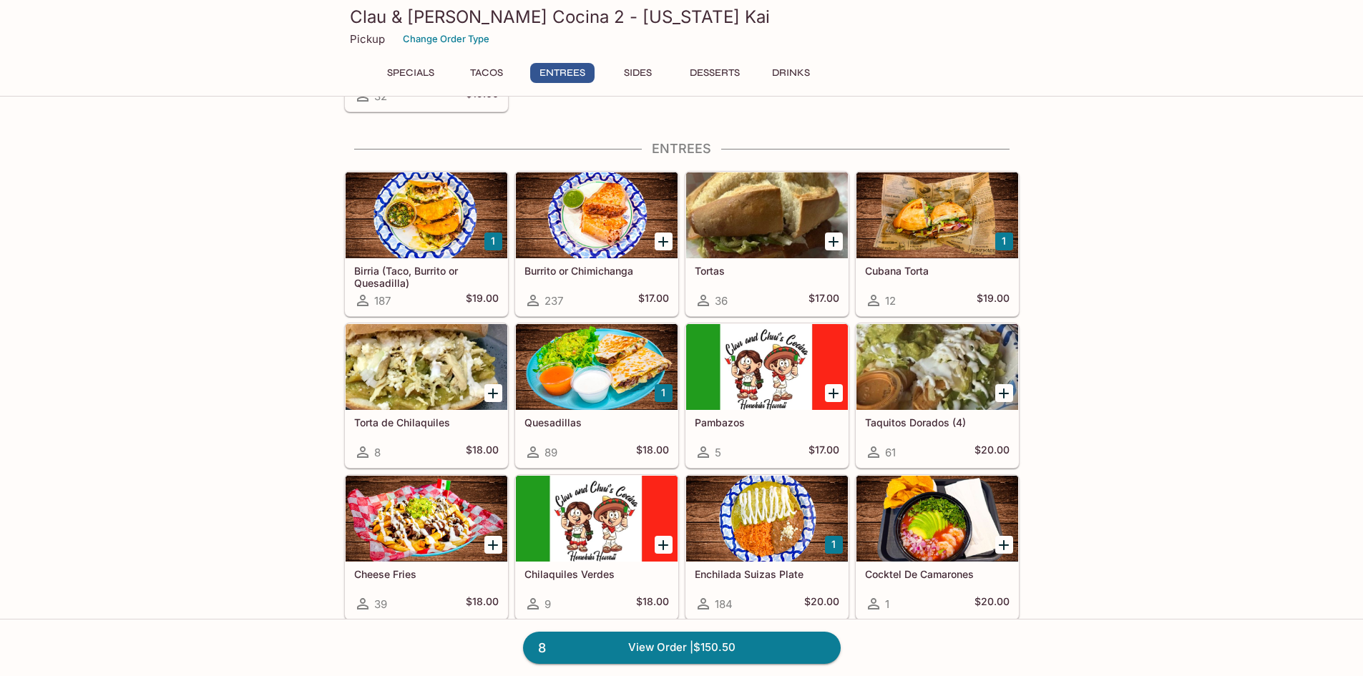
scroll to position [559, 0]
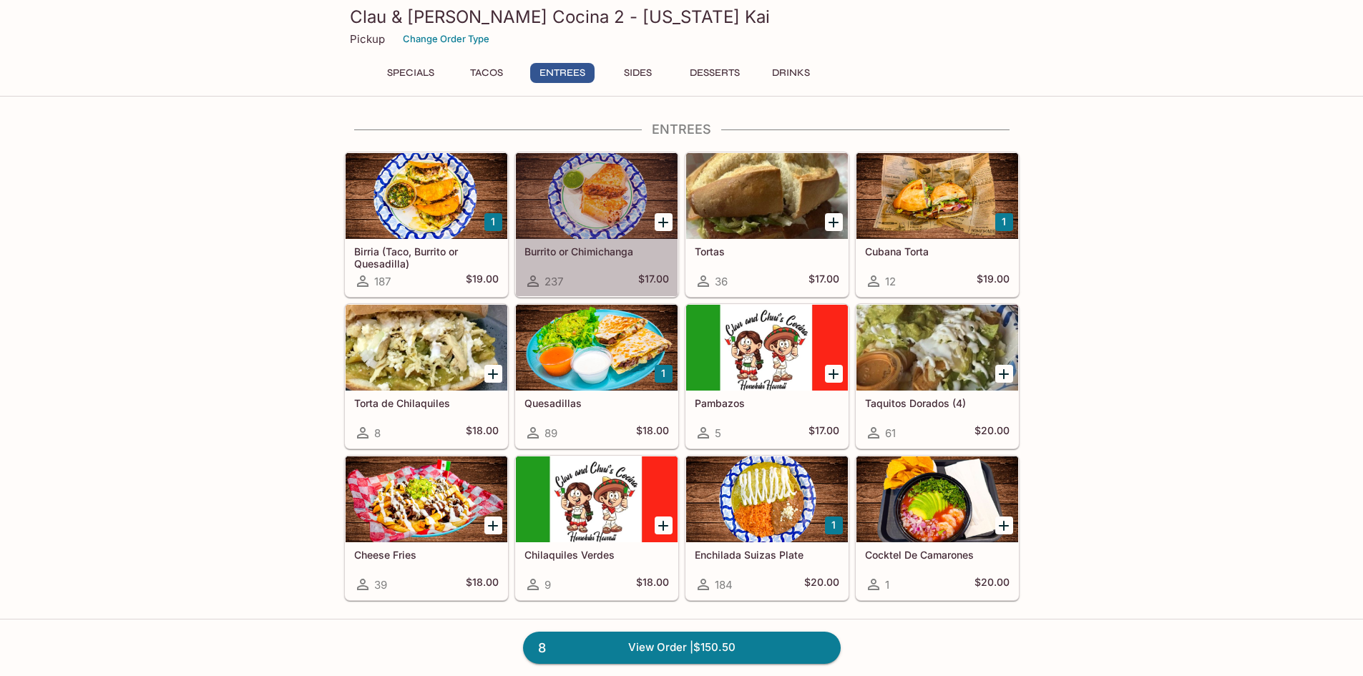
click at [617, 222] on div at bounding box center [597, 196] width 162 height 86
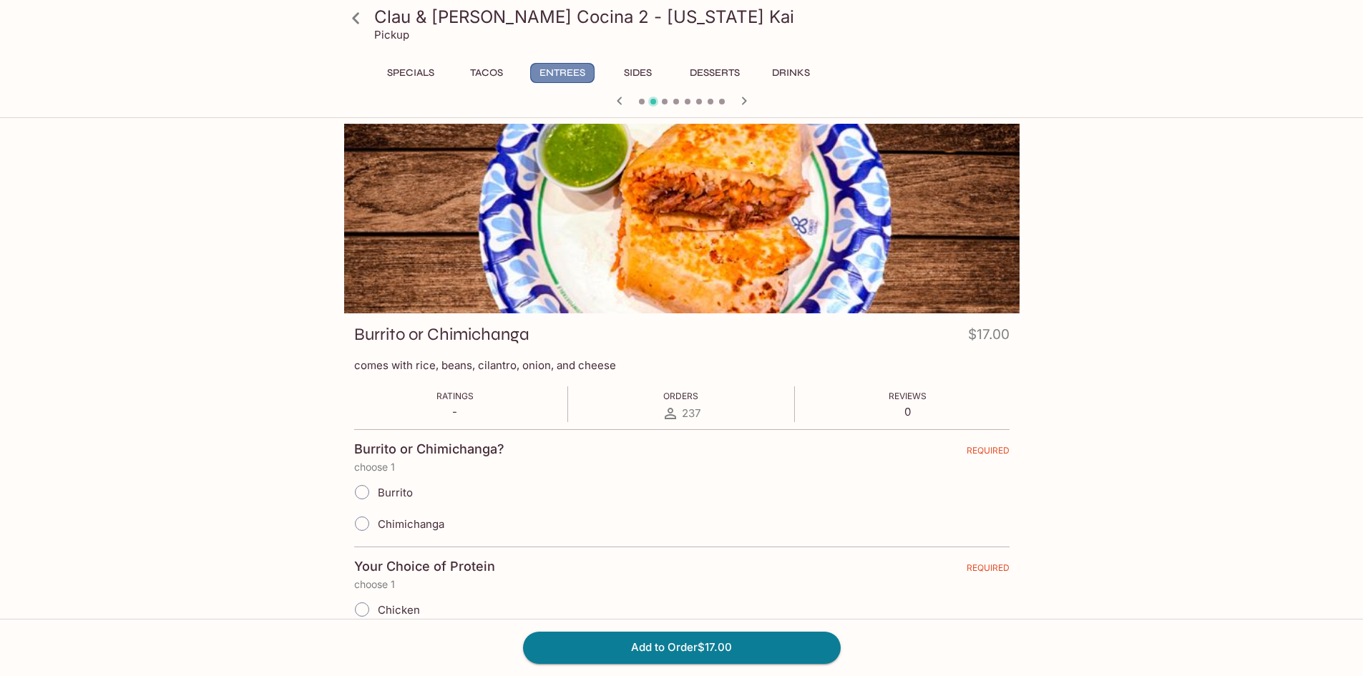
click at [569, 77] on button "Entrees" at bounding box center [562, 73] width 64 height 20
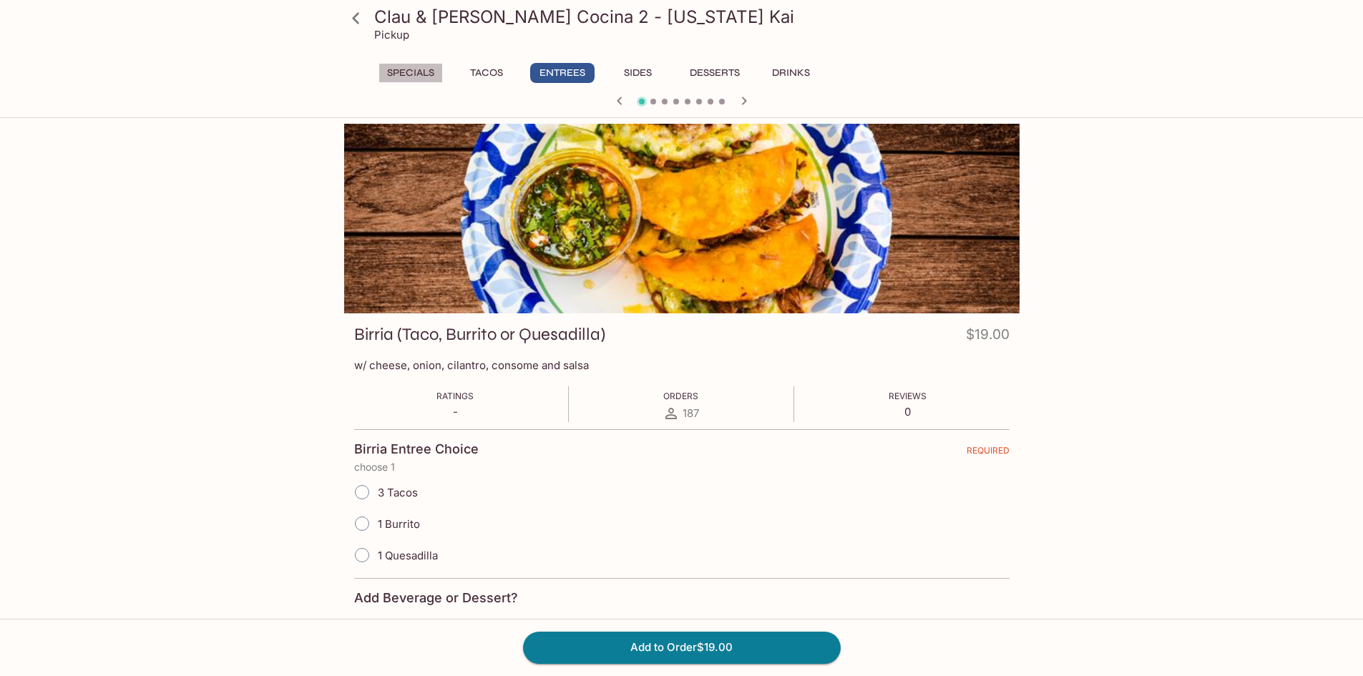
click at [423, 70] on button "Specials" at bounding box center [410, 73] width 64 height 20
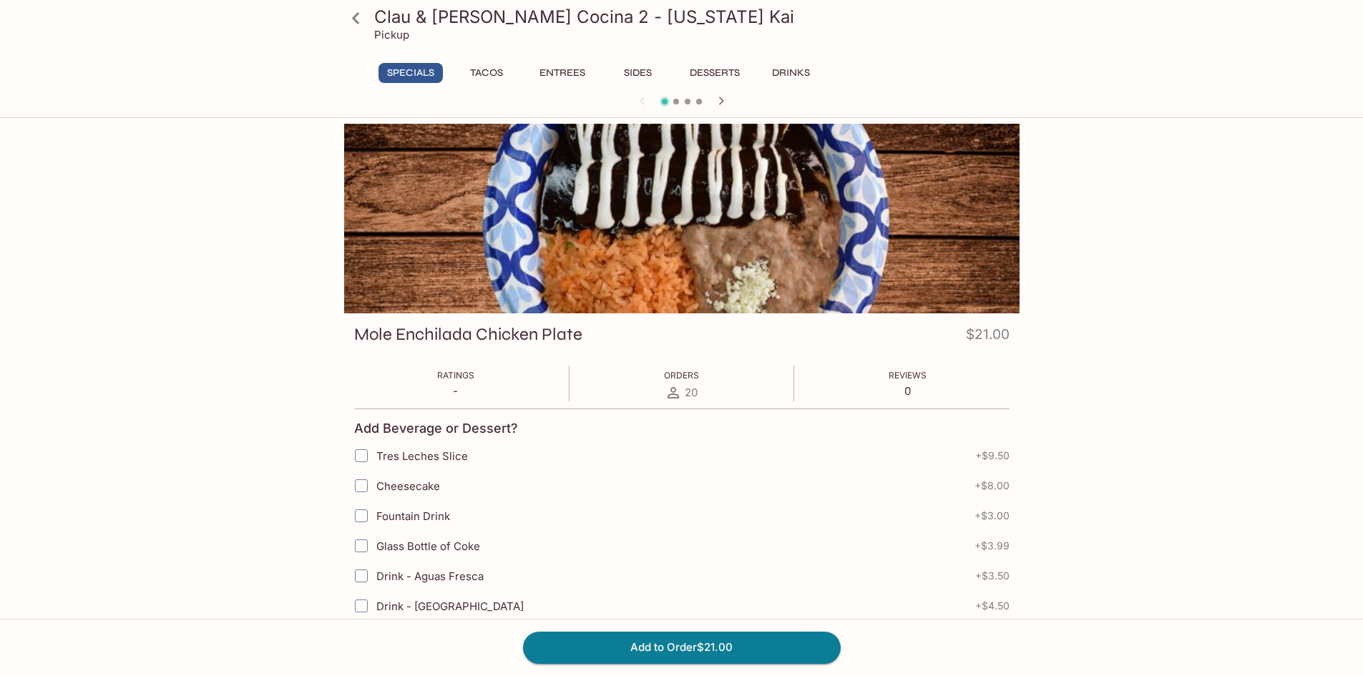
click at [404, 68] on button "Specials" at bounding box center [410, 73] width 64 height 20
click at [728, 104] on icon "button" at bounding box center [720, 100] width 17 height 17
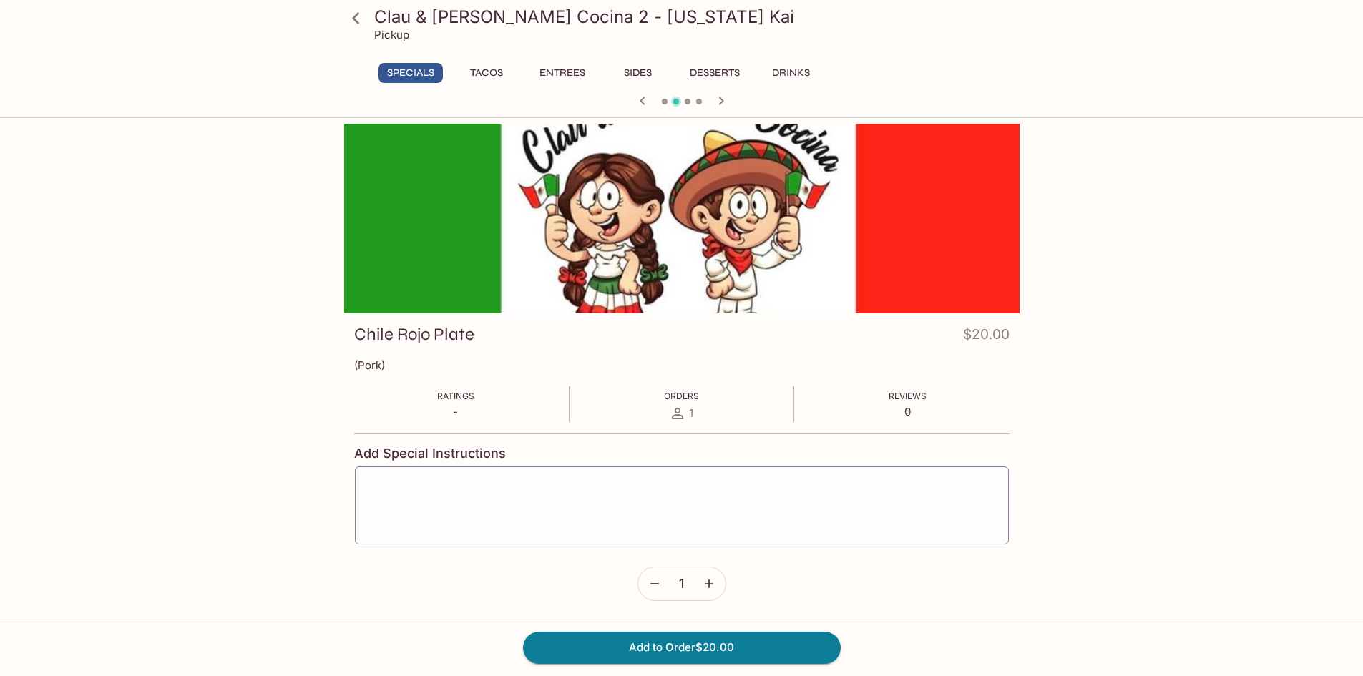
click at [728, 104] on icon "button" at bounding box center [720, 100] width 17 height 17
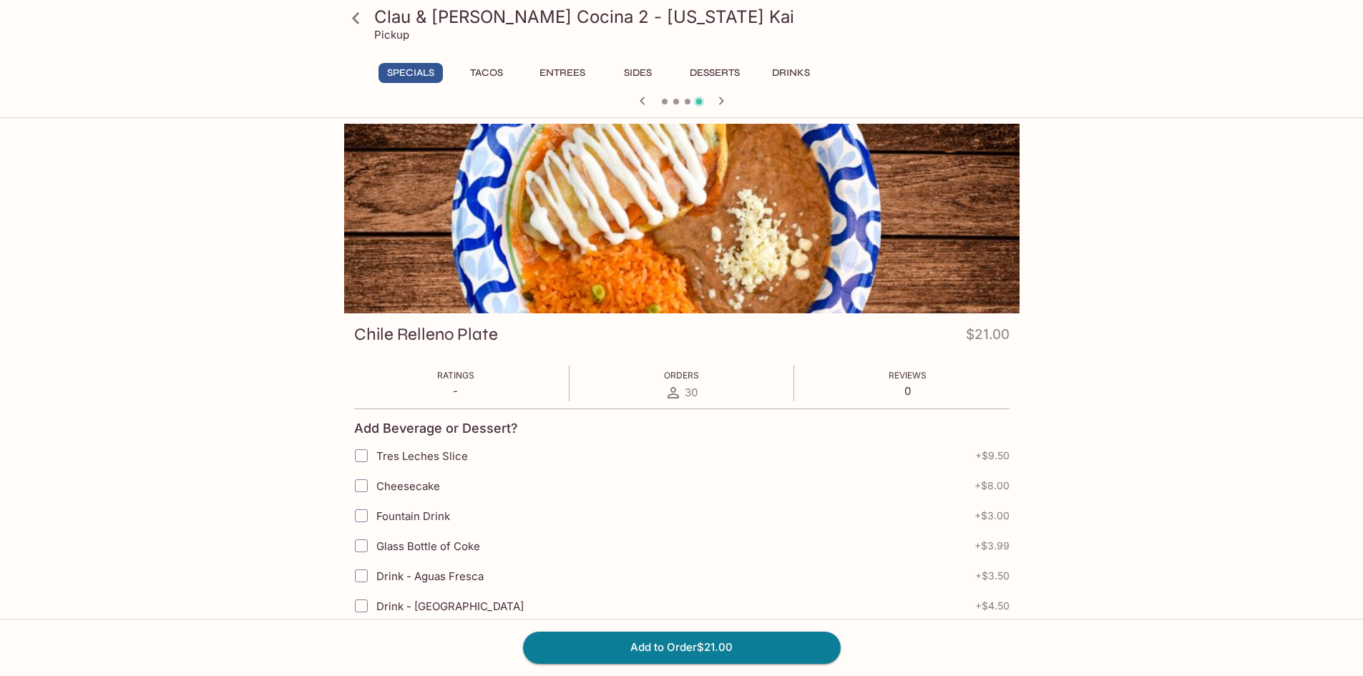
click at [372, 19] on link at bounding box center [356, 18] width 36 height 36
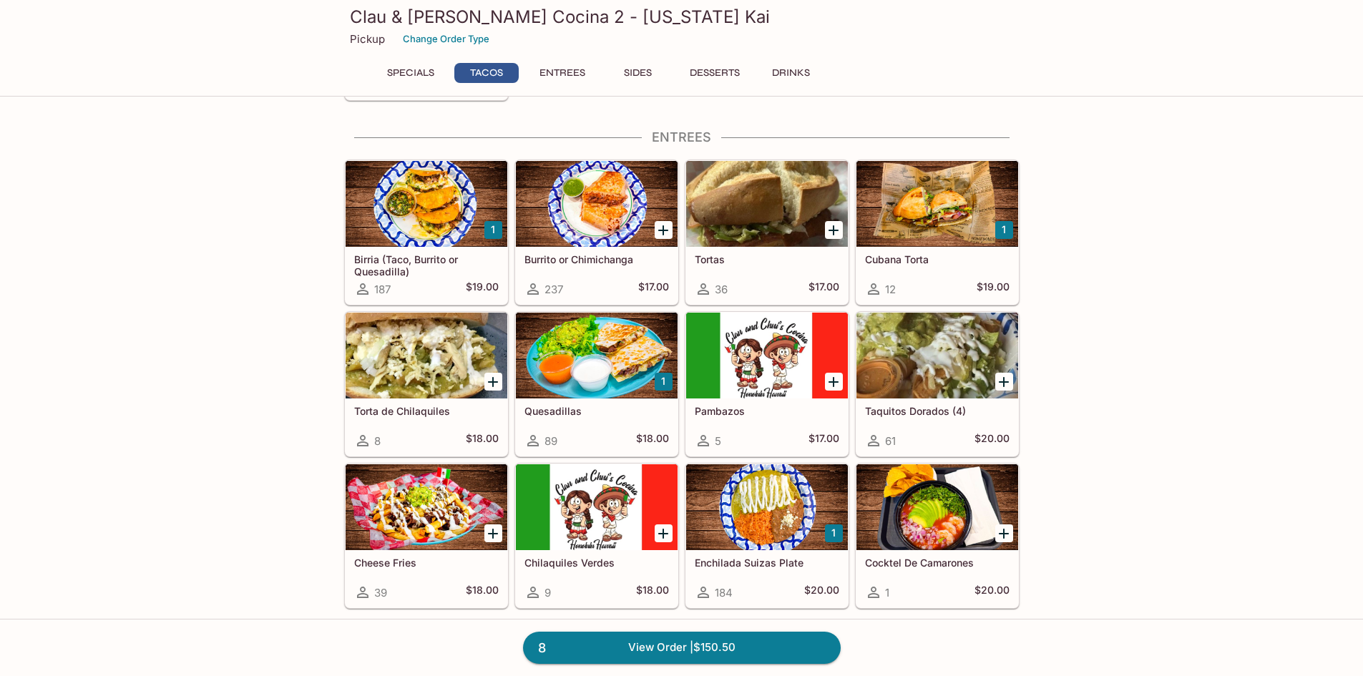
scroll to position [539, 0]
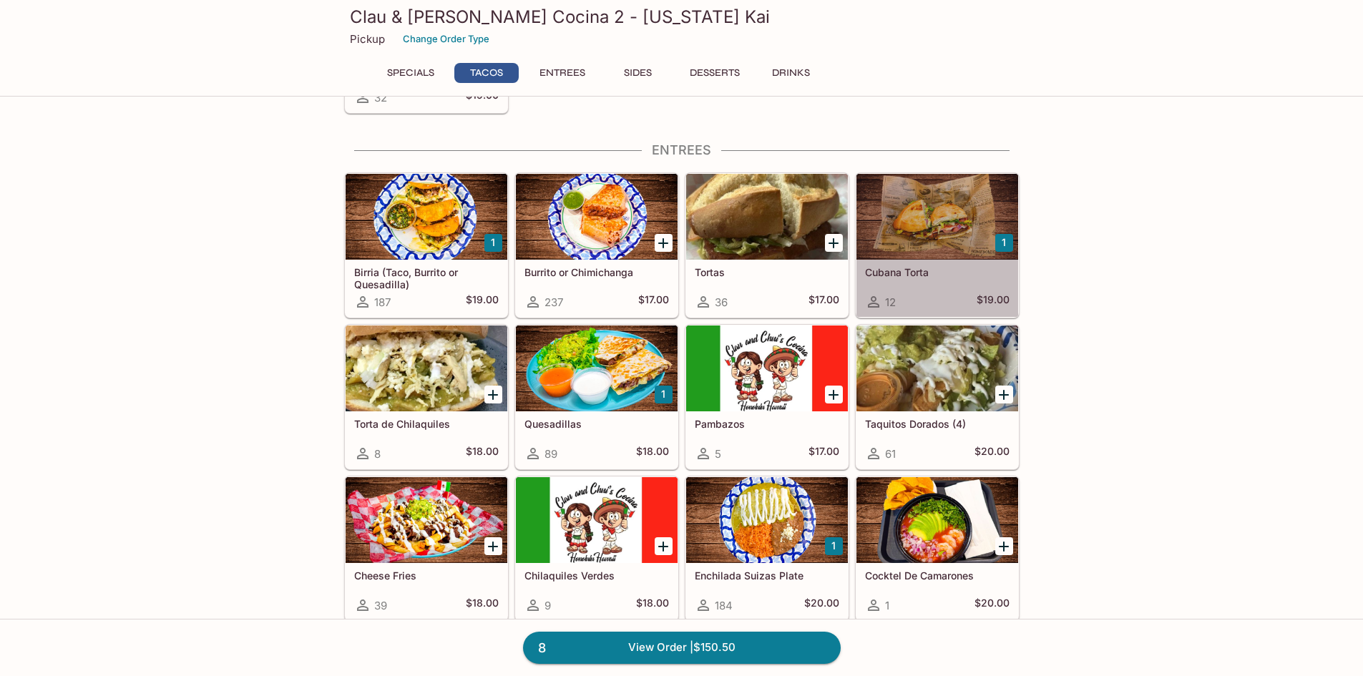
click at [911, 268] on h5 "Cubana Torta" at bounding box center [937, 272] width 144 height 12
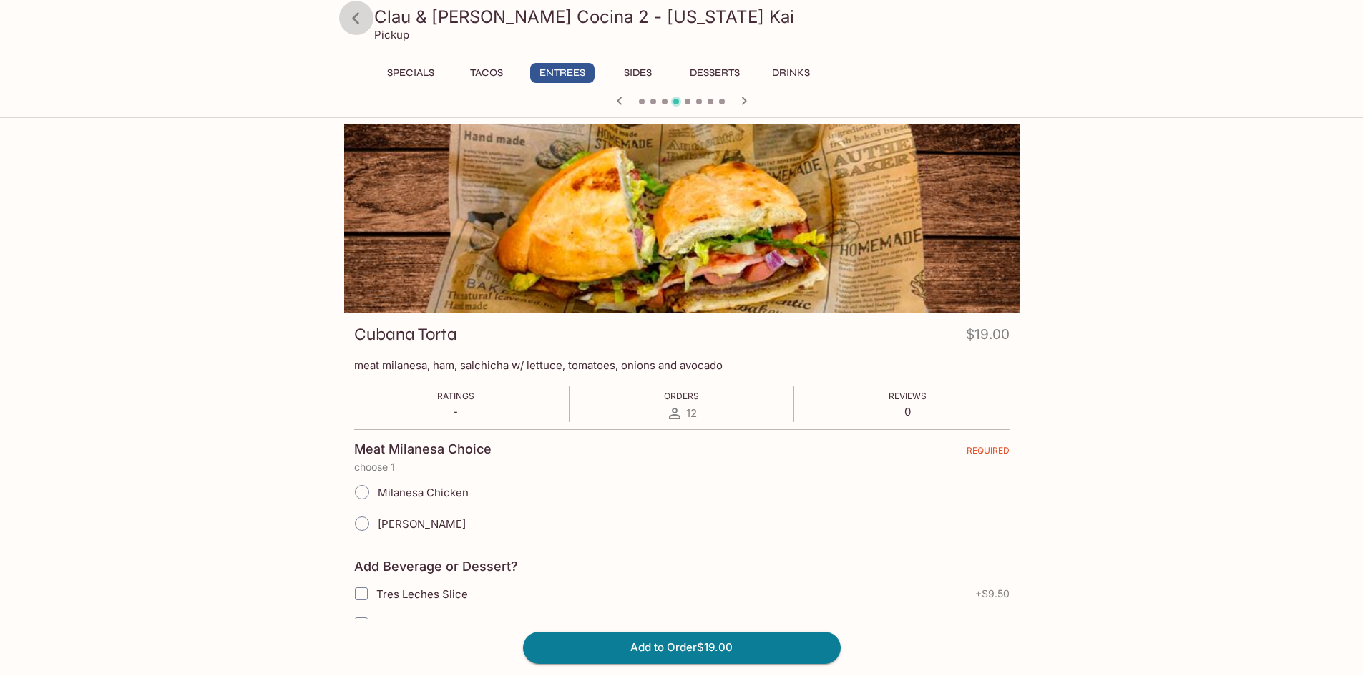
click at [355, 16] on icon at bounding box center [355, 17] width 7 height 11
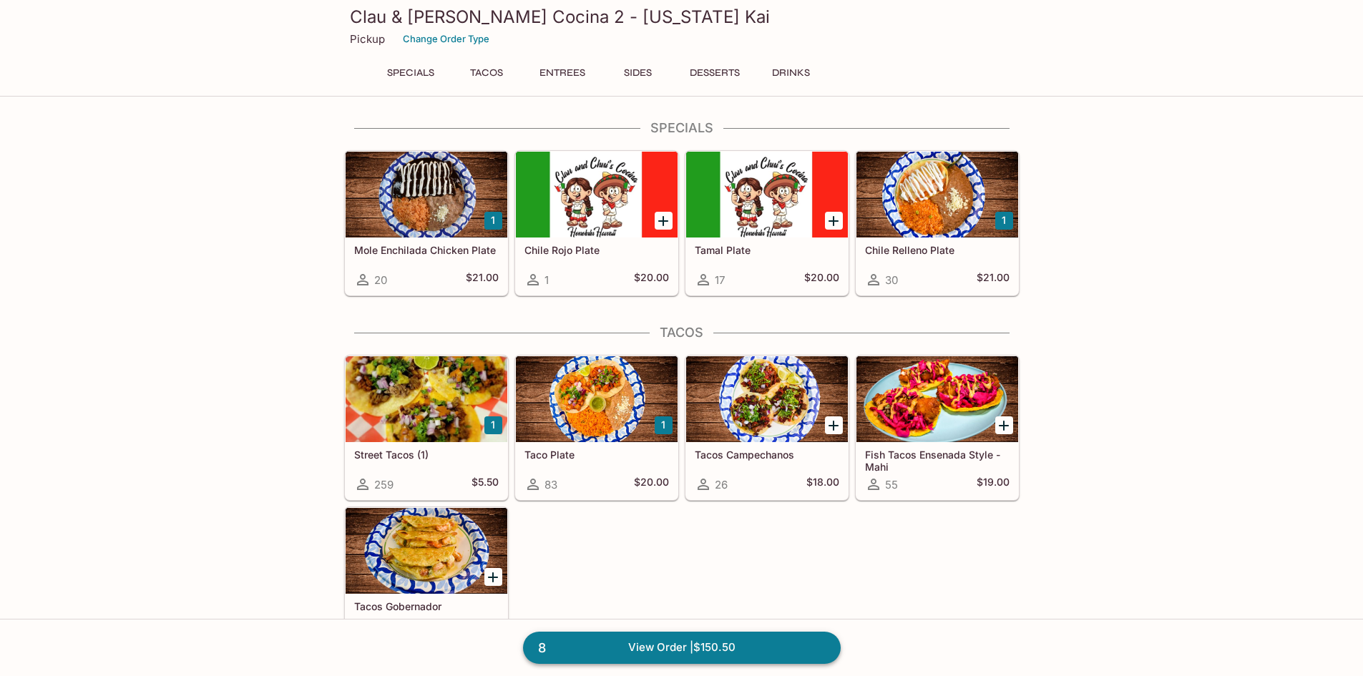
click at [670, 647] on link "8 View Order | $150.50" at bounding box center [682, 647] width 318 height 31
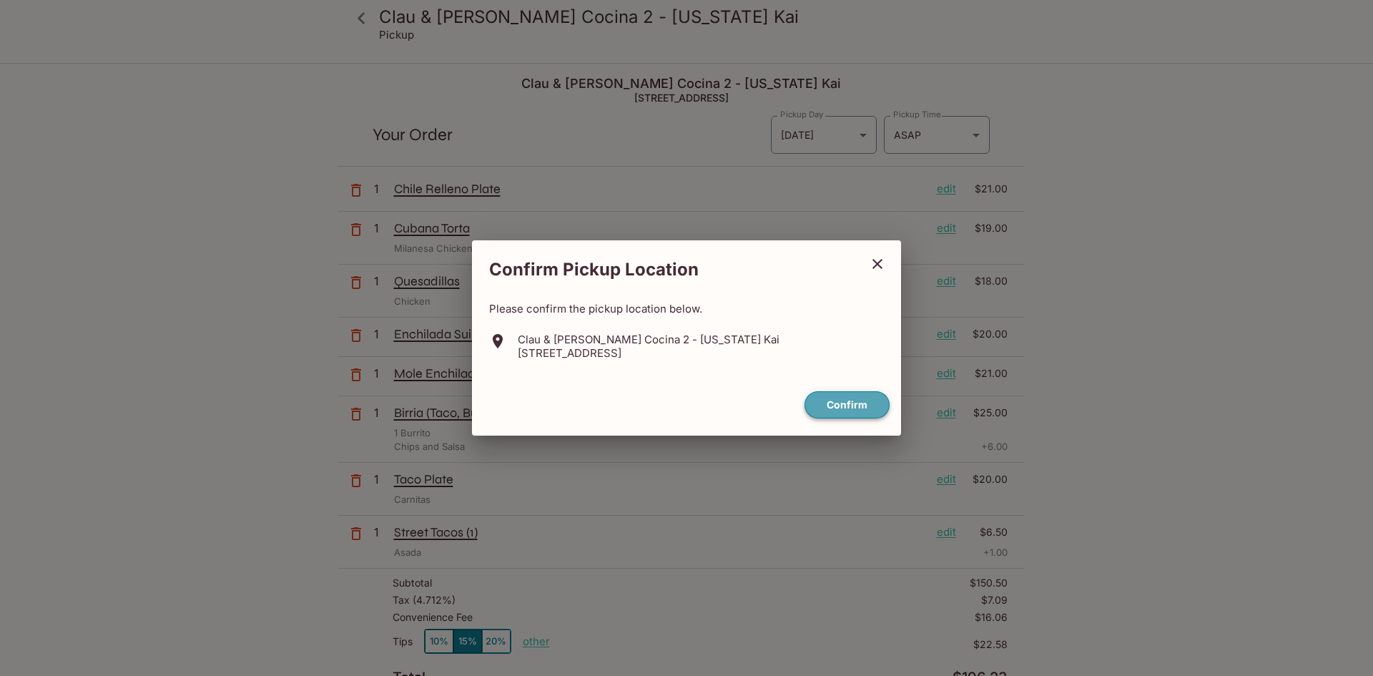
click at [842, 404] on button "Confirm" at bounding box center [847, 405] width 85 height 28
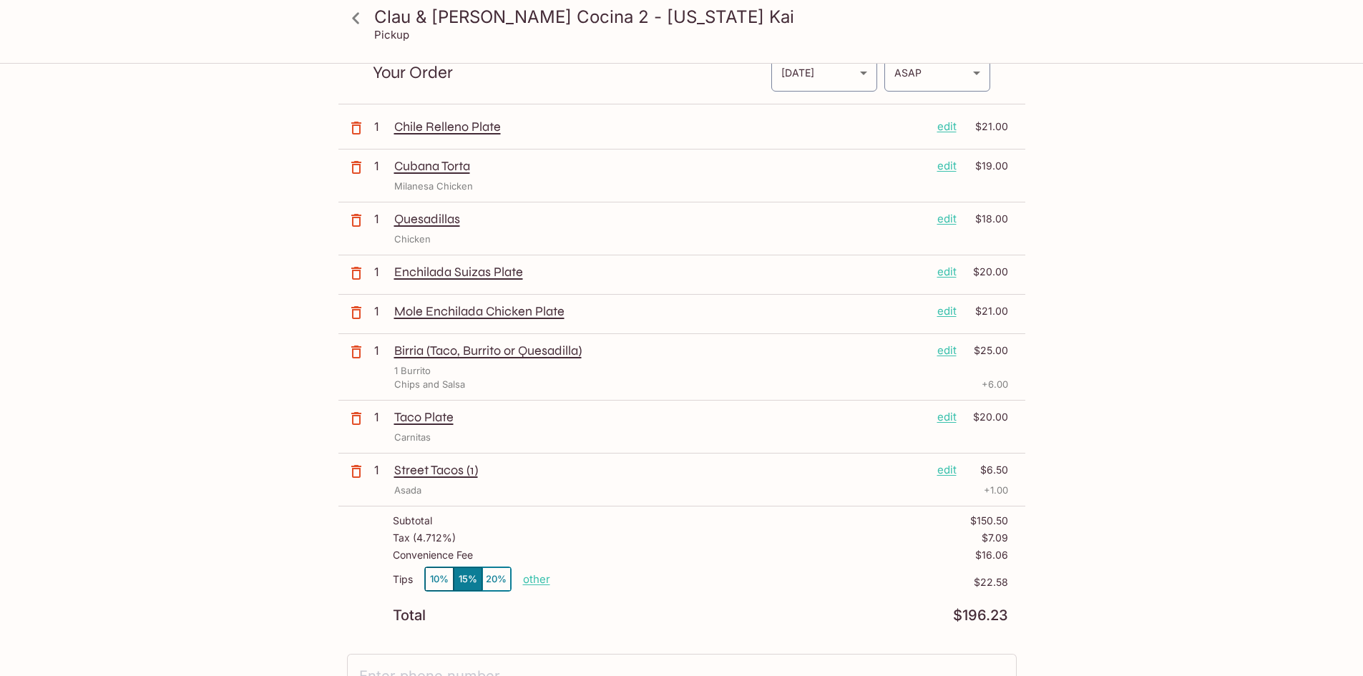
scroll to position [65, 0]
click at [534, 577] on p "other" at bounding box center [536, 576] width 27 height 14
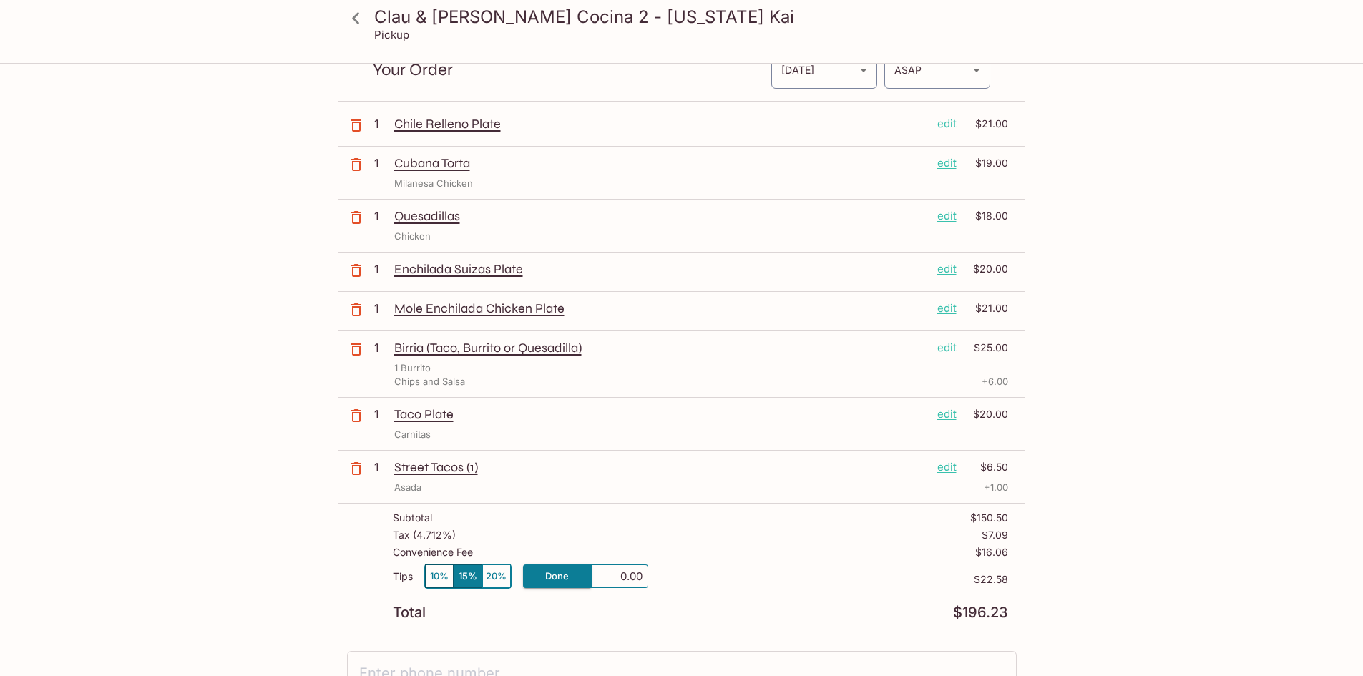
type input "0.00"
click at [677, 562] on div "Convenience Fee $16.06" at bounding box center [700, 555] width 615 height 17
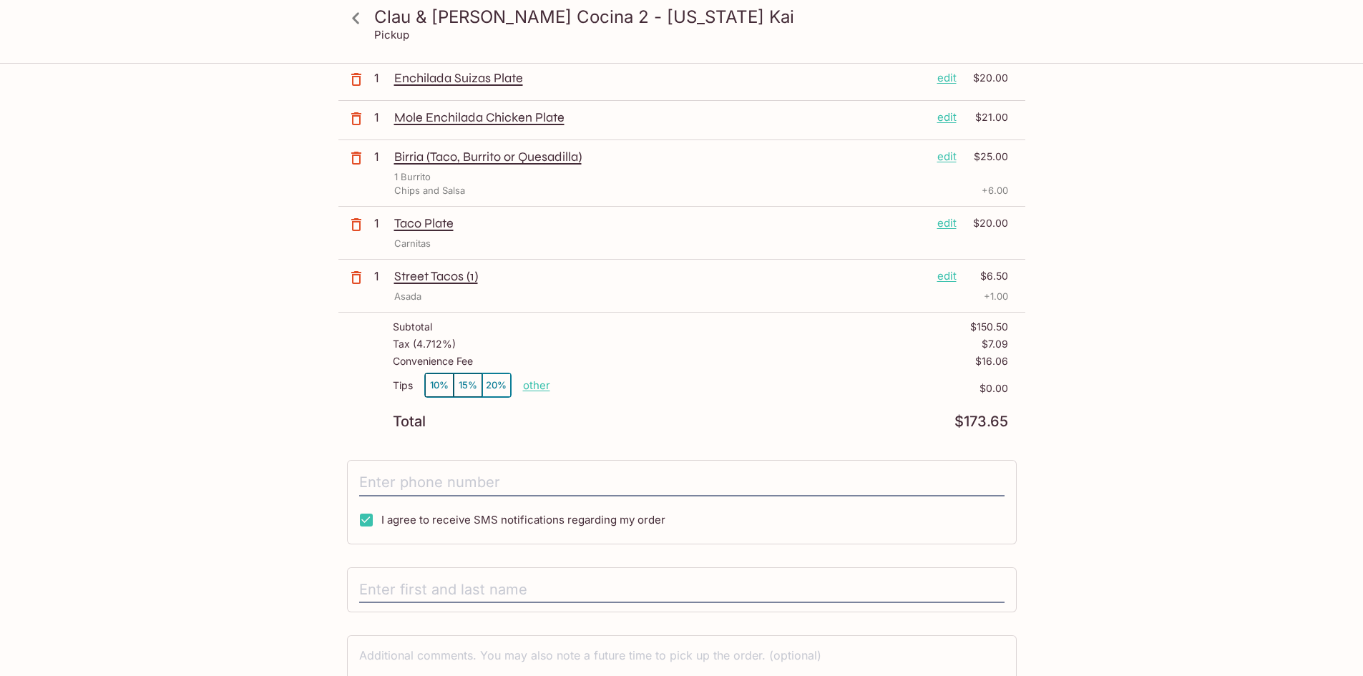
scroll to position [265, 0]
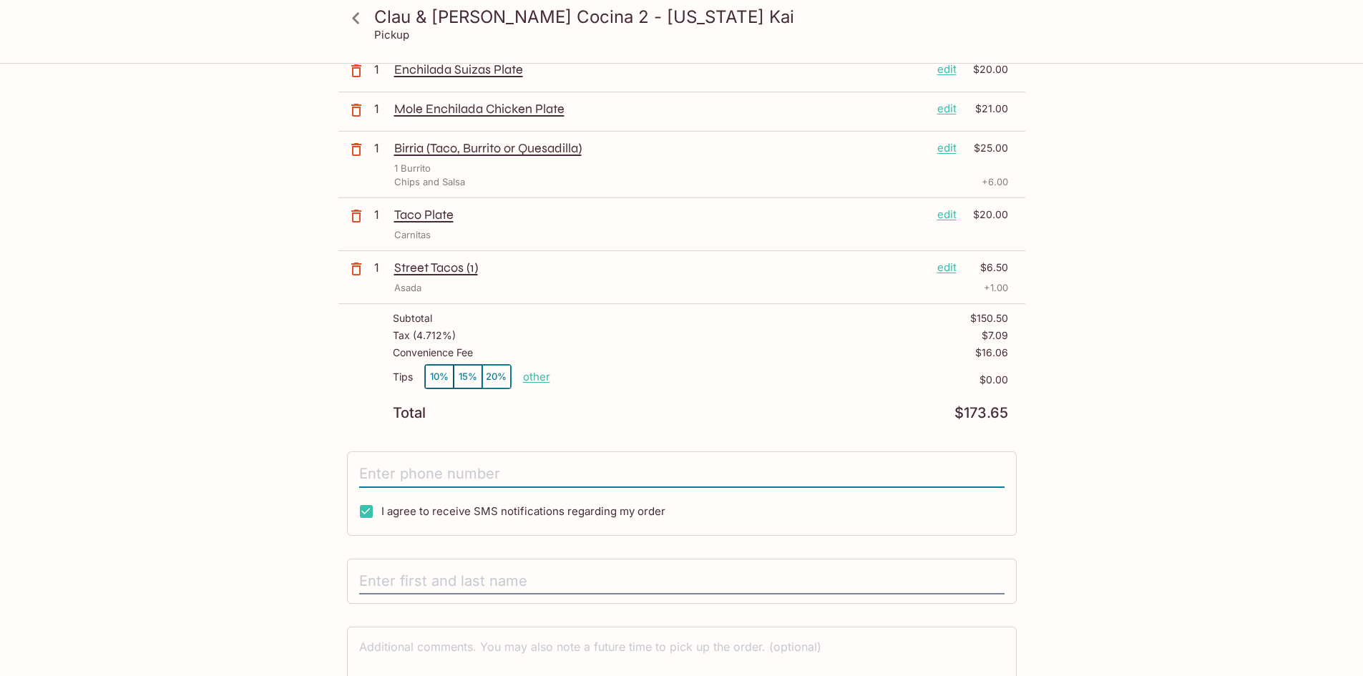
click at [397, 464] on input "tel" at bounding box center [681, 474] width 645 height 27
type input "[PHONE_NUMBER]"
click at [437, 583] on input "text" at bounding box center [681, 581] width 645 height 27
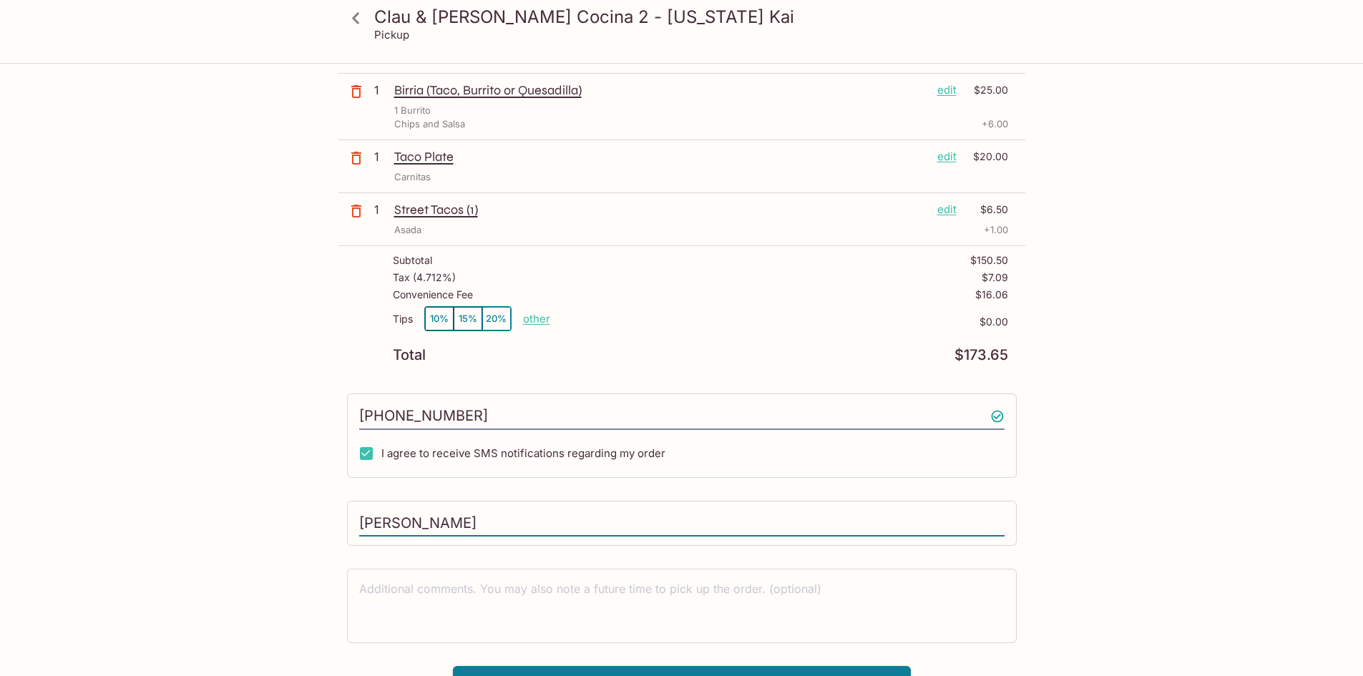
scroll to position [348, 0]
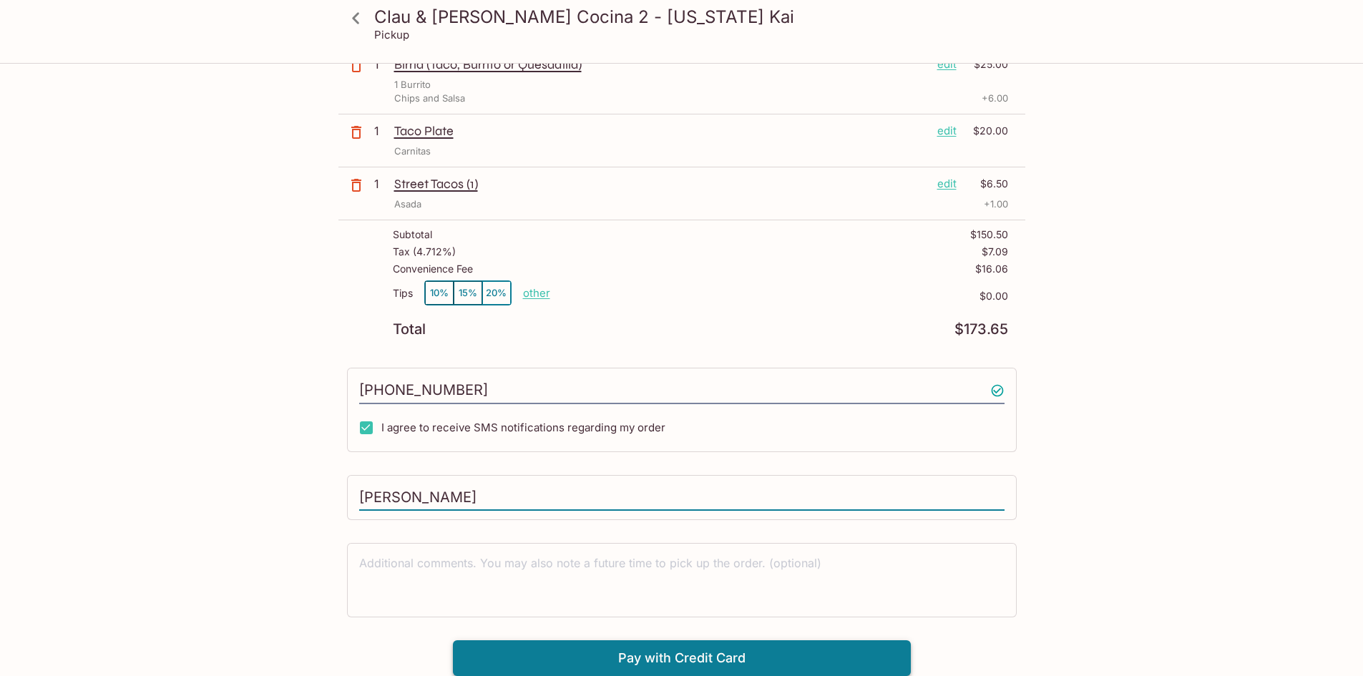
type input "[PERSON_NAME]"
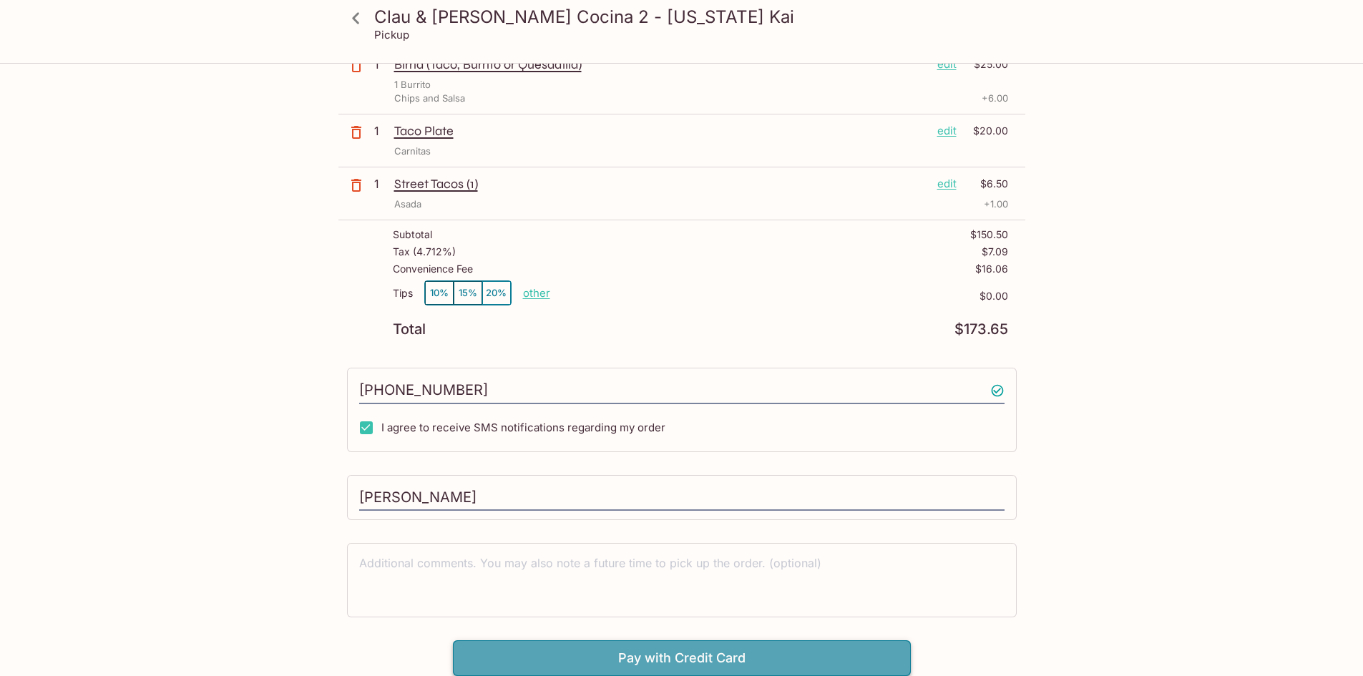
click at [654, 660] on button "Pay with Credit Card" at bounding box center [682, 658] width 458 height 36
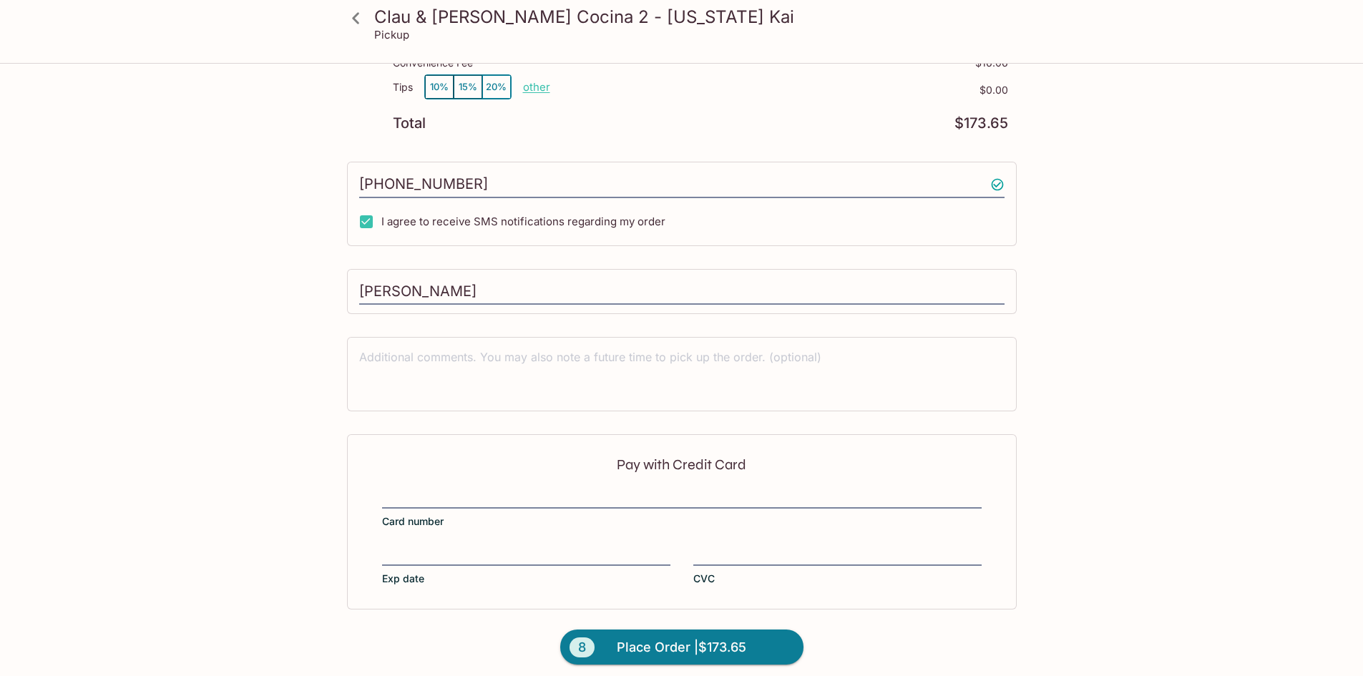
scroll to position [563, 0]
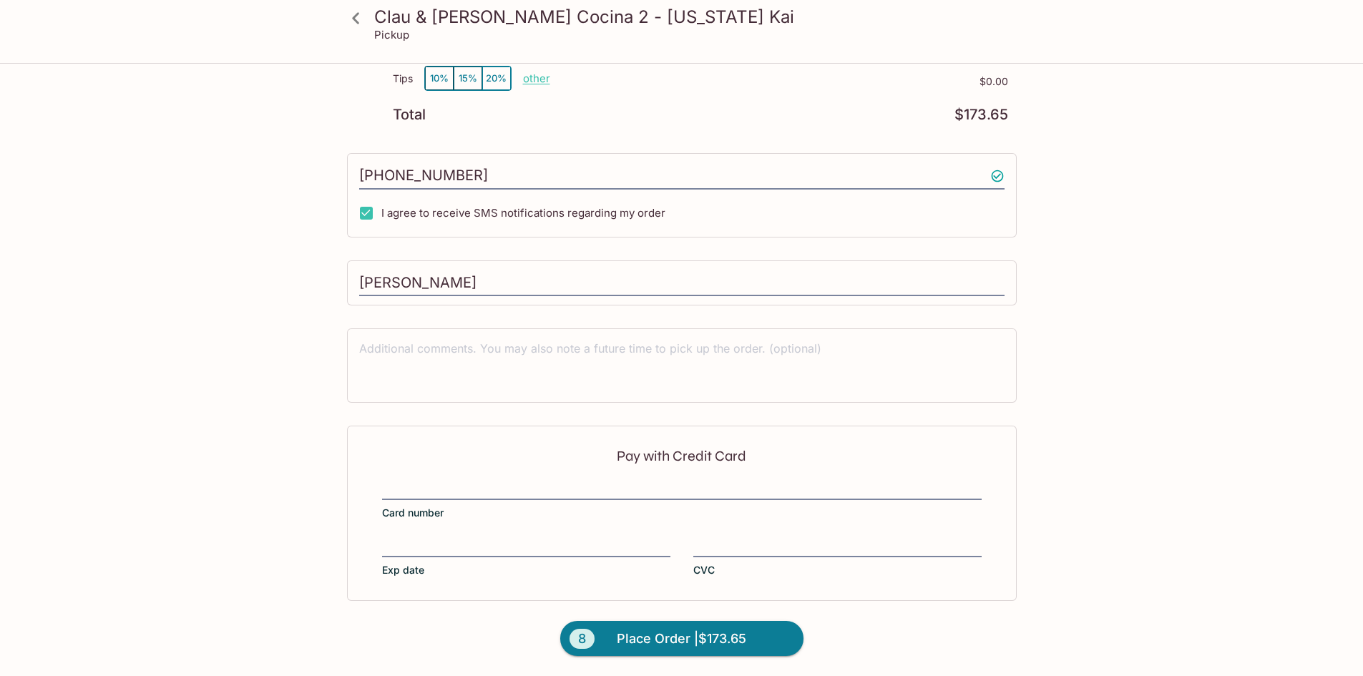
click at [519, 479] on div "Pay with Credit Card Card number Exp date CVC" at bounding box center [682, 513] width 670 height 175
click at [516, 480] on div at bounding box center [681, 490] width 599 height 20
click at [516, 481] on input "Card number" at bounding box center [681, 481] width 599 height 1
click at [736, 537] on div at bounding box center [837, 547] width 288 height 20
click at [736, 538] on input "CVC" at bounding box center [837, 538] width 288 height 1
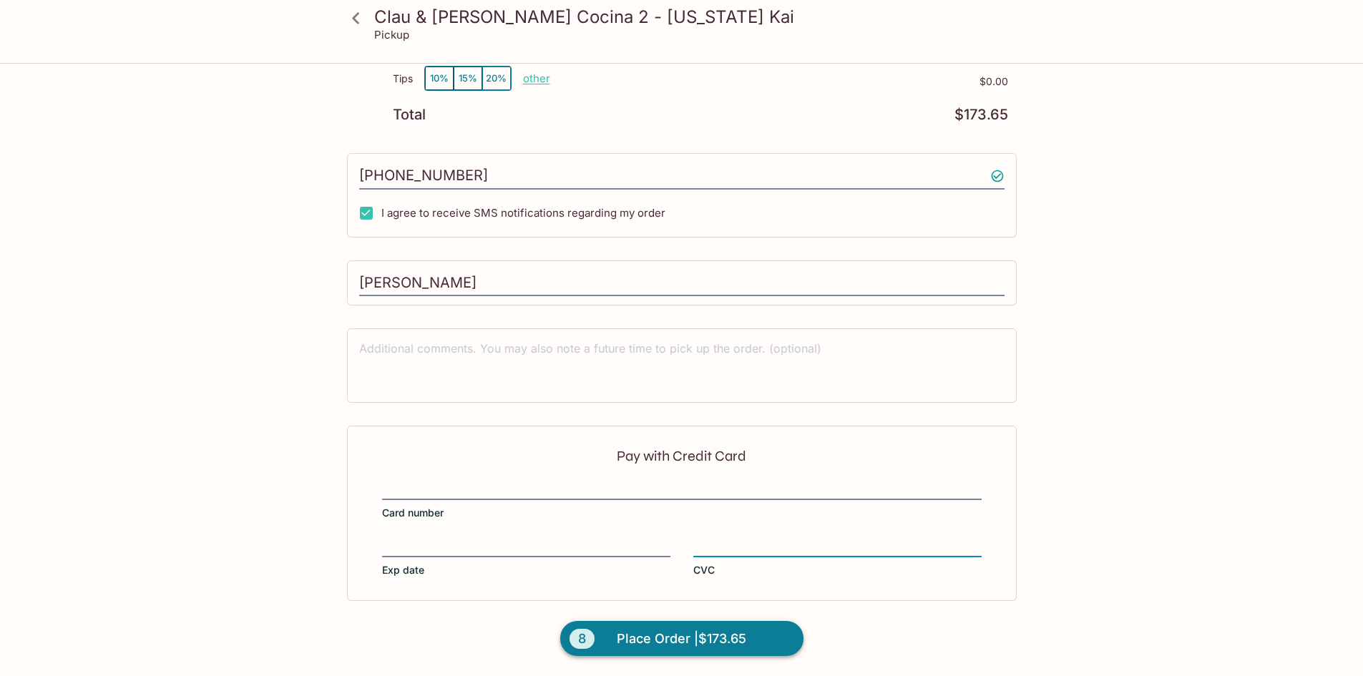
click at [664, 643] on span "Place Order | $173.65" at bounding box center [681, 638] width 129 height 23
